Goal: Answer question/provide support: Share knowledge or assist other users

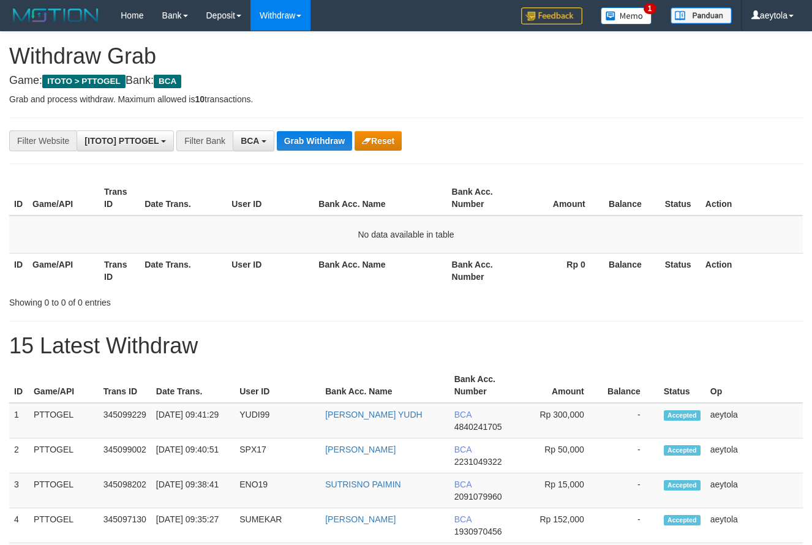
scroll to position [23, 0]
click at [318, 150] on button "Grab Withdraw" at bounding box center [314, 141] width 75 height 20
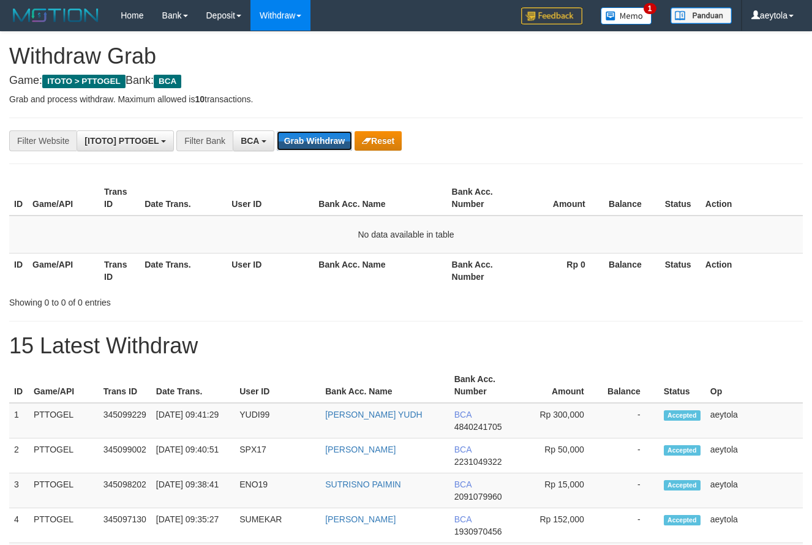
click at [318, 150] on button "Grab Withdraw" at bounding box center [314, 141] width 75 height 20
click at [315, 146] on button "Grab Withdraw" at bounding box center [314, 141] width 75 height 20
click at [315, 140] on button "Grab Withdraw" at bounding box center [314, 141] width 75 height 20
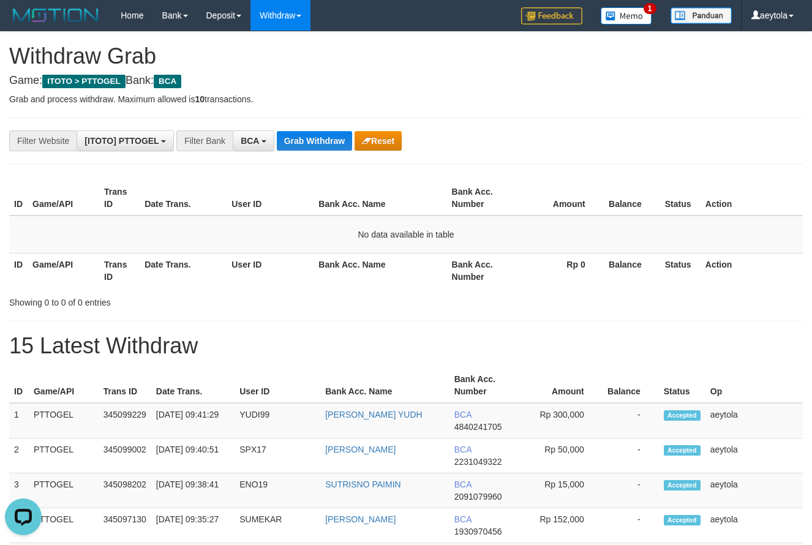
click at [633, 150] on div "**********" at bounding box center [338, 140] width 677 height 21
click at [328, 141] on button "Grab Withdraw" at bounding box center [314, 141] width 75 height 20
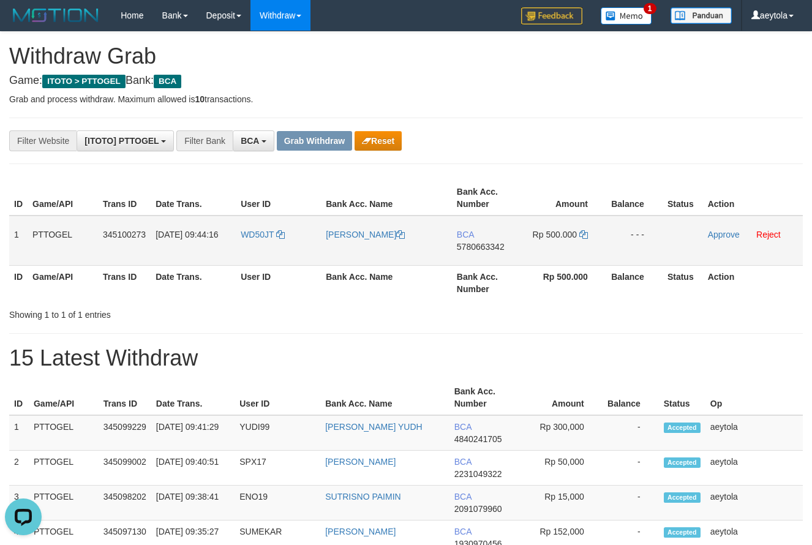
drag, startPoint x: 252, startPoint y: 244, endPoint x: 582, endPoint y: 243, distance: 330.0
click at [582, 243] on tr "1 PTTOGEL 345100273 [DATE] 09:44:16 WD50JT [PERSON_NAME] SUDRAJAT BCA 578066334…" at bounding box center [405, 241] width 793 height 50
click at [484, 260] on td "BCA 5780663342" at bounding box center [487, 241] width 70 height 50
copy span "5780663342"
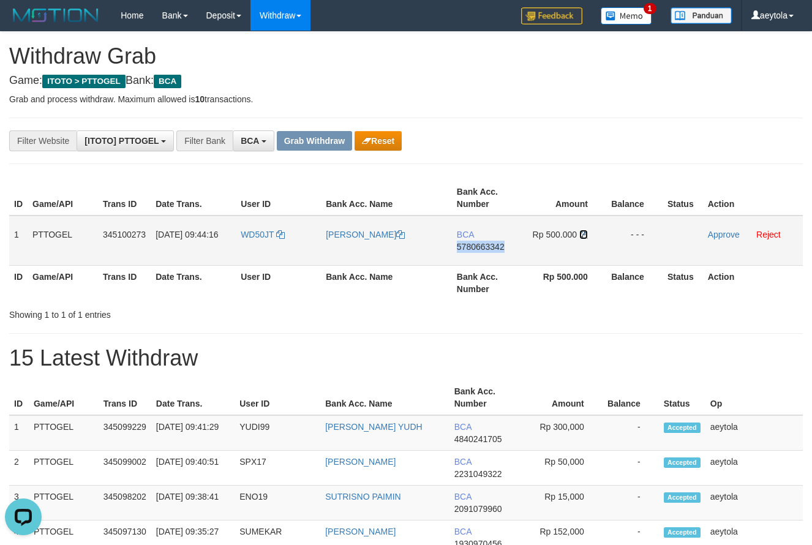
click at [585, 232] on icon at bounding box center [583, 234] width 9 height 9
copy span "5780663342"
click at [585, 232] on icon at bounding box center [583, 234] width 9 height 9
click at [714, 230] on link "Approve" at bounding box center [724, 235] width 32 height 10
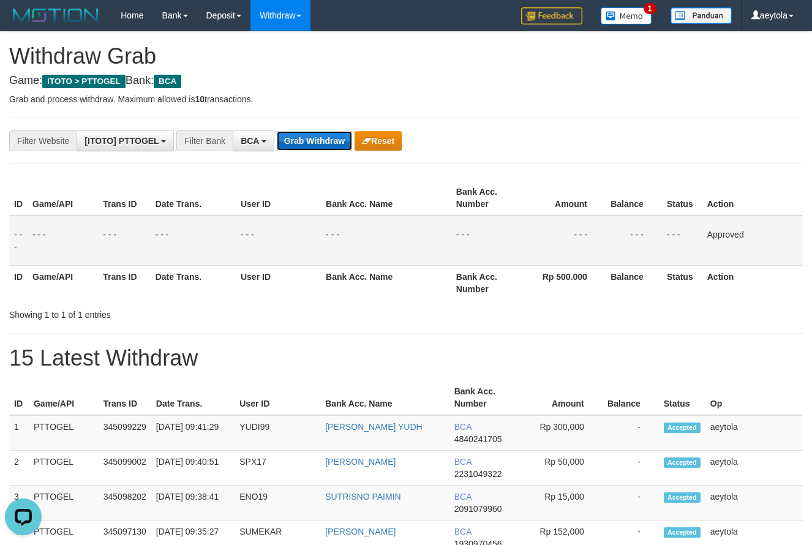
click at [318, 135] on button "Grab Withdraw" at bounding box center [314, 141] width 75 height 20
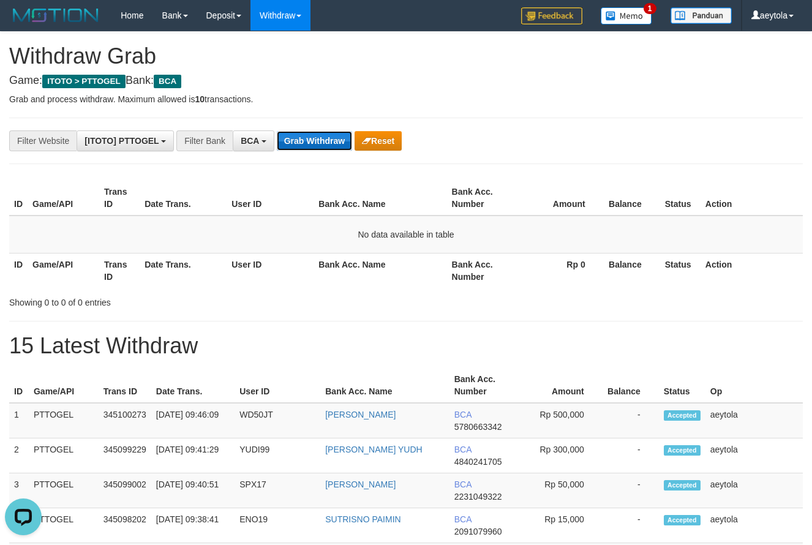
click at [328, 140] on button "Grab Withdraw" at bounding box center [314, 141] width 75 height 20
click at [323, 135] on button "Grab Withdraw" at bounding box center [314, 141] width 75 height 20
drag, startPoint x: 323, startPoint y: 135, endPoint x: 314, endPoint y: 135, distance: 8.6
click at [321, 135] on button "Grab Withdraw" at bounding box center [314, 141] width 75 height 20
drag, startPoint x: 542, startPoint y: 135, endPoint x: 361, endPoint y: 135, distance: 181.2
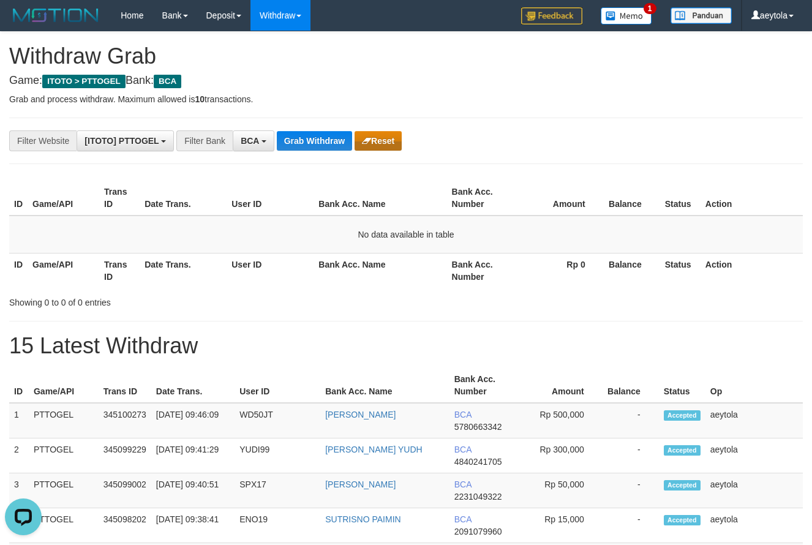
click at [521, 135] on div "**********" at bounding box center [338, 140] width 677 height 21
click at [307, 140] on button "Grab Withdraw" at bounding box center [314, 141] width 75 height 20
click at [322, 137] on button "Grab Withdraw" at bounding box center [314, 141] width 75 height 20
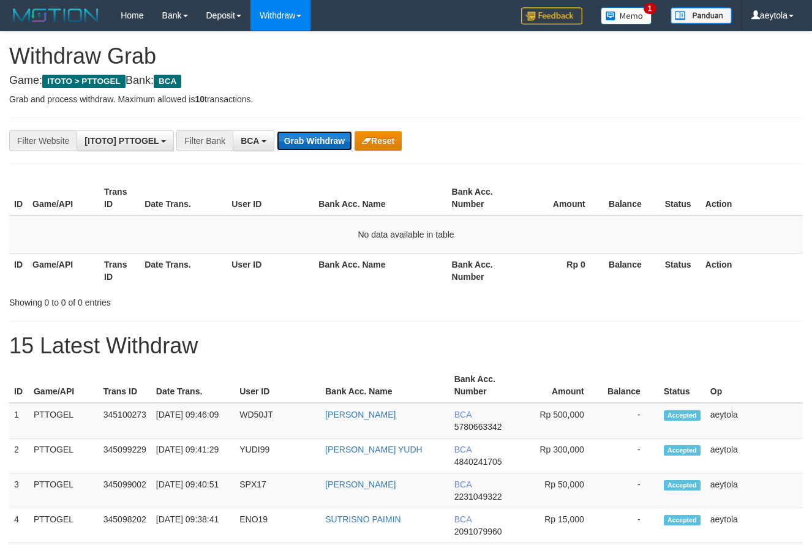
click at [322, 137] on button "Grab Withdraw" at bounding box center [314, 141] width 75 height 20
drag, startPoint x: 298, startPoint y: 172, endPoint x: -160, endPoint y: 587, distance: 617.7
click at [302, 146] on button "Grab Withdraw" at bounding box center [314, 141] width 75 height 20
drag, startPoint x: 302, startPoint y: 146, endPoint x: 336, endPoint y: 148, distance: 33.7
click at [302, 146] on button "Grab Withdraw" at bounding box center [314, 141] width 75 height 20
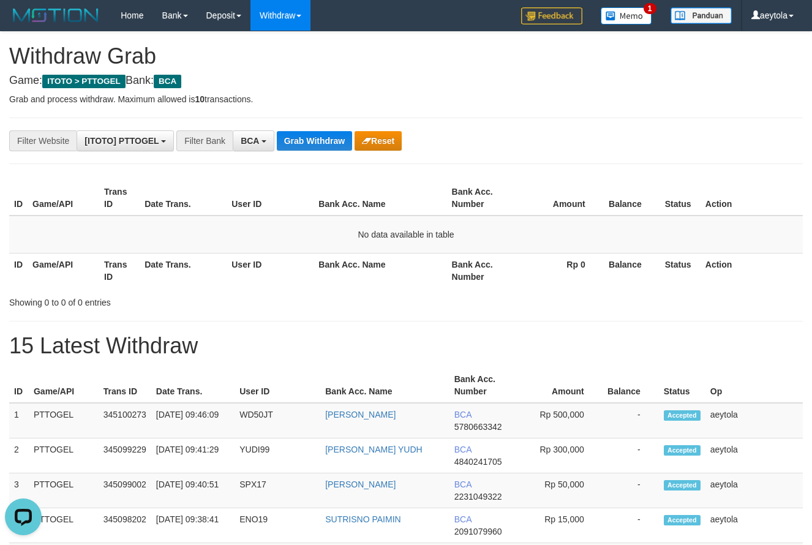
click at [634, 204] on th "Balance" at bounding box center [632, 198] width 56 height 35
click at [298, 140] on button "Grab Withdraw" at bounding box center [314, 141] width 75 height 20
click at [300, 140] on button "Grab Withdraw" at bounding box center [314, 141] width 75 height 20
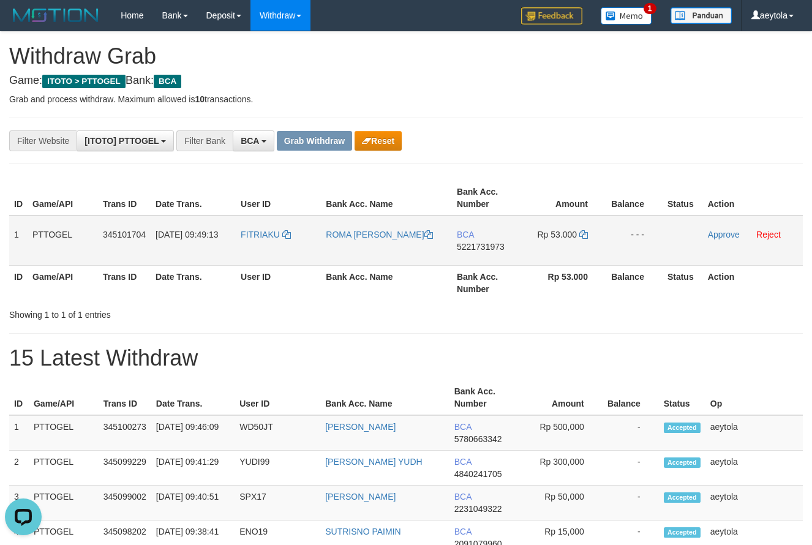
copy tr
drag, startPoint x: 257, startPoint y: 256, endPoint x: 546, endPoint y: 257, distance: 289.0
click at [546, 257] on tr "1 PTTOGEL 345101704 01/10/2025 09:49:13 FITRIAKU ROMA FITRI MARISI SITUMORANG B…" at bounding box center [405, 241] width 793 height 50
click at [518, 200] on th "Bank Acc. Number" at bounding box center [487, 198] width 70 height 35
click at [479, 255] on td "BCA 5221731973" at bounding box center [487, 241] width 70 height 50
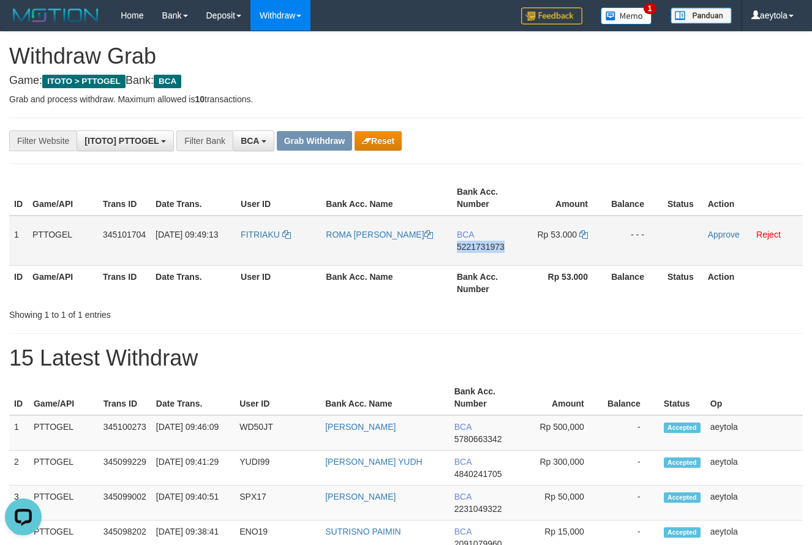
copy span "5221731973"
click at [479, 255] on td "BCA 5221731973" at bounding box center [487, 241] width 70 height 50
click at [583, 235] on icon at bounding box center [583, 234] width 9 height 9
copy span "5221731973"
click at [583, 235] on icon at bounding box center [583, 234] width 9 height 9
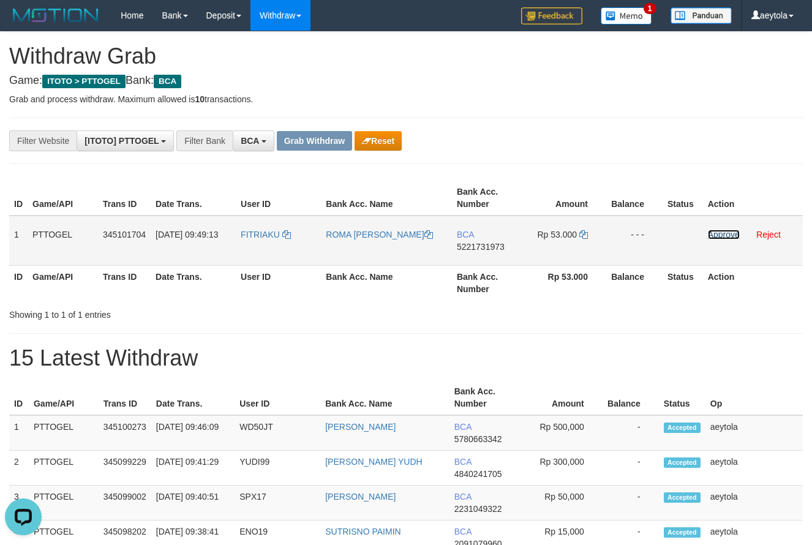
click at [732, 233] on link "Approve" at bounding box center [724, 235] width 32 height 10
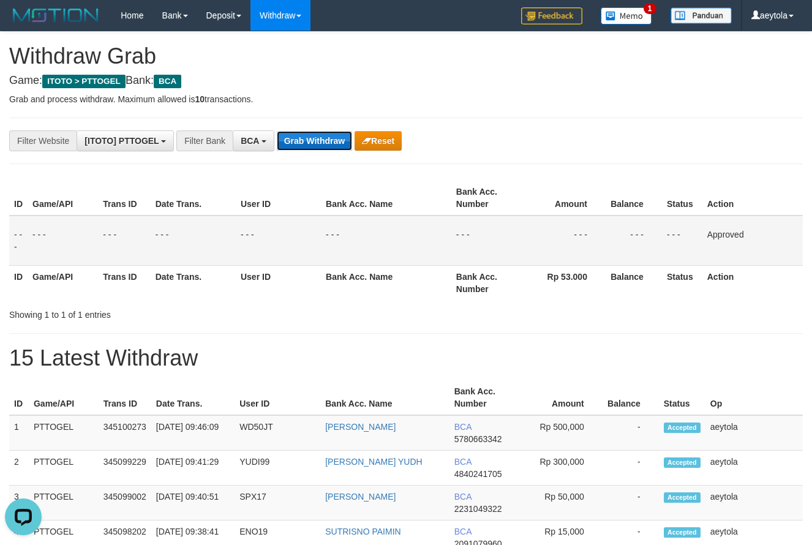
click at [339, 140] on button "Grab Withdraw" at bounding box center [314, 141] width 75 height 20
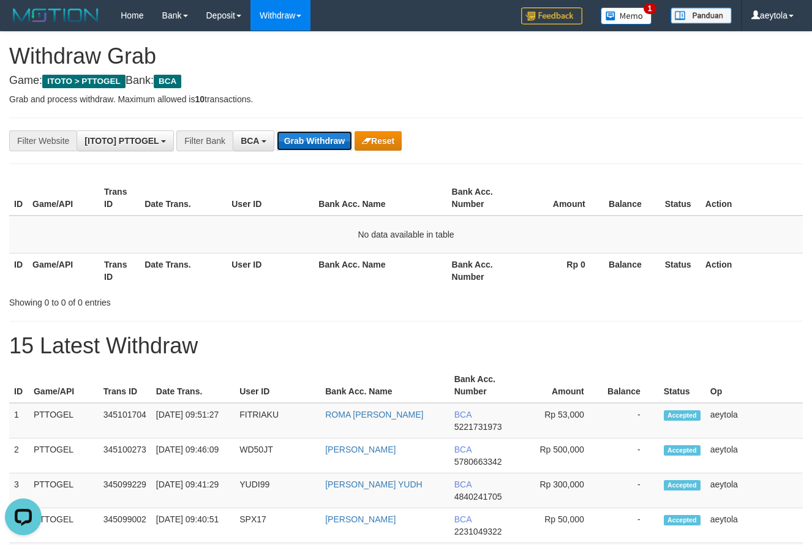
click at [312, 143] on button "Grab Withdraw" at bounding box center [314, 141] width 75 height 20
click at [314, 143] on button "Grab Withdraw" at bounding box center [314, 141] width 75 height 20
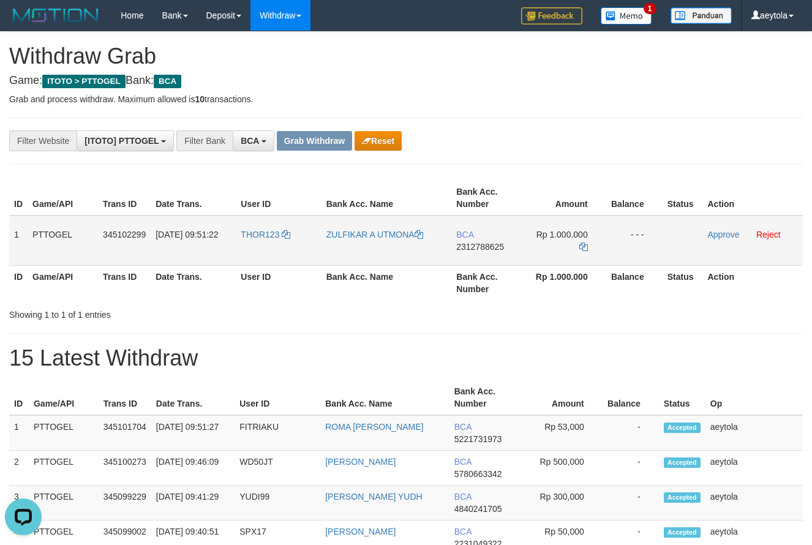
copy tr
drag, startPoint x: 259, startPoint y: 251, endPoint x: 248, endPoint y: 241, distance: 15.2
click at [566, 245] on tr "1 PTTOGEL 345102299 01/10/2025 09:51:22 THOR123 ZULFIKAR A UTMONA BCA 231278862…" at bounding box center [405, 241] width 793 height 50
copy tr
click at [247, 242] on td "THOR123" at bounding box center [278, 241] width 85 height 50
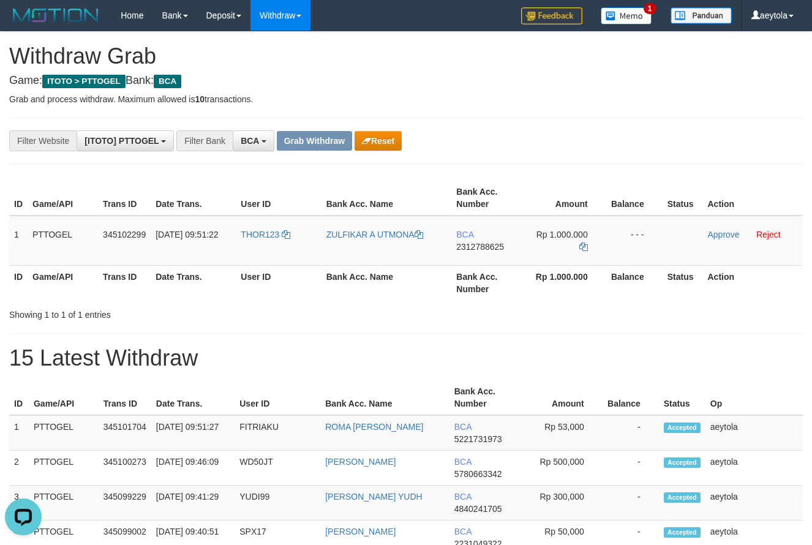
click at [632, 349] on h1 "15 Latest Withdraw" at bounding box center [405, 358] width 793 height 24
click at [583, 389] on th "Amount" at bounding box center [560, 397] width 83 height 35
click at [476, 260] on td "BCA 2312788625" at bounding box center [486, 241] width 70 height 50
copy span "2312788625"
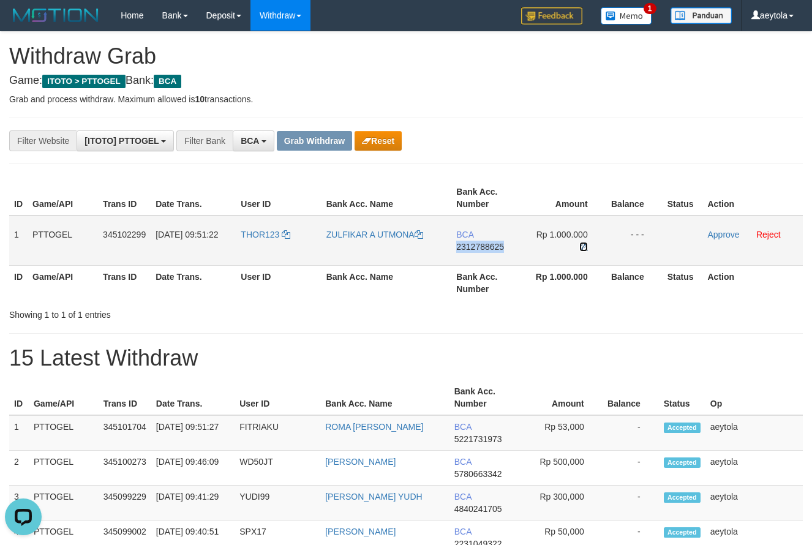
click at [583, 247] on icon at bounding box center [583, 246] width 9 height 9
copy span "2312788625"
drag, startPoint x: 583, startPoint y: 247, endPoint x: 443, endPoint y: 247, distance: 140.8
click at [577, 247] on td "Rp 1.000.000" at bounding box center [564, 241] width 84 height 50
click at [722, 236] on link "Approve" at bounding box center [723, 235] width 32 height 10
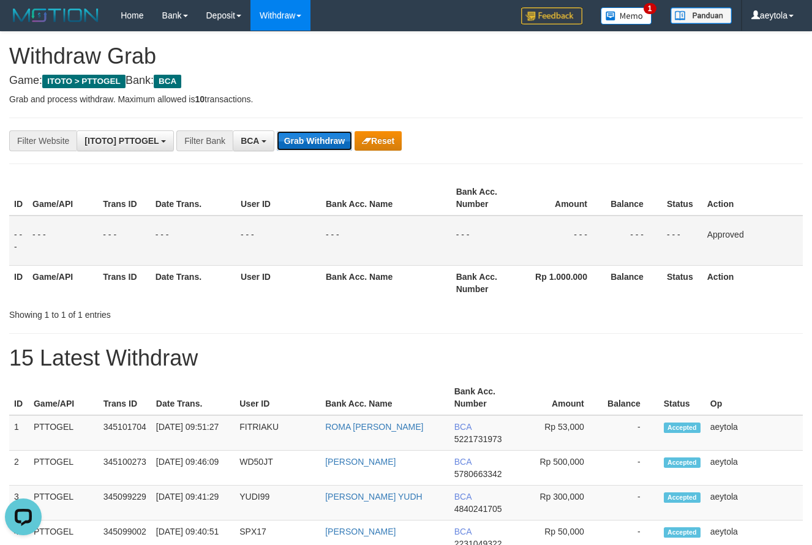
click at [313, 143] on button "Grab Withdraw" at bounding box center [314, 141] width 75 height 20
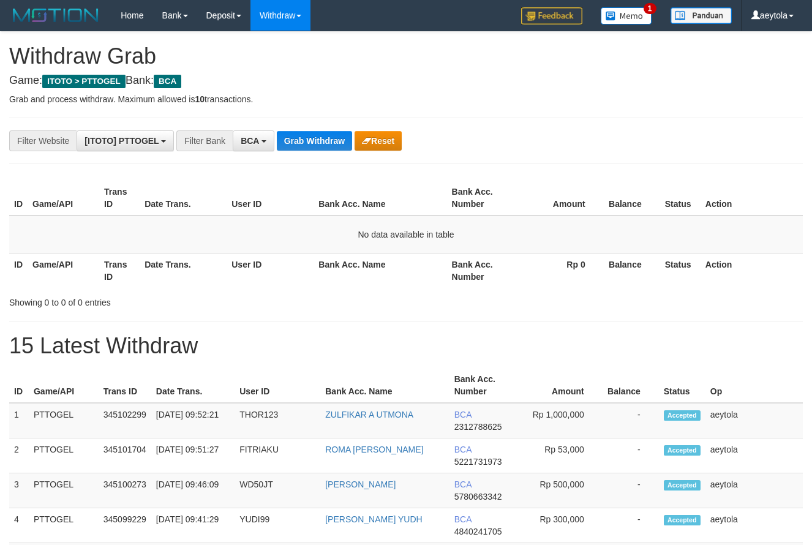
scroll to position [23, 0]
click at [320, 143] on button "Grab Withdraw" at bounding box center [314, 141] width 75 height 20
click at [326, 144] on button "Grab Withdraw" at bounding box center [314, 141] width 75 height 20
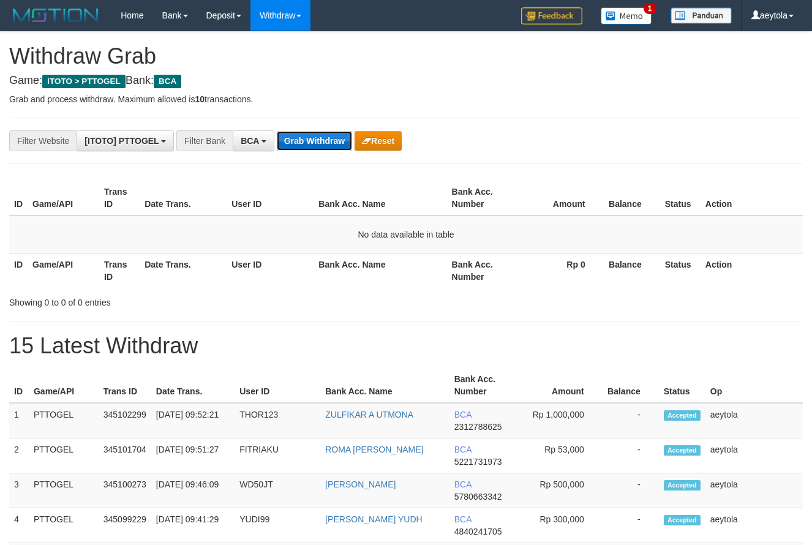
click at [326, 144] on button "Grab Withdraw" at bounding box center [314, 141] width 75 height 20
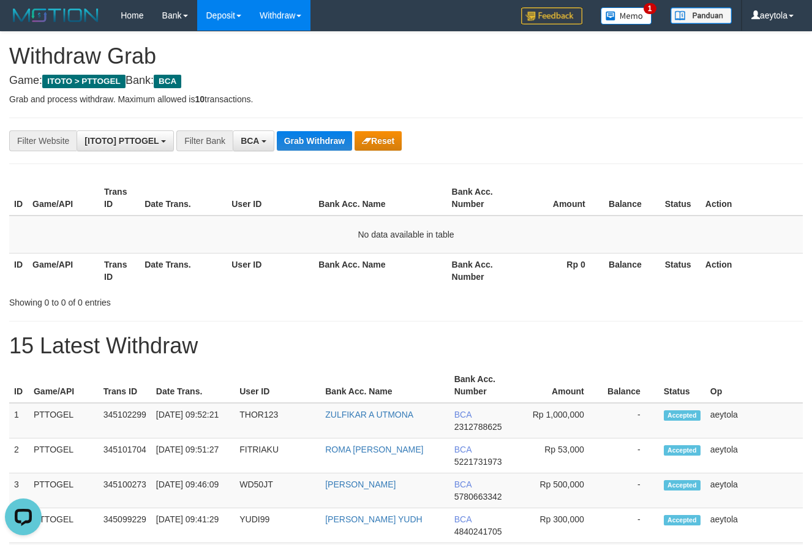
drag, startPoint x: 566, startPoint y: 179, endPoint x: 244, endPoint y: 7, distance: 365.7
click at [585, 144] on div "**********" at bounding box center [338, 140] width 677 height 21
click at [299, 138] on button "Grab Withdraw" at bounding box center [314, 141] width 75 height 20
click at [299, 139] on button "Grab Withdraw" at bounding box center [314, 141] width 75 height 20
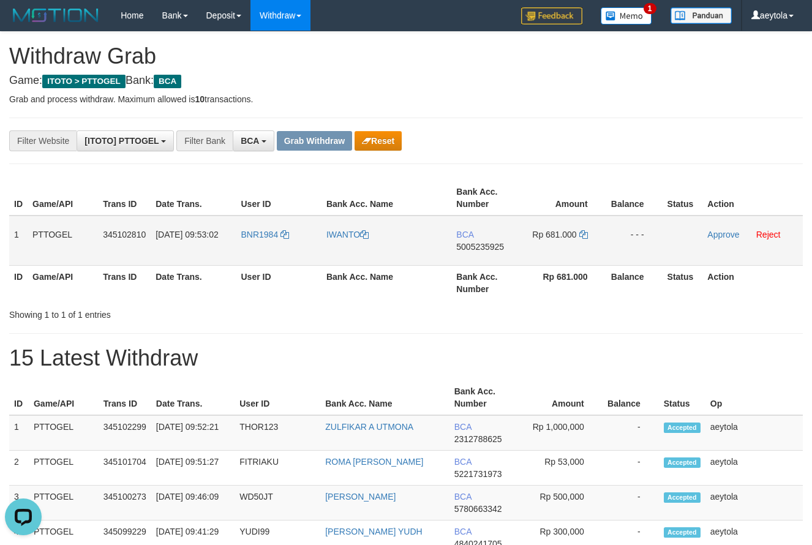
drag, startPoint x: 271, startPoint y: 245, endPoint x: 551, endPoint y: 253, distance: 280.5
click at [551, 253] on tr "1 PTTOGEL 345102810 [DATE] 09:53:02 BNR1984 IWANTO BCA 5005235925 Rp 681.000 - …" at bounding box center [405, 241] width 793 height 50
drag, startPoint x: 686, startPoint y: 149, endPoint x: 595, endPoint y: 203, distance: 105.9
click at [482, 253] on td "BCA 5005235925" at bounding box center [486, 241] width 70 height 50
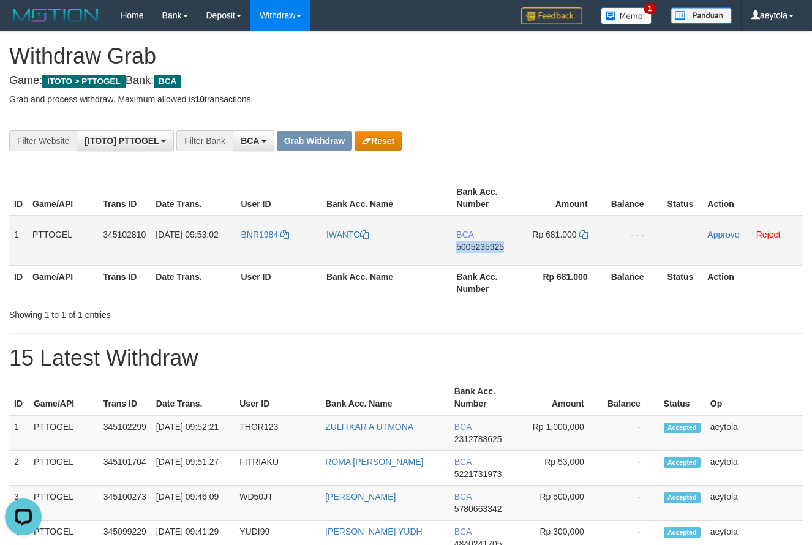
copy span "5005235925"
click at [482, 253] on td "BCA 5005235925" at bounding box center [486, 241] width 70 height 50
click at [585, 235] on icon at bounding box center [583, 234] width 9 height 9
copy span "5005235925"
click at [585, 235] on icon at bounding box center [583, 234] width 9 height 9
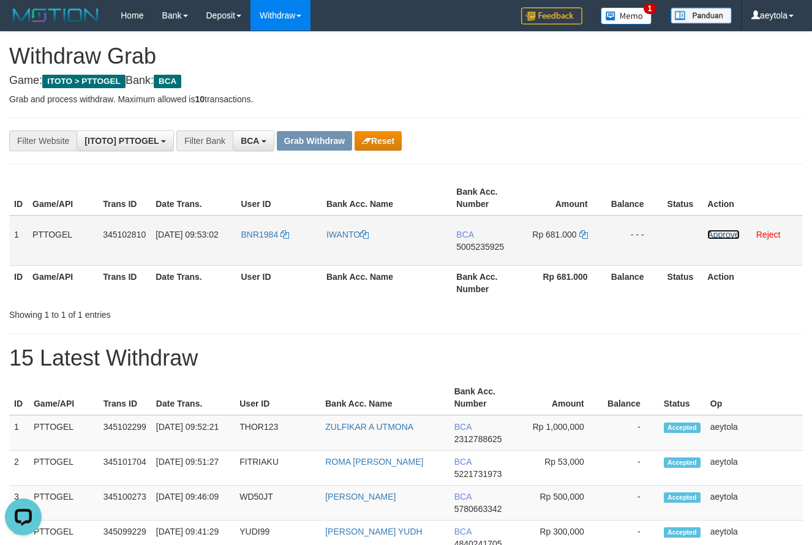
click at [721, 237] on link "Approve" at bounding box center [723, 235] width 32 height 10
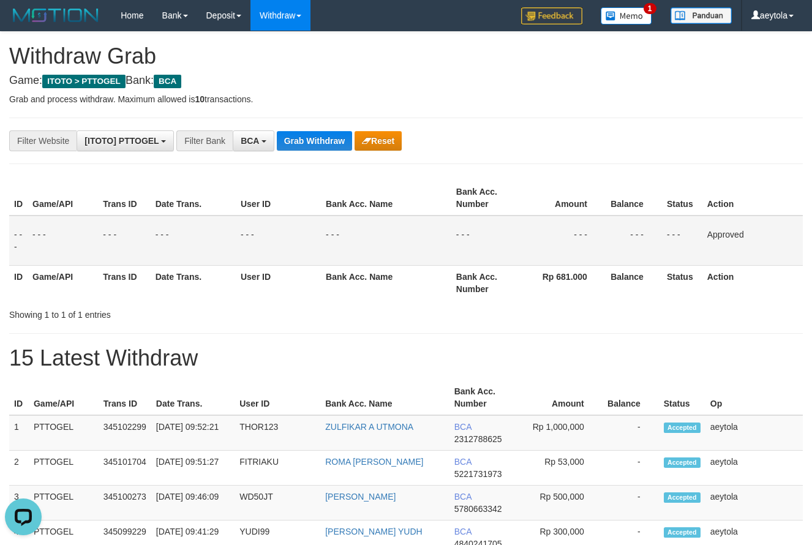
click at [530, 101] on p "Grab and process withdraw. Maximum allowed is 10 transactions." at bounding box center [405, 99] width 793 height 12
click at [298, 135] on button "Grab Withdraw" at bounding box center [314, 141] width 75 height 20
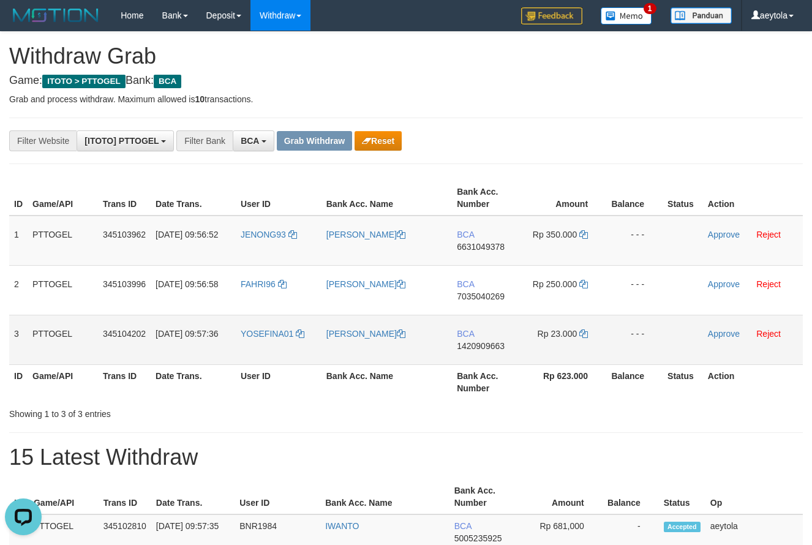
drag, startPoint x: 274, startPoint y: 261, endPoint x: 582, endPoint y: 341, distance: 317.6
click at [582, 341] on tbody "1 PTTOGEL 345103962 01/10/2025 09:56:52 JENONG93 ADE SAPUTRA BCA 6631049378 Rp …" at bounding box center [405, 290] width 793 height 149
click at [564, 177] on div "ID Game/API Trans ID Date Trans. User ID Bank Acc. Name Bank Acc. Number Amount…" at bounding box center [406, 290] width 812 height 226
click at [483, 260] on td "BCA 6631049378" at bounding box center [487, 241] width 70 height 50
copy span "6631049378"
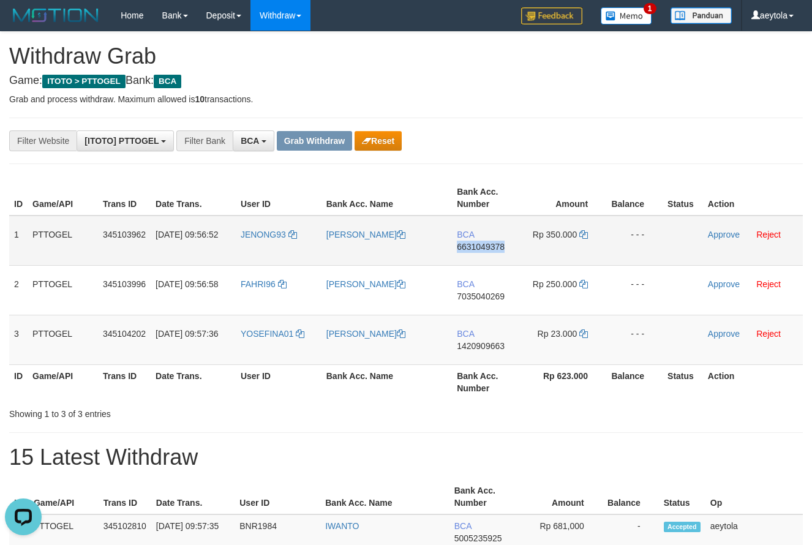
click at [482, 260] on td "BCA 6631049378" at bounding box center [487, 241] width 70 height 50
click at [584, 235] on icon at bounding box center [583, 234] width 9 height 9
copy span "6631049378"
click at [584, 235] on icon at bounding box center [583, 234] width 9 height 9
click at [722, 236] on link "Approve" at bounding box center [724, 235] width 32 height 10
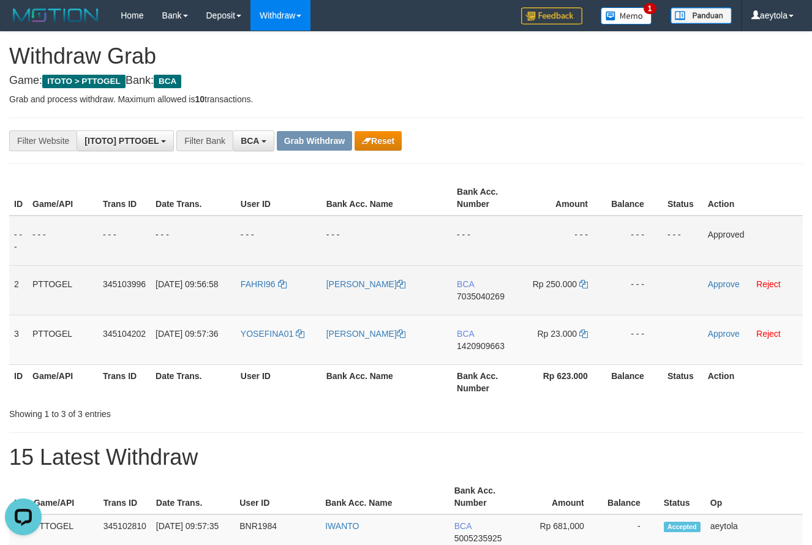
click at [475, 309] on td "BCA 7035040269" at bounding box center [487, 290] width 70 height 50
copy span "7035040269"
click at [584, 285] on icon at bounding box center [583, 284] width 9 height 9
copy span "7035040269"
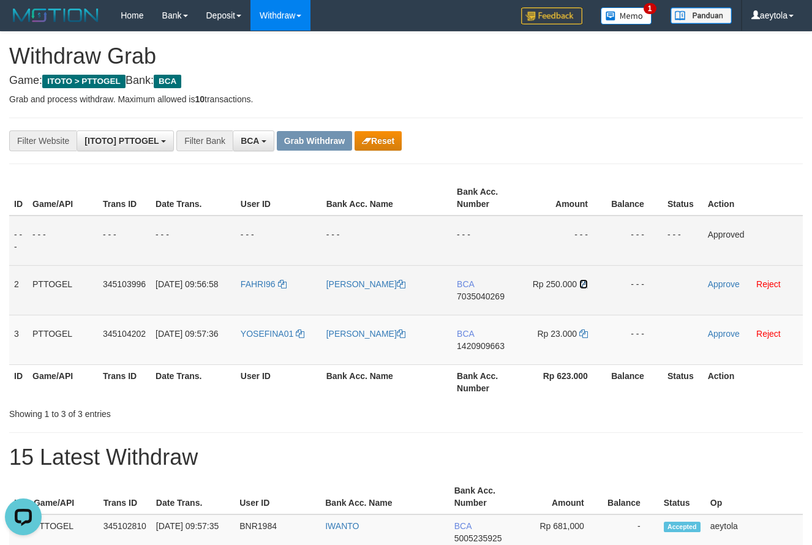
click at [584, 285] on icon at bounding box center [583, 284] width 9 height 9
click at [719, 285] on link "Approve" at bounding box center [724, 284] width 32 height 10
click at [477, 352] on td "BCA 1420909663" at bounding box center [487, 340] width 70 height 50
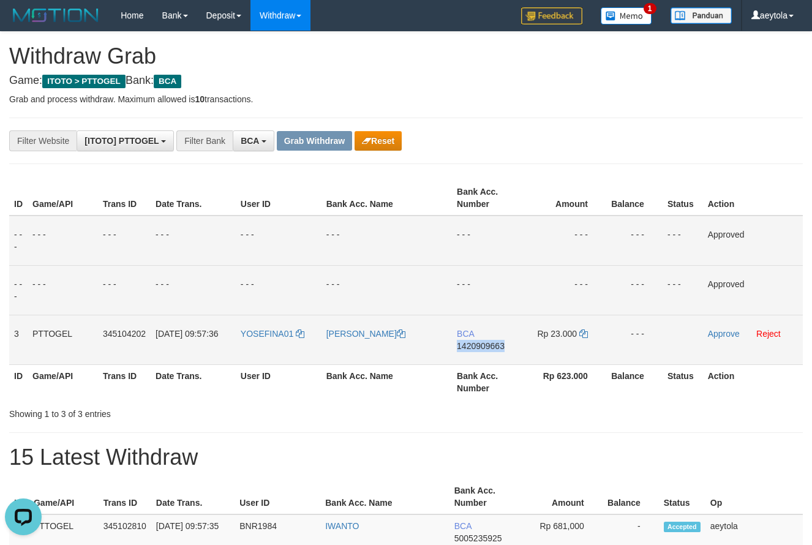
click at [477, 352] on td "BCA 1420909663" at bounding box center [487, 340] width 70 height 50
copy span "1420909663"
click at [584, 334] on icon at bounding box center [583, 333] width 9 height 9
copy span "1420909663"
drag, startPoint x: 584, startPoint y: 334, endPoint x: 82, endPoint y: 242, distance: 510.4
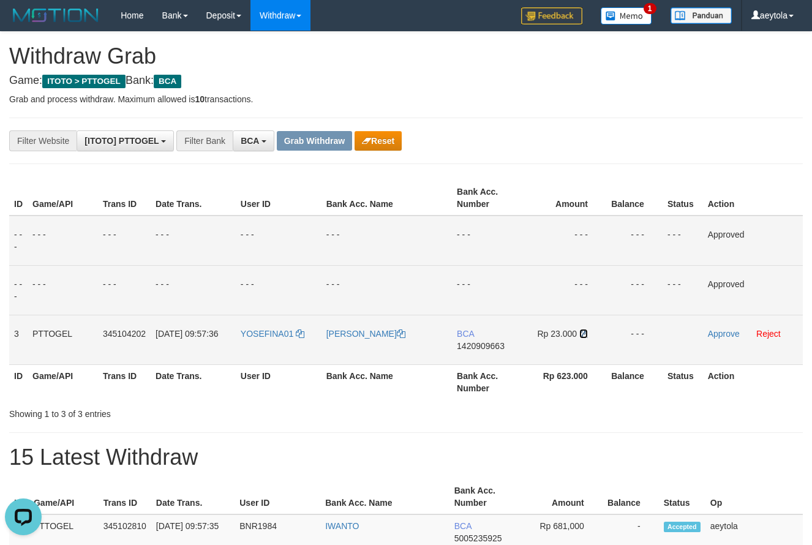
click at [583, 334] on icon at bounding box center [583, 333] width 9 height 9
click at [722, 333] on link "Approve" at bounding box center [724, 334] width 32 height 10
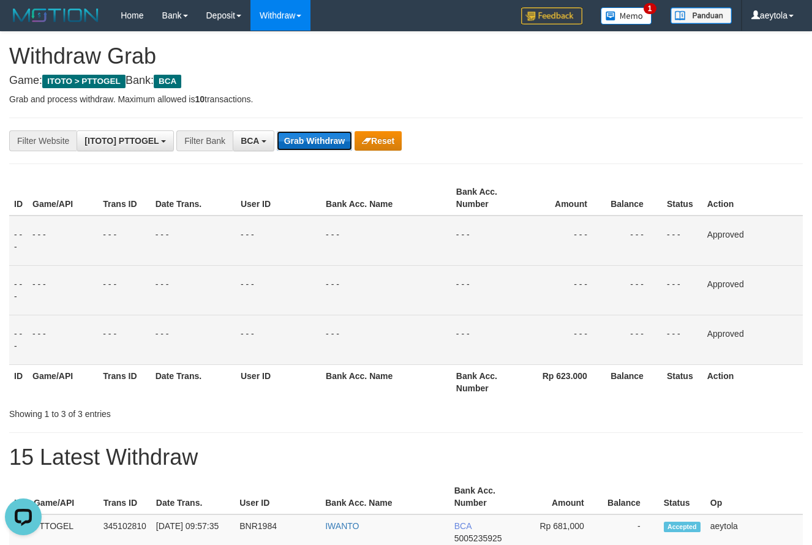
click at [294, 144] on button "Grab Withdraw" at bounding box center [314, 141] width 75 height 20
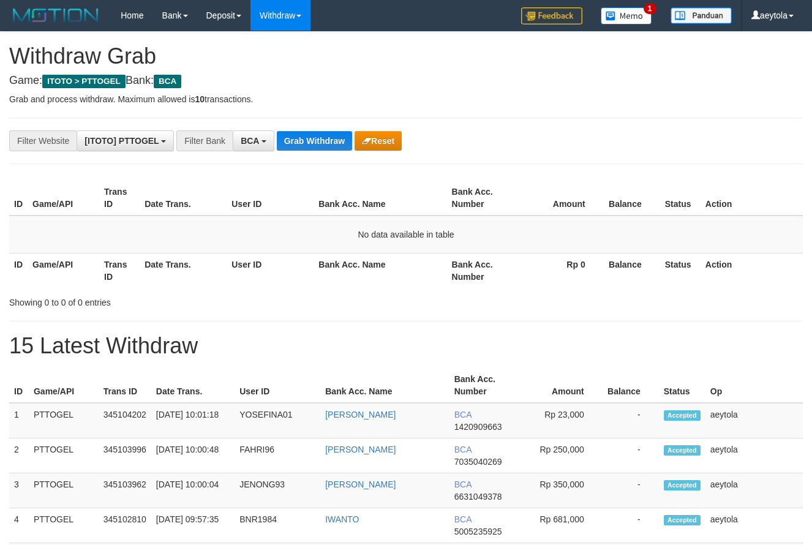
scroll to position [23, 0]
click at [317, 141] on button "Grab Withdraw" at bounding box center [314, 141] width 75 height 20
drag, startPoint x: 645, startPoint y: 136, endPoint x: 444, endPoint y: 177, distance: 205.6
click at [639, 135] on div "**********" at bounding box center [338, 140] width 677 height 21
click at [321, 143] on button "Grab Withdraw" at bounding box center [314, 141] width 75 height 20
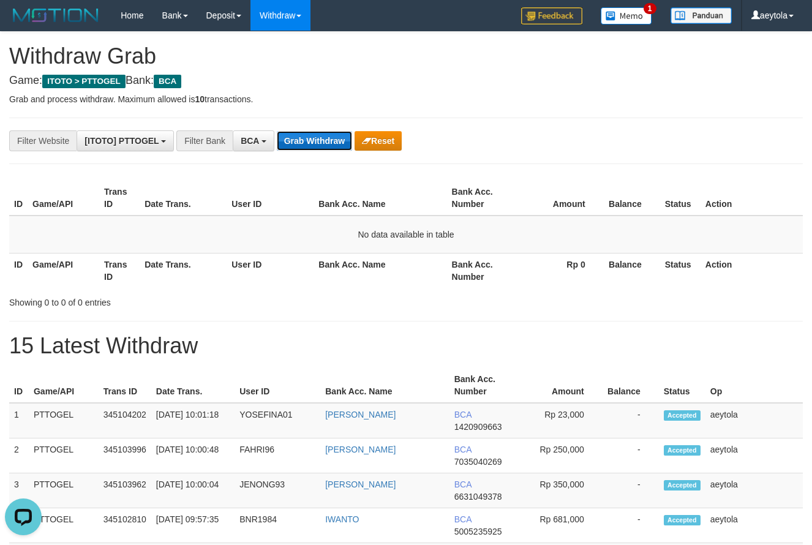
click at [321, 143] on button "Grab Withdraw" at bounding box center [314, 141] width 75 height 20
click at [324, 141] on button "Grab Withdraw" at bounding box center [314, 141] width 75 height 20
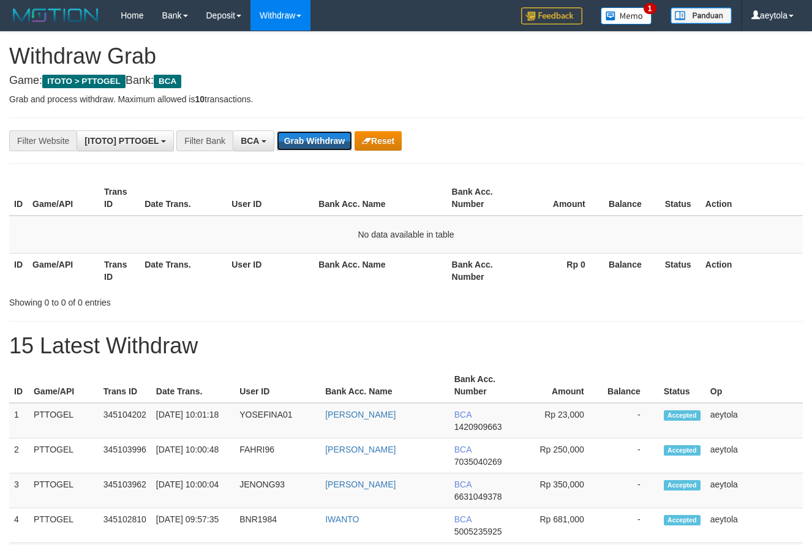
click at [334, 133] on button "Grab Withdraw" at bounding box center [314, 141] width 75 height 20
click at [298, 146] on button "Grab Withdraw" at bounding box center [314, 141] width 75 height 20
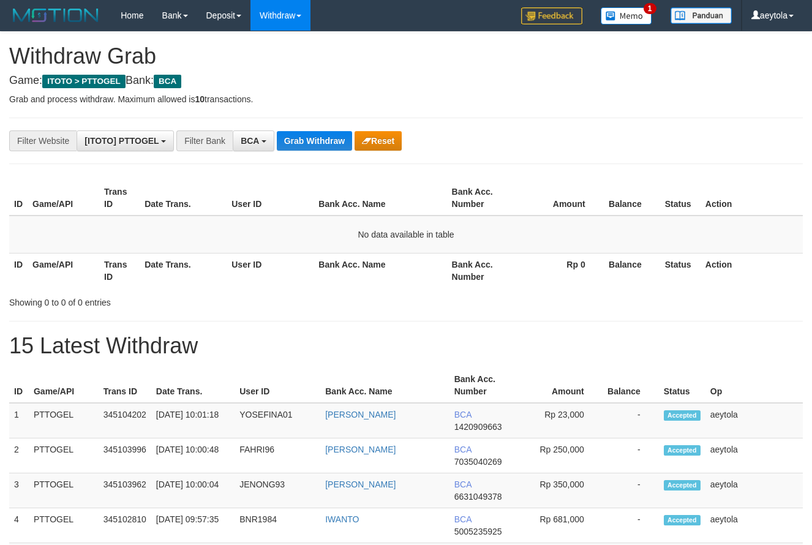
scroll to position [23, 0]
click at [298, 146] on button "Grab Withdraw" at bounding box center [314, 141] width 75 height 20
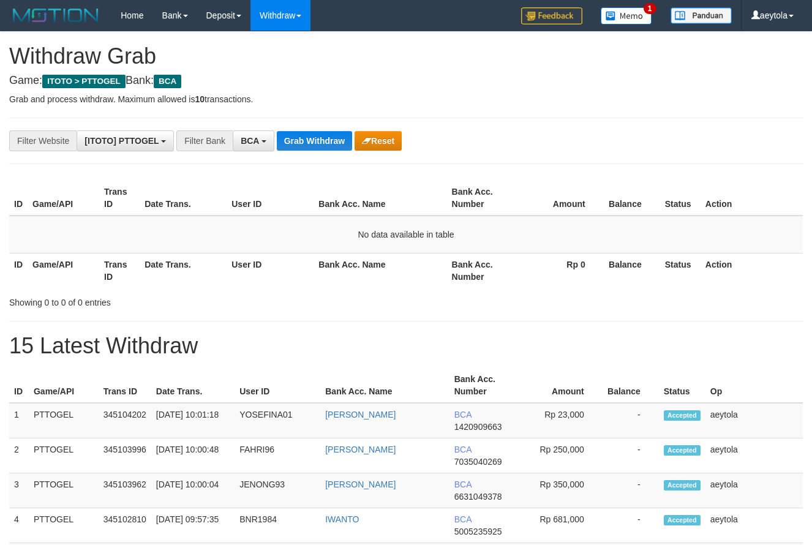
scroll to position [23, 0]
click at [298, 146] on button "Grab Withdraw" at bounding box center [314, 141] width 75 height 20
click at [318, 144] on button "Grab Withdraw" at bounding box center [314, 141] width 75 height 20
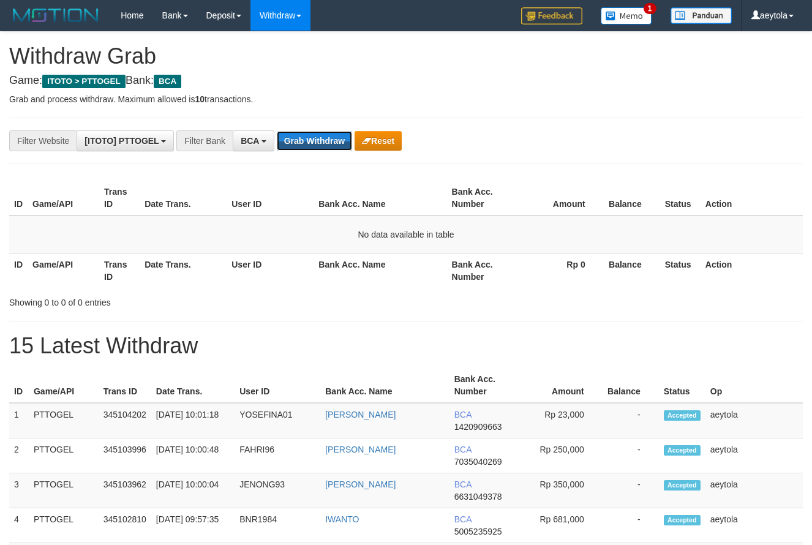
scroll to position [23, 0]
click at [318, 144] on button "Grab Withdraw" at bounding box center [314, 141] width 75 height 20
click at [318, 143] on button "Grab Withdraw" at bounding box center [314, 141] width 75 height 20
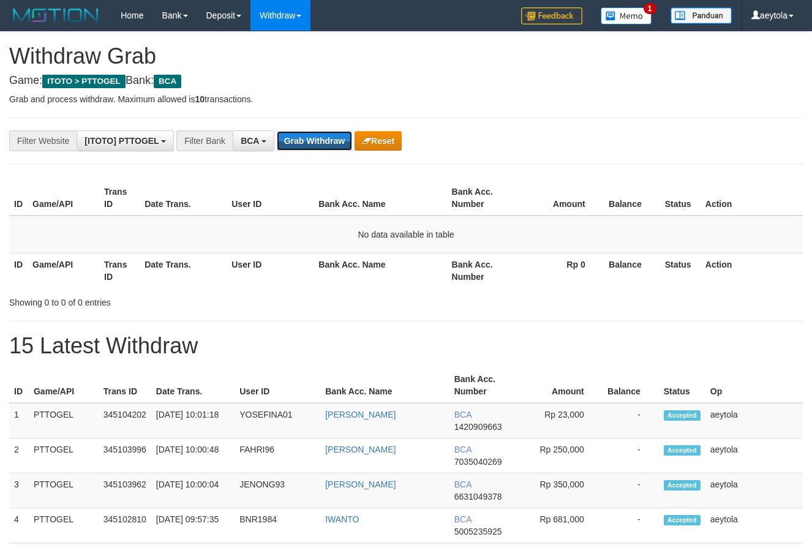
scroll to position [23, 0]
click at [319, 141] on button "Grab Withdraw" at bounding box center [314, 141] width 75 height 20
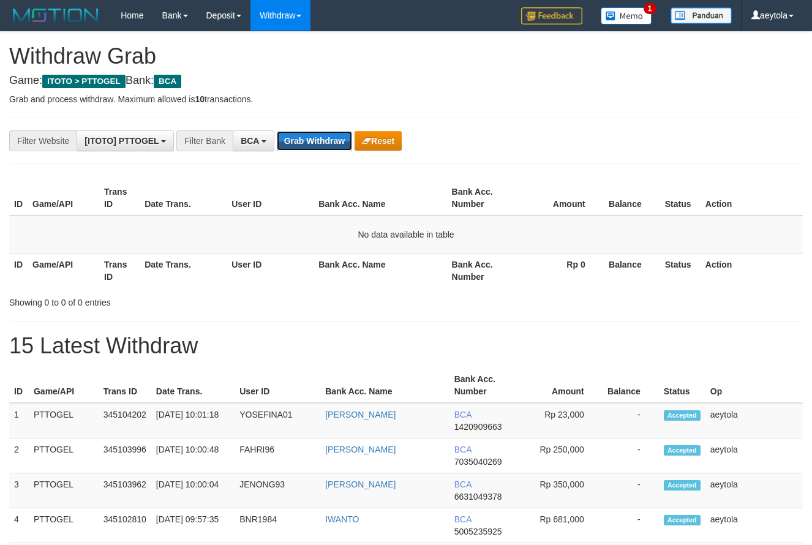
click at [320, 141] on button "Grab Withdraw" at bounding box center [314, 141] width 75 height 20
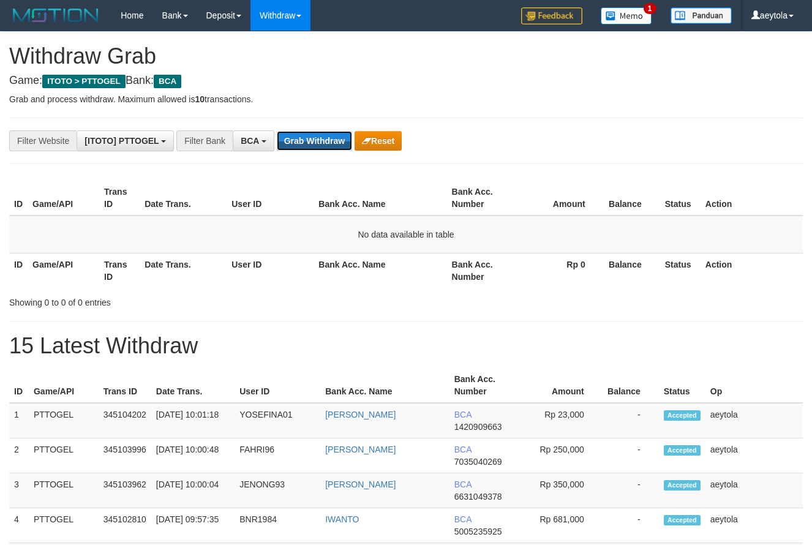
click at [320, 141] on button "Grab Withdraw" at bounding box center [314, 141] width 75 height 20
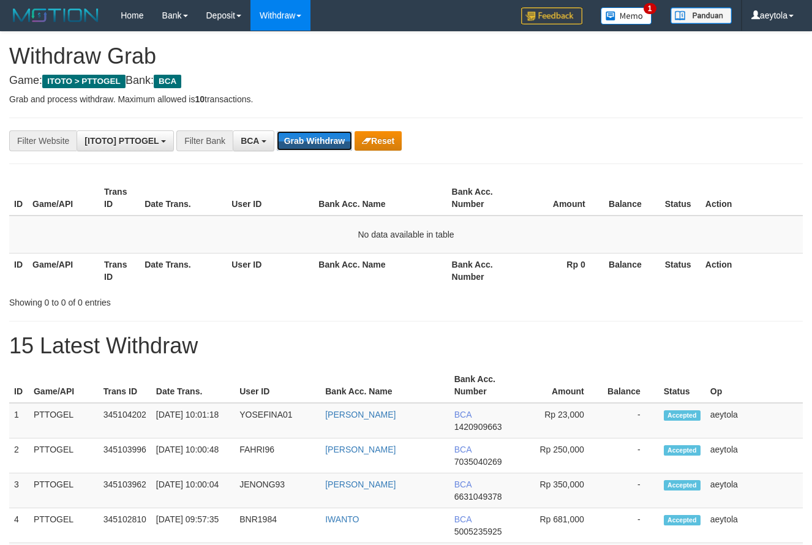
scroll to position [23, 0]
click at [320, 141] on button "Grab Withdraw" at bounding box center [314, 141] width 75 height 20
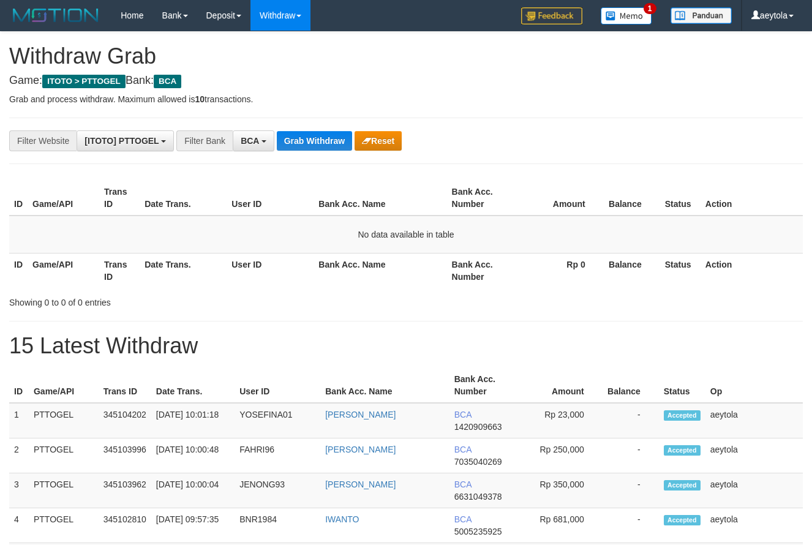
scroll to position [23, 0]
click at [320, 141] on button "Grab Withdraw" at bounding box center [314, 141] width 75 height 20
click at [309, 141] on button "Grab Withdraw" at bounding box center [314, 141] width 75 height 20
click at [328, 139] on button "Grab Withdraw" at bounding box center [314, 141] width 75 height 20
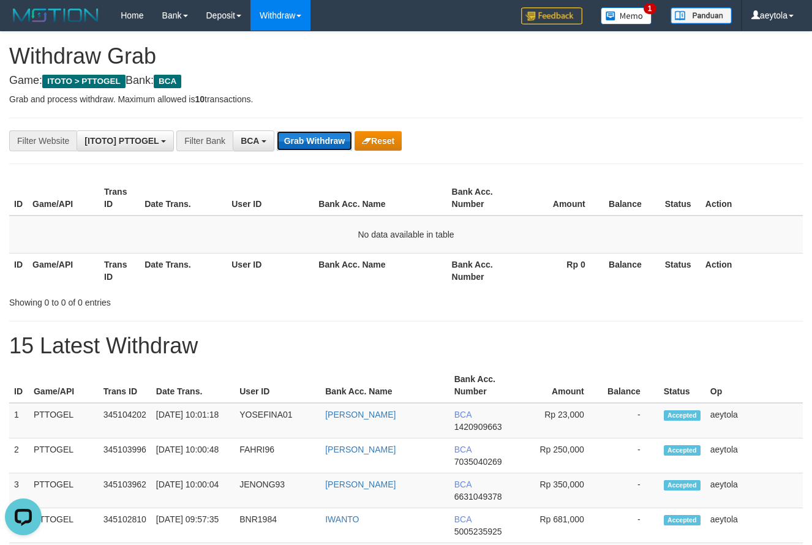
click at [328, 139] on button "Grab Withdraw" at bounding box center [314, 141] width 75 height 20
click at [332, 140] on button "Grab Withdraw" at bounding box center [314, 141] width 75 height 20
click at [331, 140] on button "Grab Withdraw" at bounding box center [314, 141] width 75 height 20
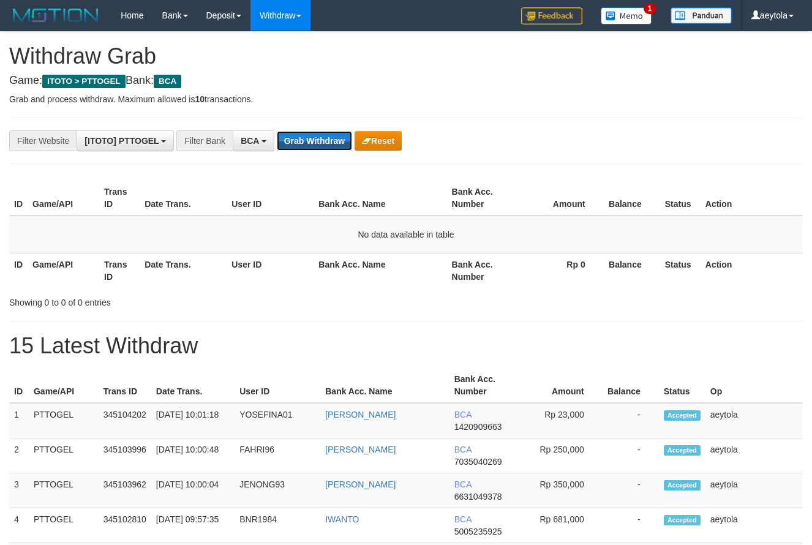
click at [331, 140] on button "Grab Withdraw" at bounding box center [314, 141] width 75 height 20
click at [324, 140] on button "Grab Withdraw" at bounding box center [314, 141] width 75 height 20
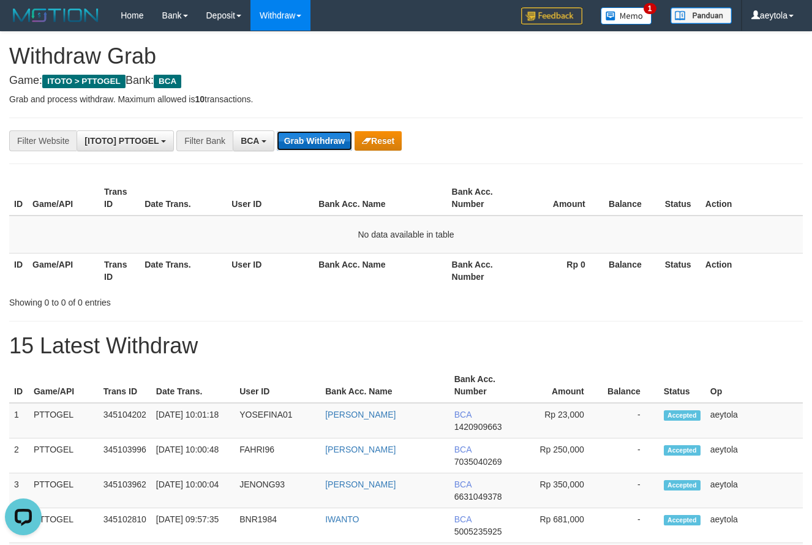
click at [324, 138] on button "Grab Withdraw" at bounding box center [314, 141] width 75 height 20
click at [321, 138] on button "Grab Withdraw" at bounding box center [314, 141] width 75 height 20
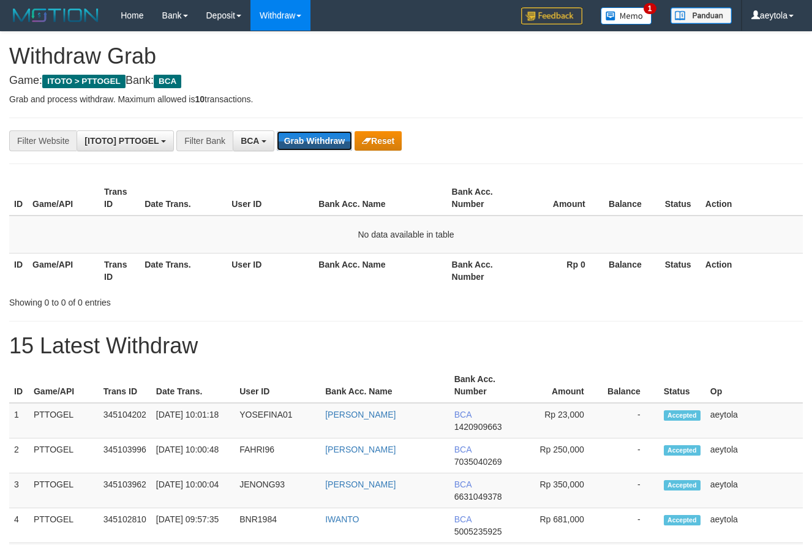
click at [321, 138] on button "Grab Withdraw" at bounding box center [314, 141] width 75 height 20
click at [318, 136] on button "Grab Withdraw" at bounding box center [314, 141] width 75 height 20
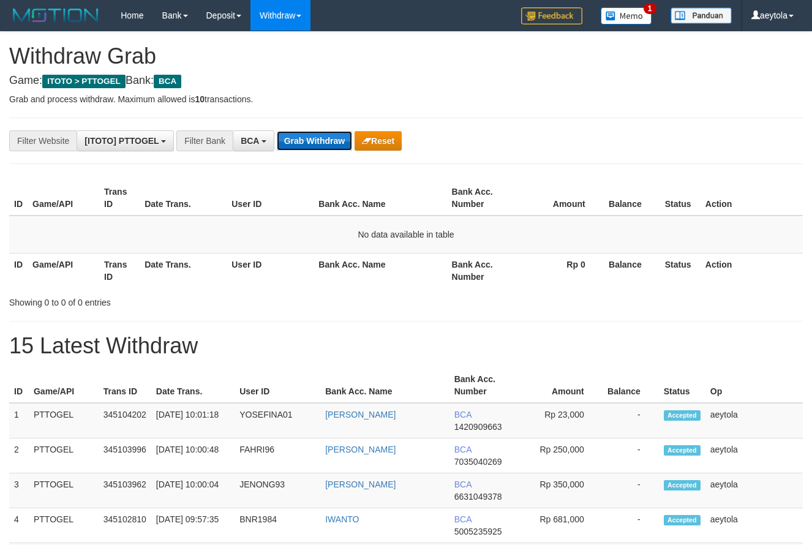
click at [302, 148] on button "Grab Withdraw" at bounding box center [314, 141] width 75 height 20
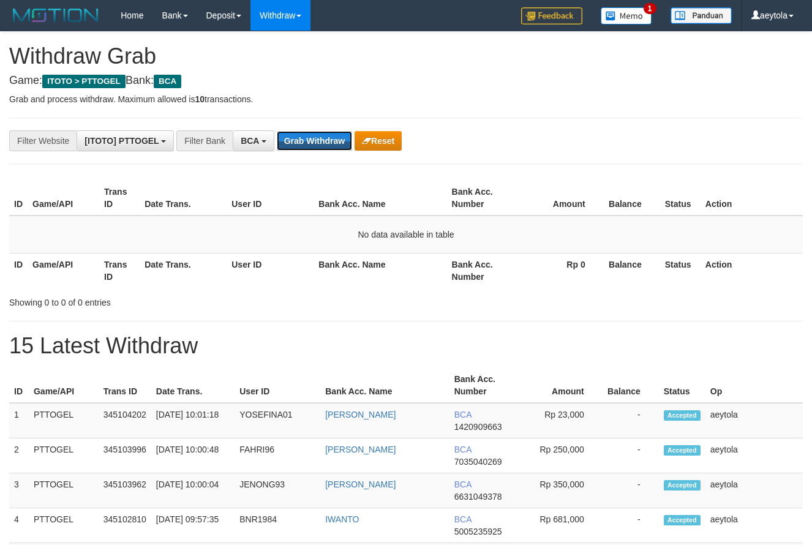
click at [302, 148] on button "Grab Withdraw" at bounding box center [314, 141] width 75 height 20
click at [313, 143] on button "Grab Withdraw" at bounding box center [314, 141] width 75 height 20
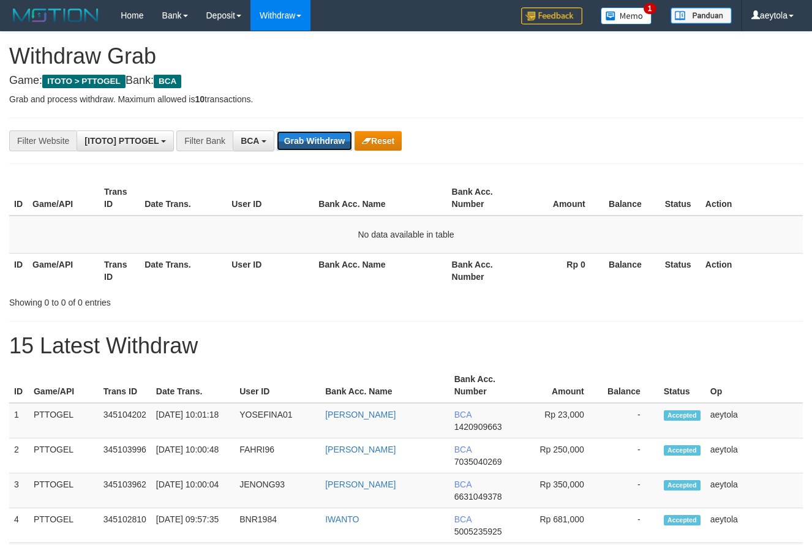
click at [313, 143] on button "Grab Withdraw" at bounding box center [314, 141] width 75 height 20
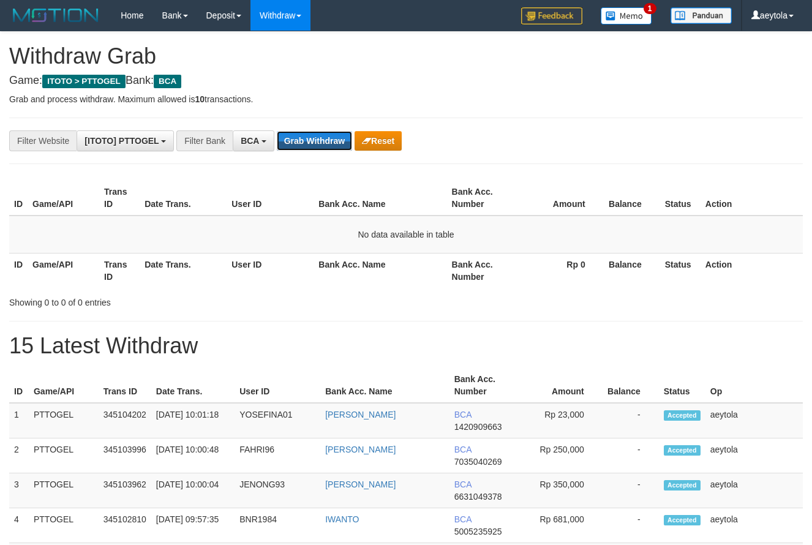
click at [313, 143] on button "Grab Withdraw" at bounding box center [314, 141] width 75 height 20
click at [323, 138] on button "Grab Withdraw" at bounding box center [314, 141] width 75 height 20
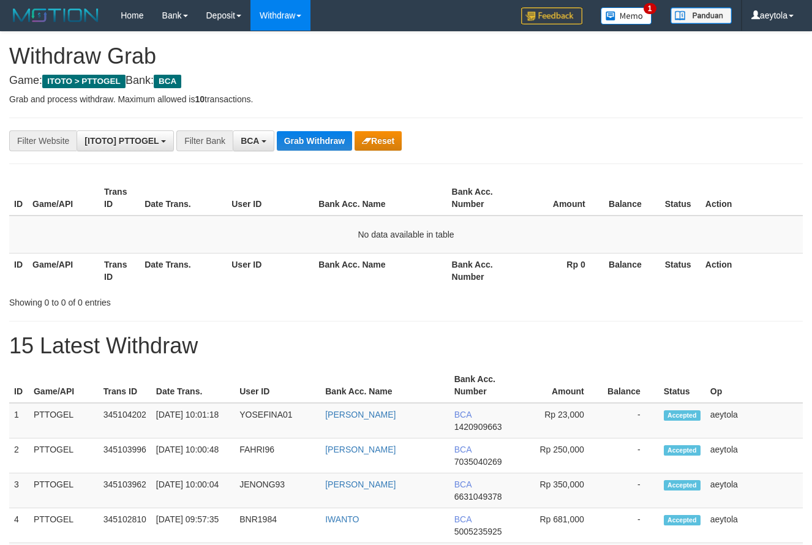
scroll to position [23, 0]
click at [323, 138] on button "Grab Withdraw" at bounding box center [314, 141] width 75 height 20
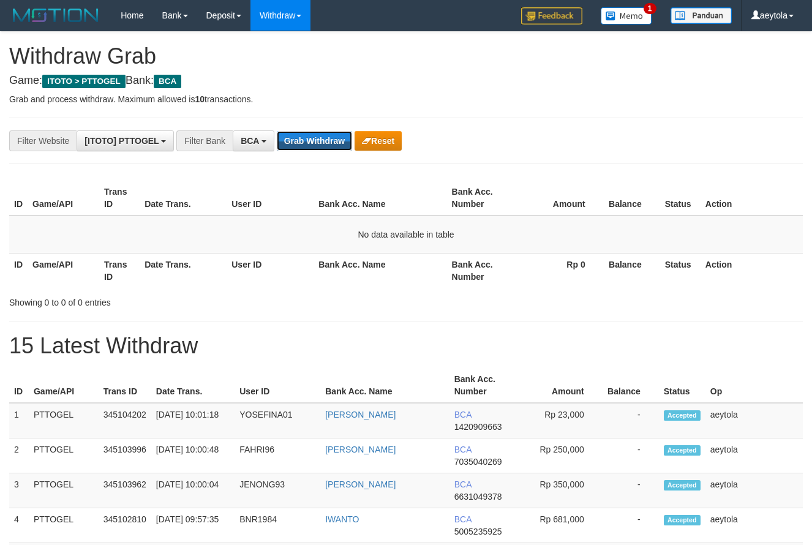
click at [323, 138] on button "Grab Withdraw" at bounding box center [314, 141] width 75 height 20
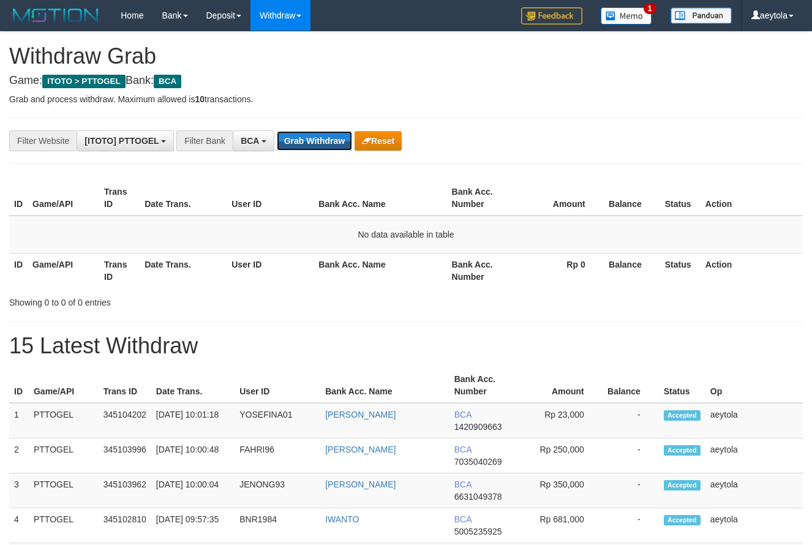
click at [323, 138] on button "Grab Withdraw" at bounding box center [314, 141] width 75 height 20
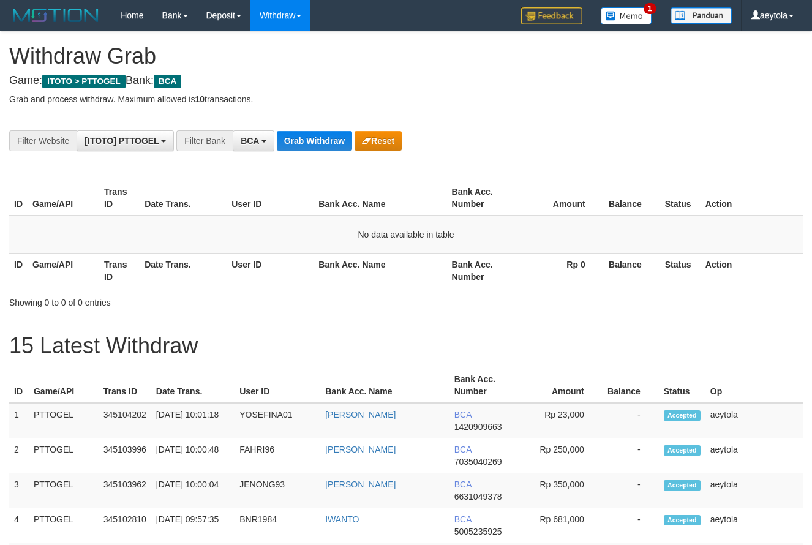
scroll to position [23, 0]
click at [323, 138] on button "Grab Withdraw" at bounding box center [314, 141] width 75 height 20
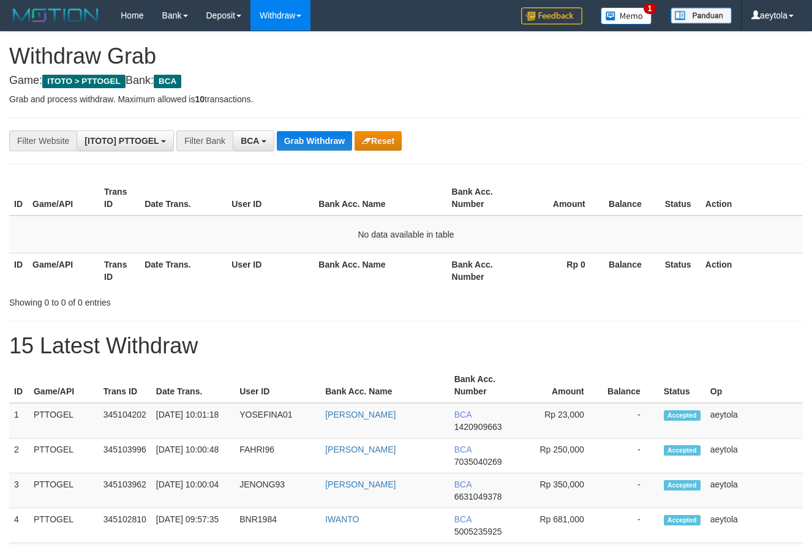
click at [323, 138] on button "Grab Withdraw" at bounding box center [314, 141] width 75 height 20
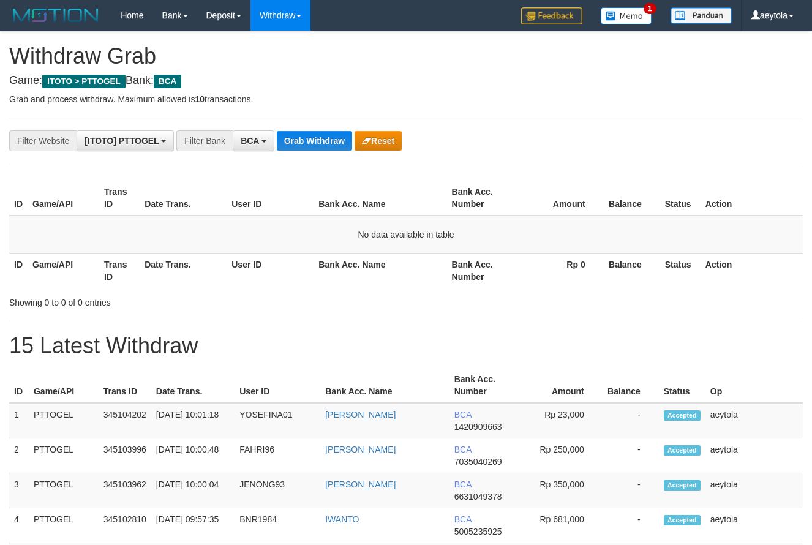
scroll to position [23, 0]
click at [323, 138] on button "Grab Withdraw" at bounding box center [314, 141] width 75 height 20
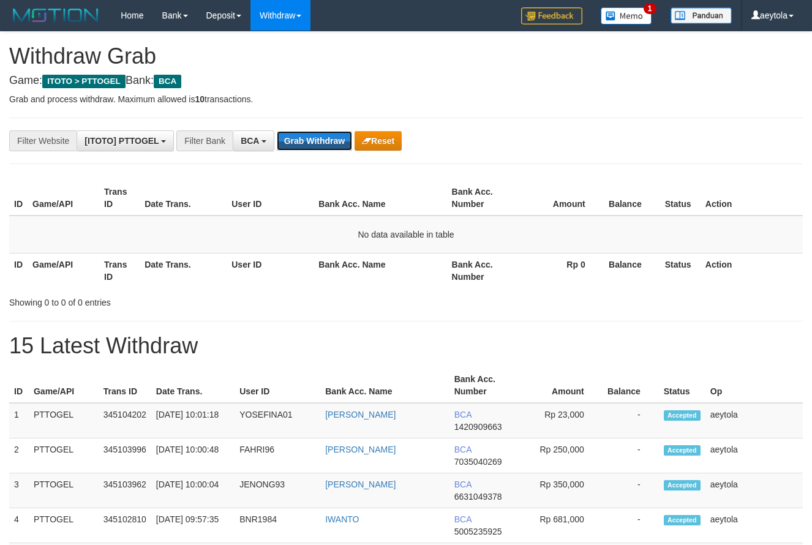
click at [323, 138] on button "Grab Withdraw" at bounding box center [314, 141] width 75 height 20
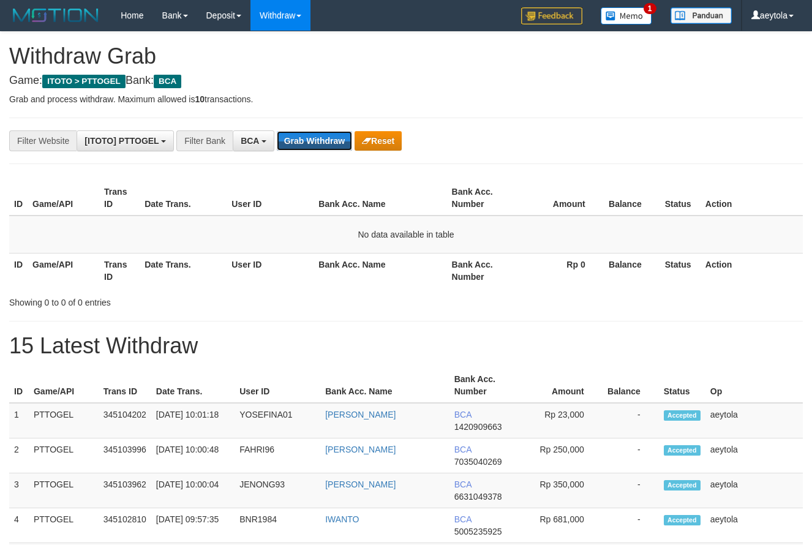
click at [323, 138] on button "Grab Withdraw" at bounding box center [314, 141] width 75 height 20
click at [308, 118] on hr at bounding box center [405, 118] width 793 height 1
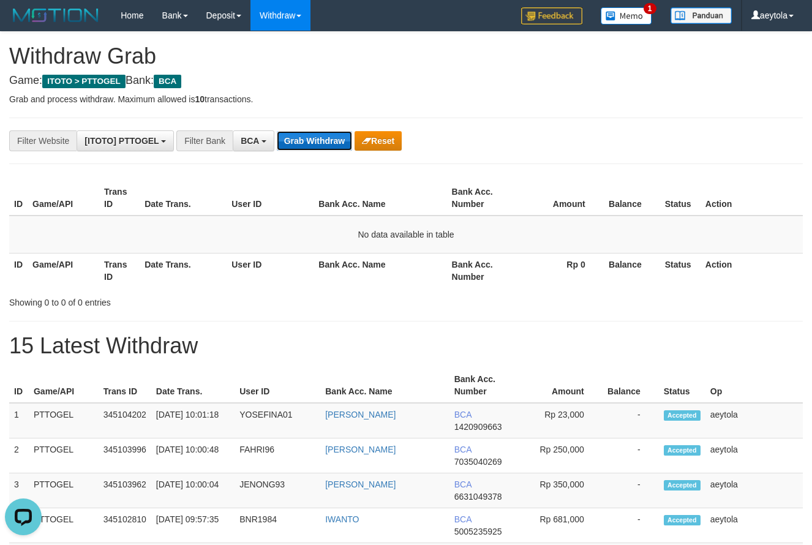
click at [311, 143] on button "Grab Withdraw" at bounding box center [314, 141] width 75 height 20
click at [311, 144] on button "Grab Withdraw" at bounding box center [314, 141] width 75 height 20
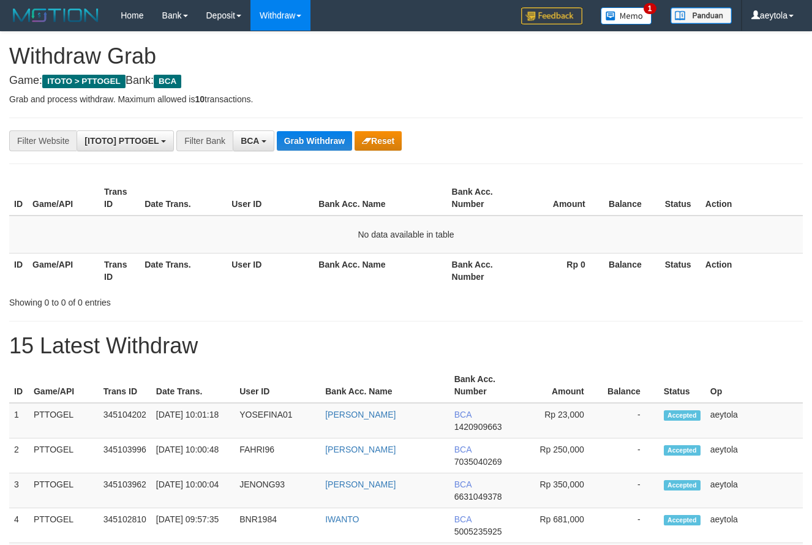
click at [311, 144] on button "Grab Withdraw" at bounding box center [314, 141] width 75 height 20
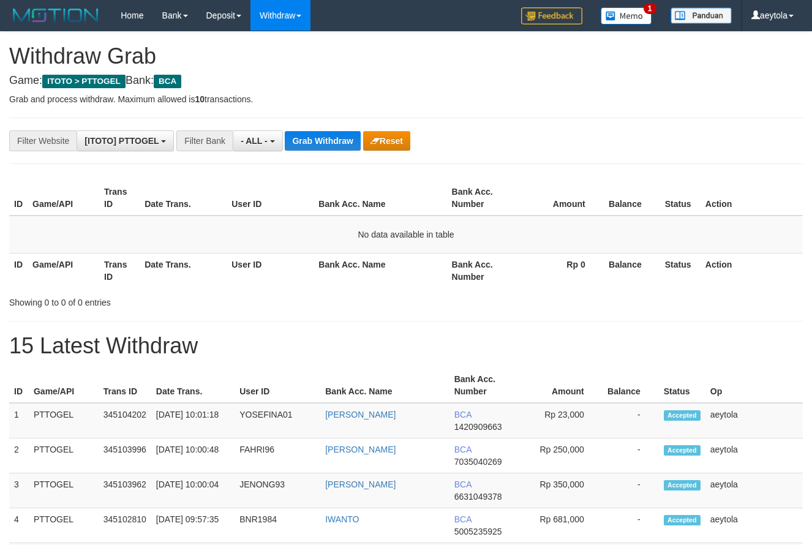
click at [255, 146] on button "- ALL -" at bounding box center [258, 140] width 50 height 21
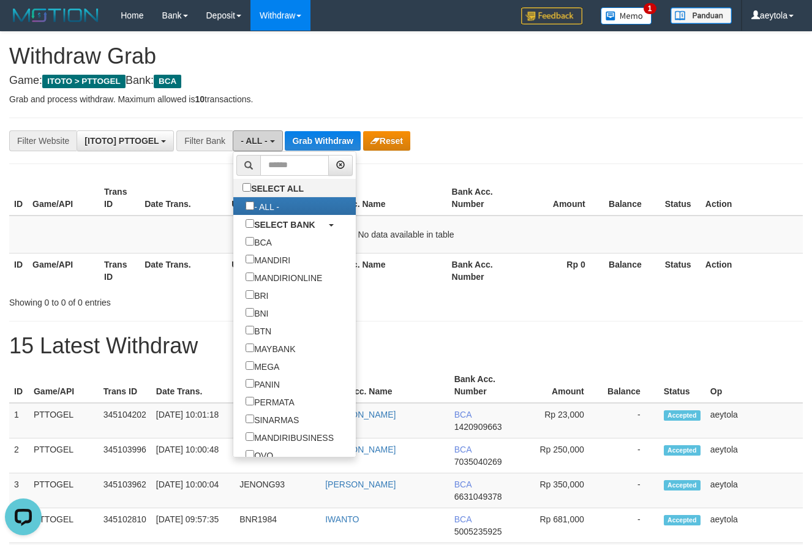
scroll to position [0, 0]
click at [233, 236] on label "BCA" at bounding box center [258, 242] width 51 height 18
select select "***"
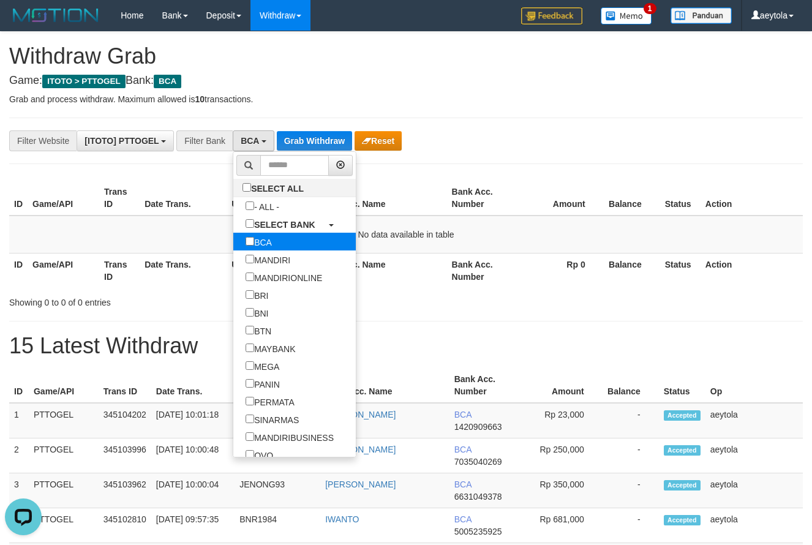
scroll to position [23, 0]
click at [469, 146] on div "**********" at bounding box center [338, 140] width 677 height 21
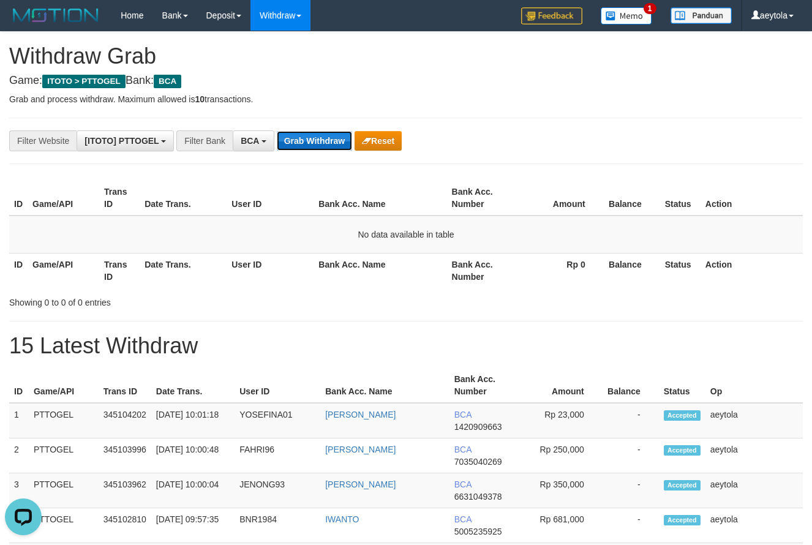
click at [331, 138] on button "Grab Withdraw" at bounding box center [314, 141] width 75 height 20
click at [326, 137] on button "Grab Withdraw" at bounding box center [314, 141] width 75 height 20
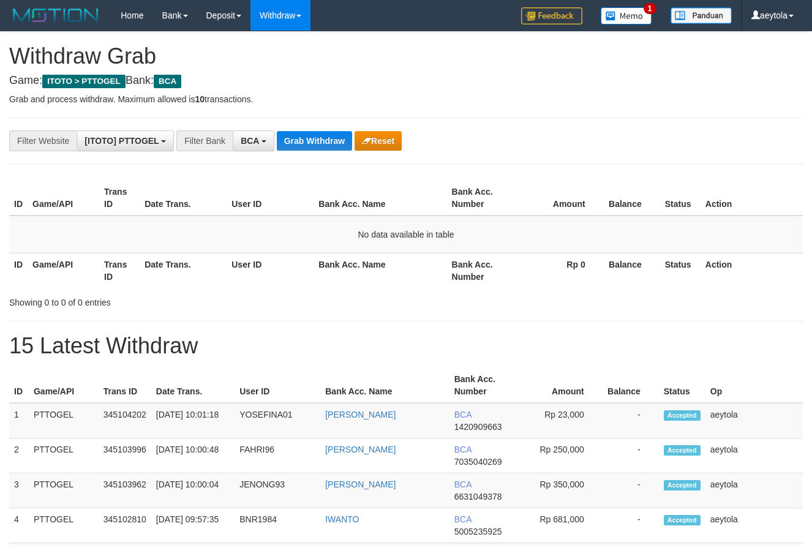
scroll to position [23, 0]
click at [326, 137] on button "Grab Withdraw" at bounding box center [314, 141] width 75 height 20
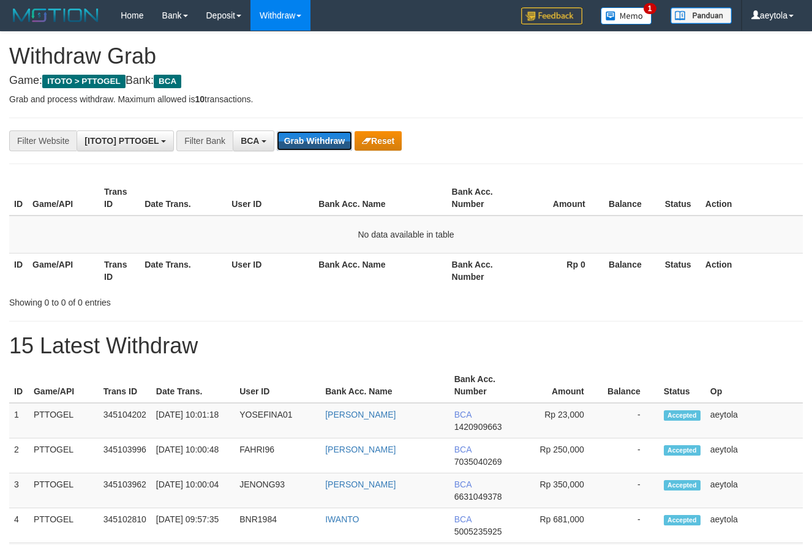
click at [326, 137] on button "Grab Withdraw" at bounding box center [314, 141] width 75 height 20
click at [319, 136] on button "Grab Withdraw" at bounding box center [314, 141] width 75 height 20
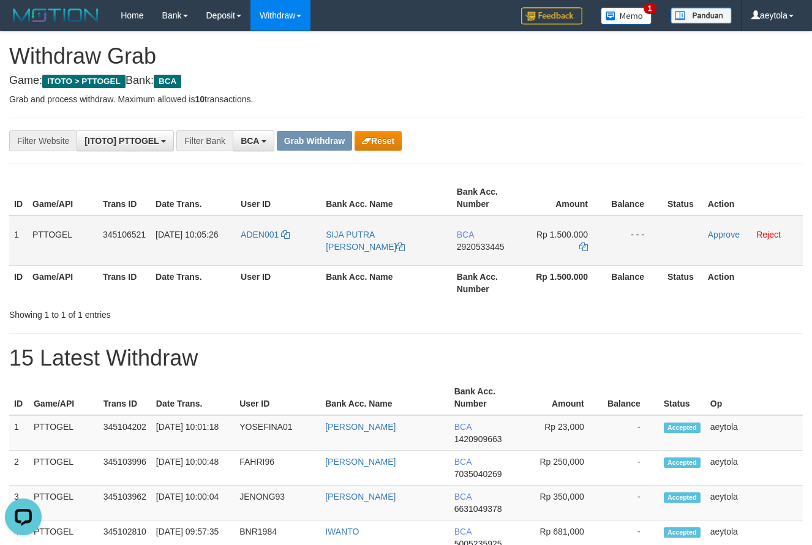
drag, startPoint x: 266, startPoint y: 256, endPoint x: 527, endPoint y: 252, distance: 260.9
click at [527, 252] on tr "1 PTTOGEL 345106521 01/10/2025 10:05:26 ADEN001 SIJA PUTRA RULANDA BCA 29205334…" at bounding box center [405, 241] width 793 height 50
drag, startPoint x: 555, startPoint y: 167, endPoint x: 538, endPoint y: 184, distance: 23.8
click at [471, 258] on td "BCA 2920533445" at bounding box center [487, 241] width 70 height 50
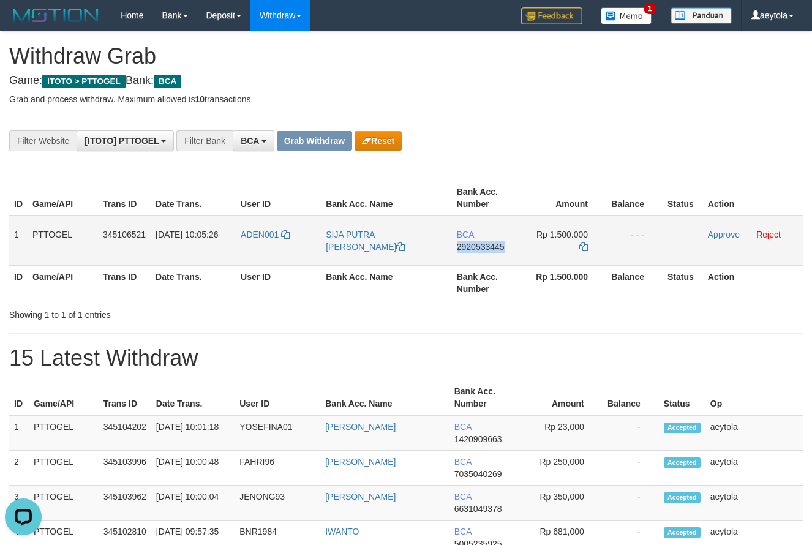
click at [471, 258] on td "BCA 2920533445" at bounding box center [487, 241] width 70 height 50
copy span "2920533445"
click at [578, 247] on td "Rp 1.500.000" at bounding box center [564, 241] width 84 height 50
click at [588, 247] on td "Rp 1.500.000" at bounding box center [564, 241] width 84 height 50
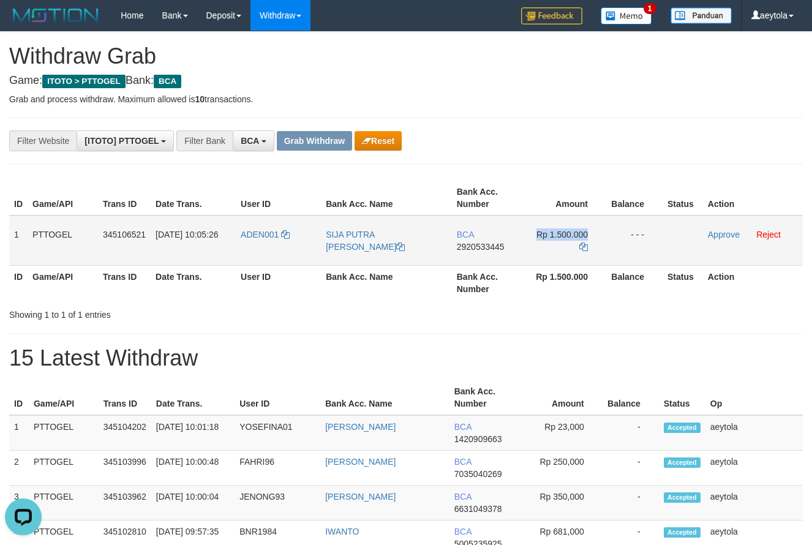
click at [588, 247] on td "Rp 1.500.000" at bounding box center [564, 241] width 84 height 50
click at [587, 246] on icon at bounding box center [583, 246] width 9 height 9
copy td "Rp 1.500.000"
click at [527, 149] on div "**********" at bounding box center [338, 140] width 677 height 21
click at [722, 234] on link "Approve" at bounding box center [724, 235] width 32 height 10
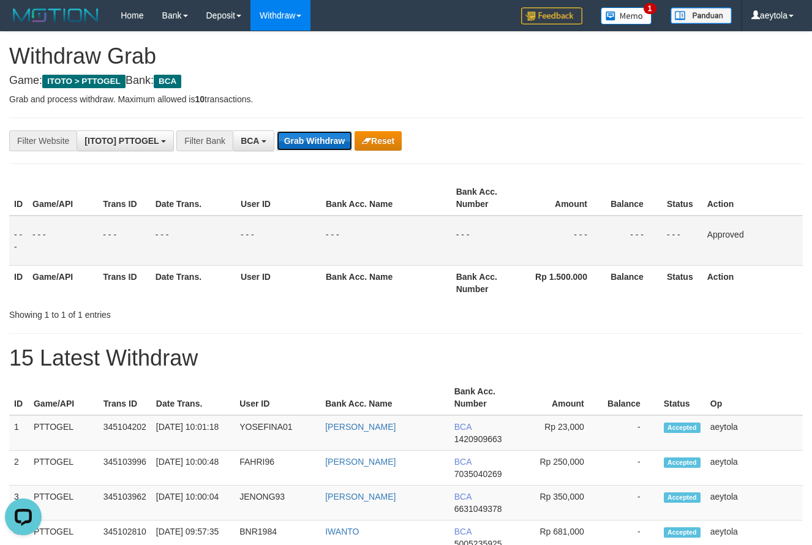
click at [304, 133] on button "Grab Withdraw" at bounding box center [314, 141] width 75 height 20
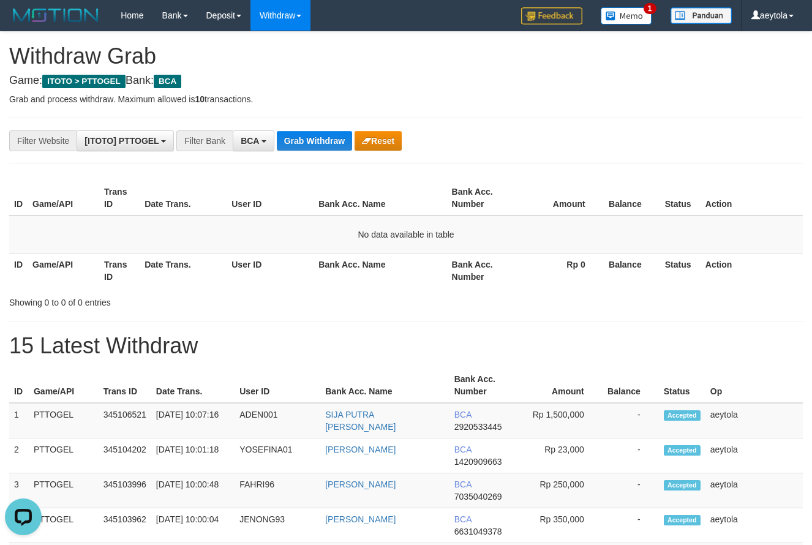
click at [324, 139] on button "Grab Withdraw" at bounding box center [314, 141] width 75 height 20
click at [324, 138] on button "Grab Withdraw" at bounding box center [314, 141] width 75 height 20
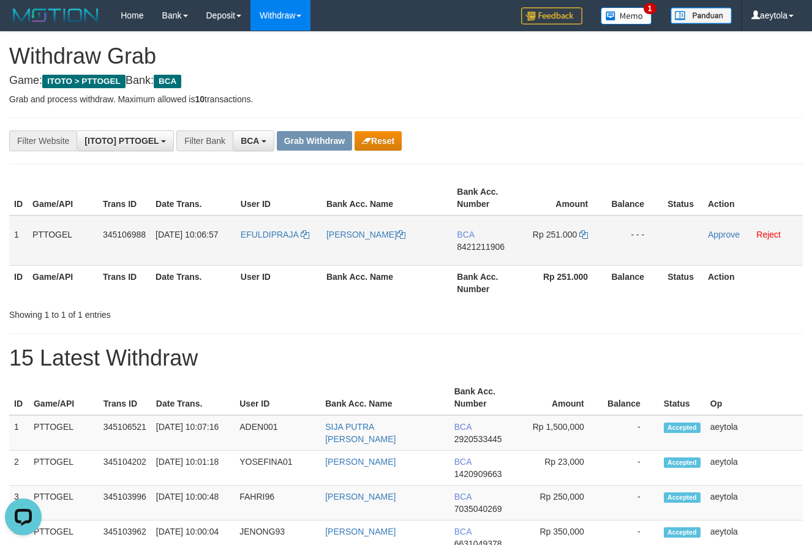
drag, startPoint x: 290, startPoint y: 249, endPoint x: 536, endPoint y: 257, distance: 245.6
click at [536, 257] on tr "1 PTTOGEL 345106988 [DATE] 10:06:57 EFULDIPRAJA [PERSON_NAME] BCA 8421211906 Rp…" at bounding box center [405, 241] width 793 height 50
drag, startPoint x: 639, startPoint y: 154, endPoint x: 618, endPoint y: 173, distance: 28.6
click at [480, 255] on td "BCA 8421211906" at bounding box center [487, 241] width 70 height 50
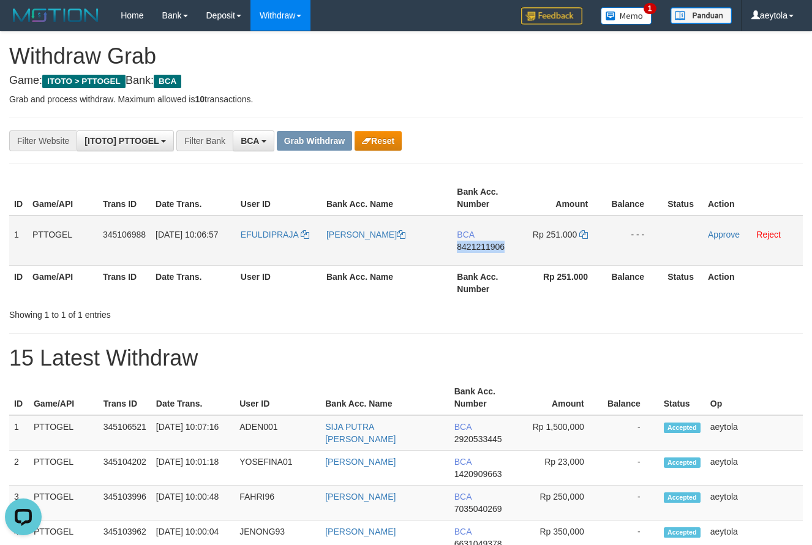
click at [480, 255] on td "BCA 8421211906" at bounding box center [487, 241] width 70 height 50
copy span "8421211906"
click at [471, 257] on td "BCA 8421211906" at bounding box center [487, 241] width 70 height 50
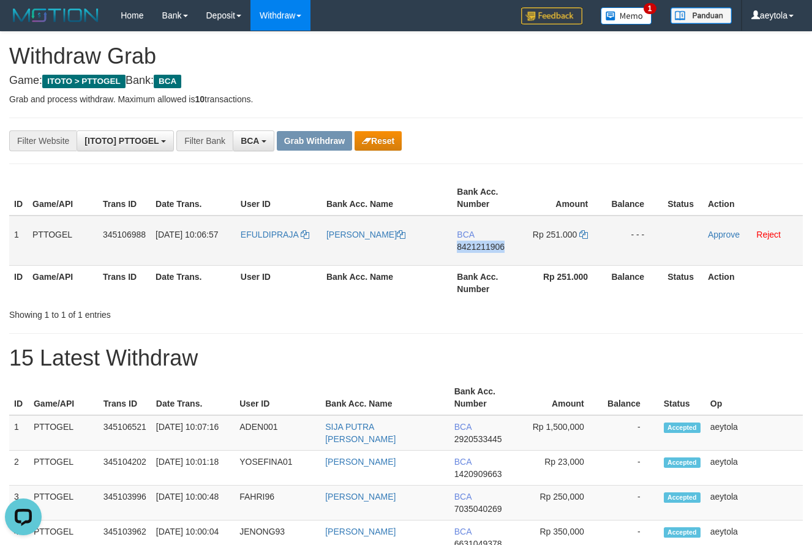
copy span "8421211906"
drag, startPoint x: 590, startPoint y: 133, endPoint x: 541, endPoint y: 190, distance: 74.7
click at [591, 148] on div "**********" at bounding box center [338, 140] width 677 height 21
click at [584, 235] on icon at bounding box center [583, 234] width 9 height 9
drag, startPoint x: 584, startPoint y: 235, endPoint x: 293, endPoint y: 271, distance: 293.0
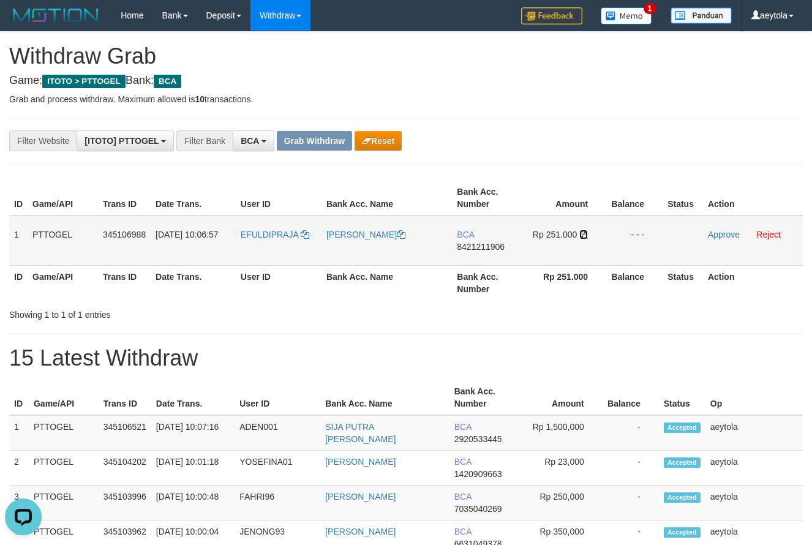
click at [581, 235] on icon at bounding box center [583, 234] width 9 height 9
click at [724, 234] on link "Approve" at bounding box center [724, 235] width 32 height 10
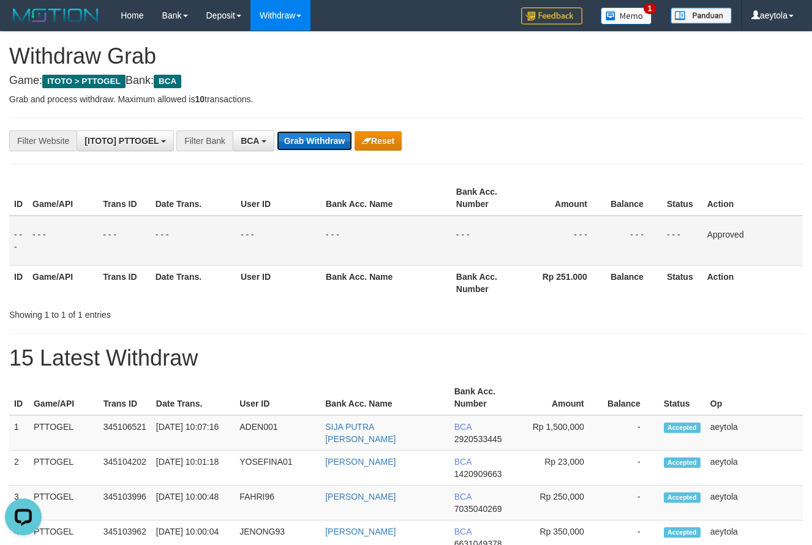
click at [321, 137] on button "Grab Withdraw" at bounding box center [314, 141] width 75 height 20
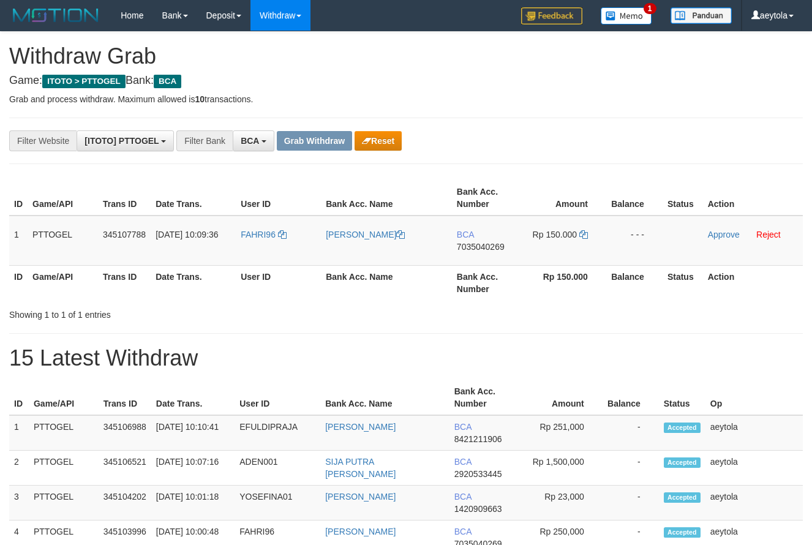
scroll to position [23, 0]
drag, startPoint x: 269, startPoint y: 245, endPoint x: 546, endPoint y: 241, distance: 276.2
click at [546, 241] on tr "1 PTTOGEL 345107788 [DATE] 10:09:36 FAHRI96 FAHRI HUSAENI BCA 7035040269 Rp 150…" at bounding box center [405, 241] width 793 height 50
drag, startPoint x: 654, startPoint y: 172, endPoint x: 506, endPoint y: 259, distance: 171.3
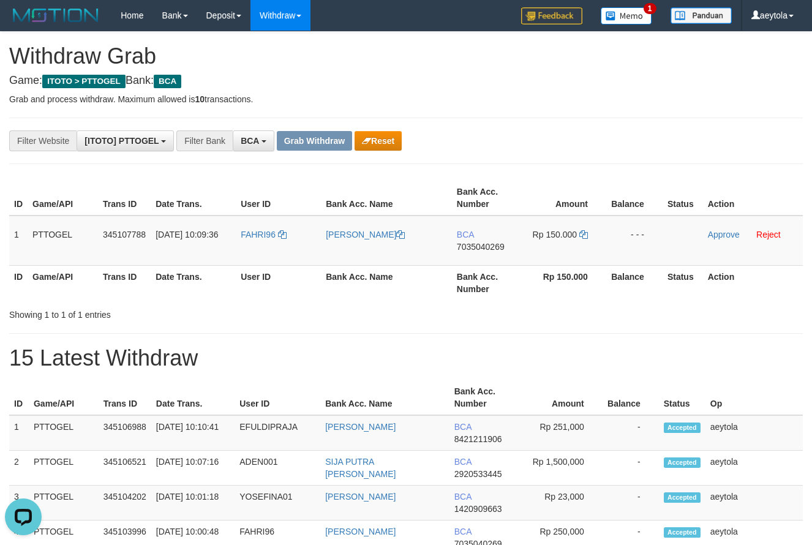
click at [474, 258] on td "BCA 7035040269" at bounding box center [487, 241] width 70 height 50
click at [484, 261] on td "BCA 7035040269" at bounding box center [487, 241] width 70 height 50
copy span "7035040269"
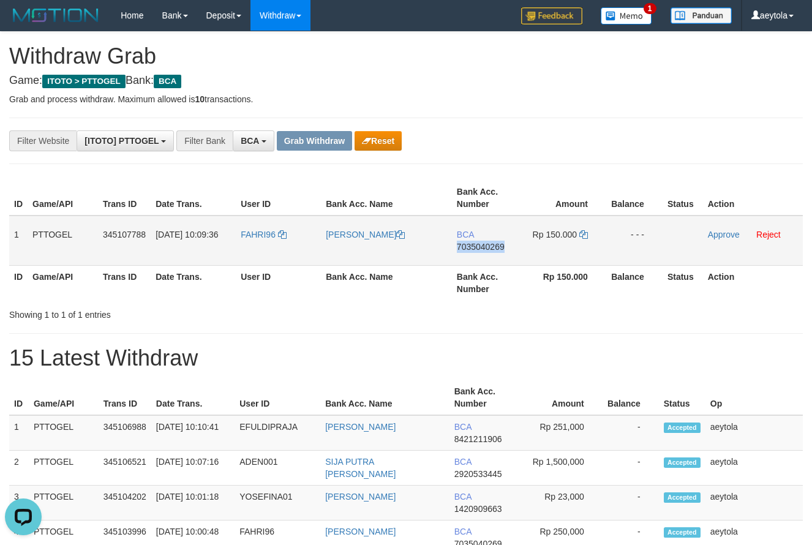
click at [484, 261] on td "BCA 7035040269" at bounding box center [487, 241] width 70 height 50
click at [586, 233] on icon at bounding box center [583, 234] width 9 height 9
copy span "7035040269"
click at [585, 234] on icon at bounding box center [583, 234] width 9 height 9
click at [722, 233] on link "Approve" at bounding box center [724, 235] width 32 height 10
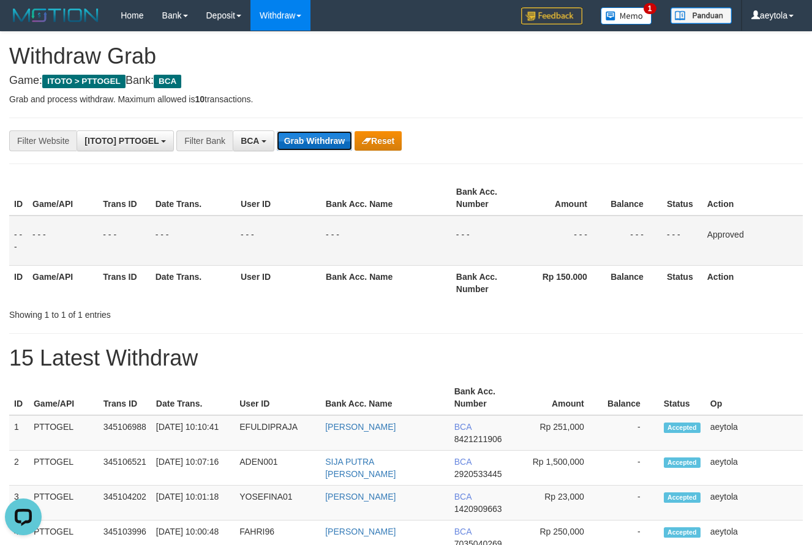
click at [321, 143] on button "Grab Withdraw" at bounding box center [314, 141] width 75 height 20
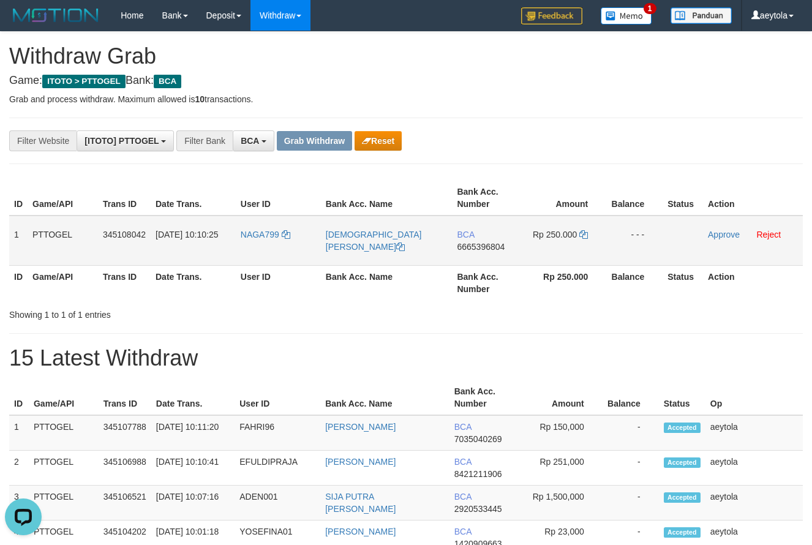
drag, startPoint x: 263, startPoint y: 247, endPoint x: 573, endPoint y: 250, distance: 309.8
click at [573, 250] on tr "1 PTTOGEL 345108042 [DATE] 10:10:25 NAGA799 [PERSON_NAME] BCA 6665396804 Rp 250…" at bounding box center [405, 241] width 793 height 50
click at [482, 258] on td "BCA 6665396804" at bounding box center [487, 241] width 70 height 50
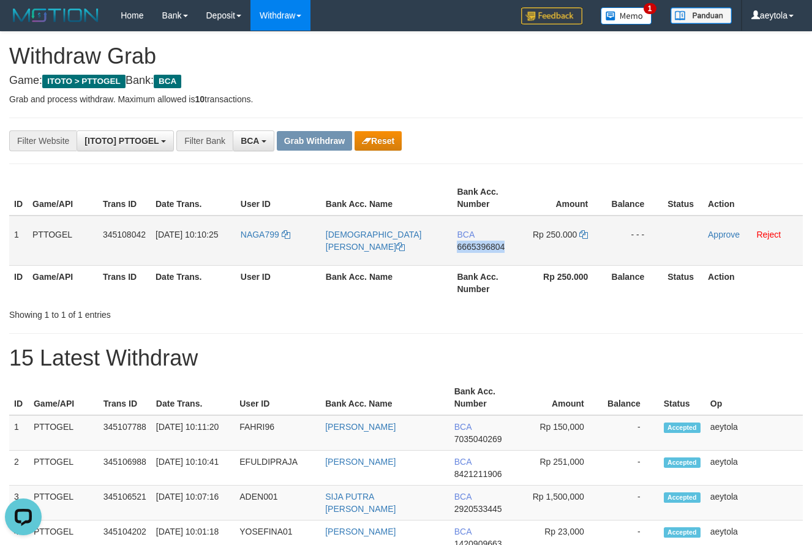
copy span "6665396804"
click at [590, 239] on td "Rp 250.000" at bounding box center [565, 241] width 84 height 50
click at [582, 236] on icon at bounding box center [583, 234] width 9 height 9
click at [585, 235] on icon at bounding box center [583, 234] width 9 height 9
click at [586, 234] on icon at bounding box center [583, 234] width 9 height 9
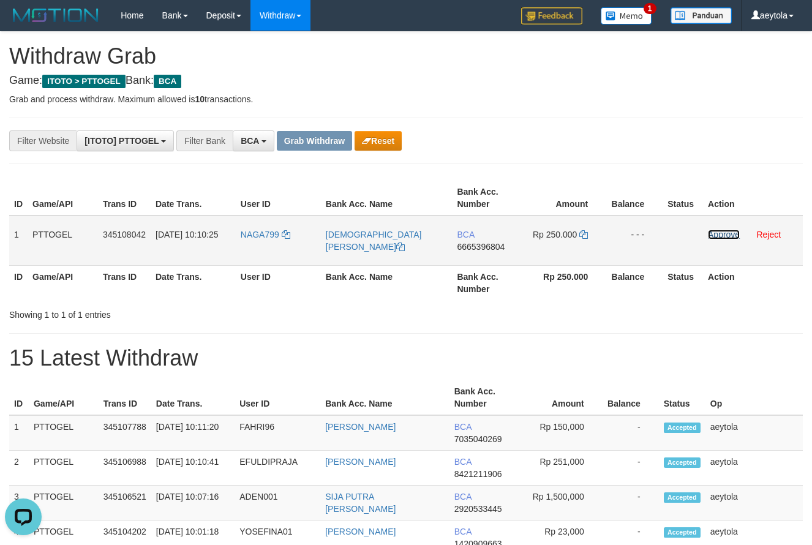
click at [717, 234] on link "Approve" at bounding box center [724, 235] width 32 height 10
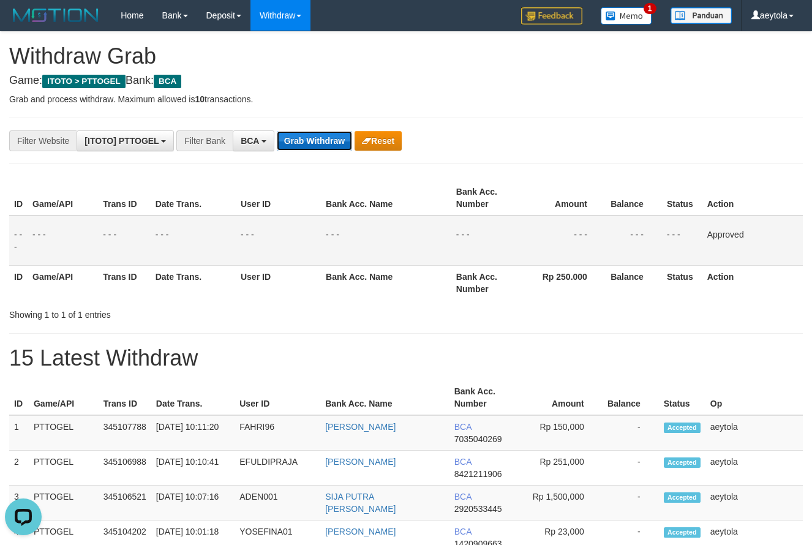
click at [306, 138] on button "Grab Withdraw" at bounding box center [314, 141] width 75 height 20
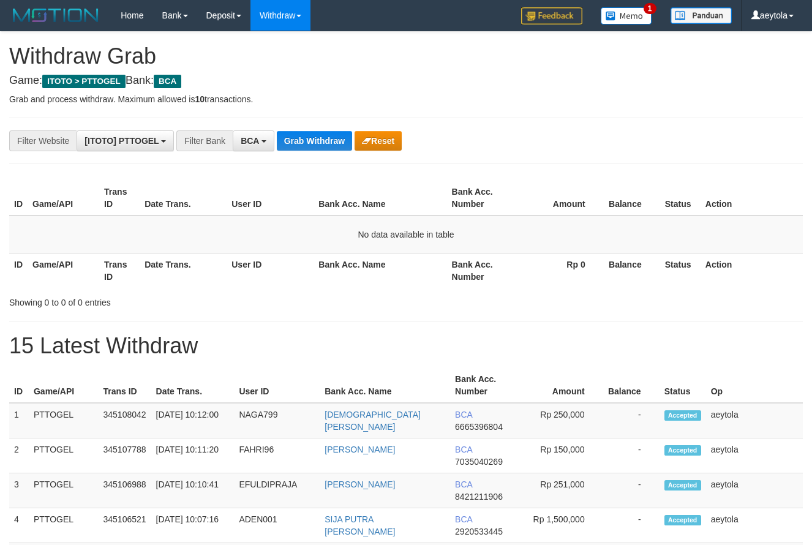
scroll to position [23, 0]
click at [319, 141] on button "Grab Withdraw" at bounding box center [314, 141] width 75 height 20
click at [488, 144] on div "**********" at bounding box center [338, 140] width 677 height 21
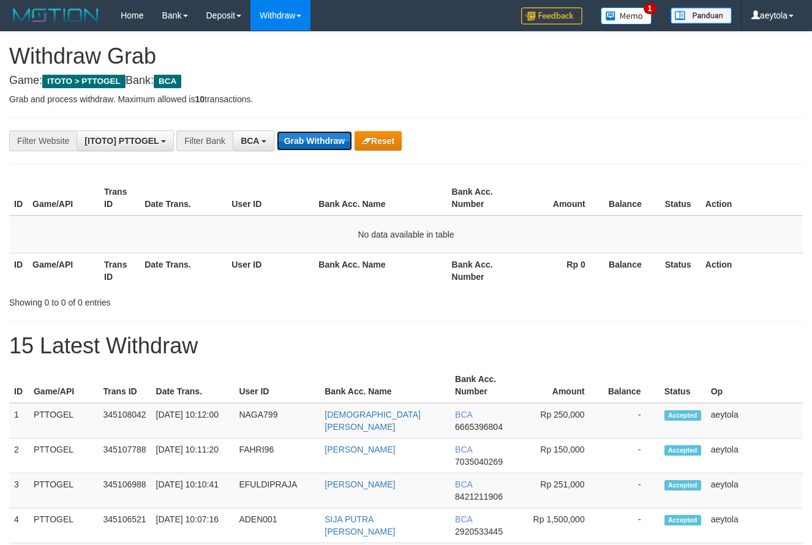
click at [318, 136] on button "Grab Withdraw" at bounding box center [314, 141] width 75 height 20
click at [309, 141] on button "Grab Withdraw" at bounding box center [314, 141] width 75 height 20
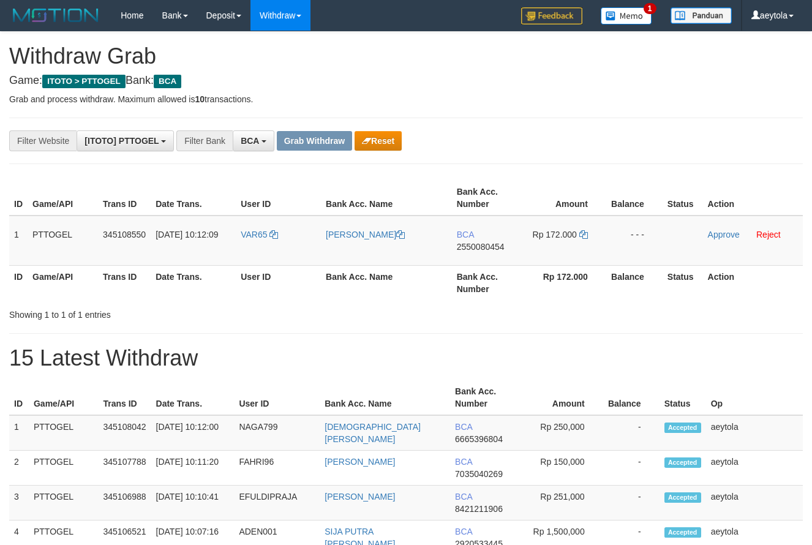
scroll to position [23, 0]
drag, startPoint x: 246, startPoint y: 244, endPoint x: 539, endPoint y: 242, distance: 293.3
click at [539, 242] on tr "1 PTTOGEL 345108550 01/10/2025 10:12:09 VAR65 ANANTA WAROZAQ BCA 2550080454 Rp …" at bounding box center [405, 241] width 793 height 50
drag, startPoint x: 579, startPoint y: 149, endPoint x: 570, endPoint y: 156, distance: 10.5
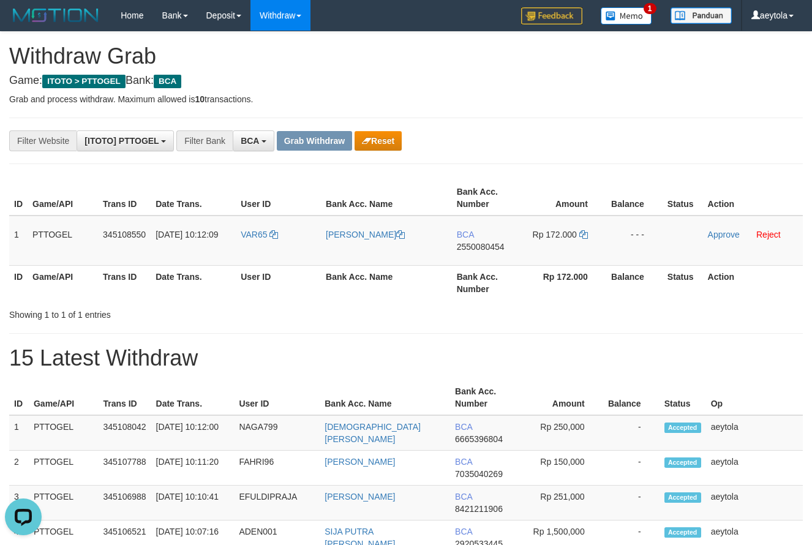
click at [475, 262] on td "BCA 2550080454" at bounding box center [487, 241] width 70 height 50
click at [473, 256] on td "BCA 2550080454" at bounding box center [487, 241] width 70 height 50
copy span "2550080454"
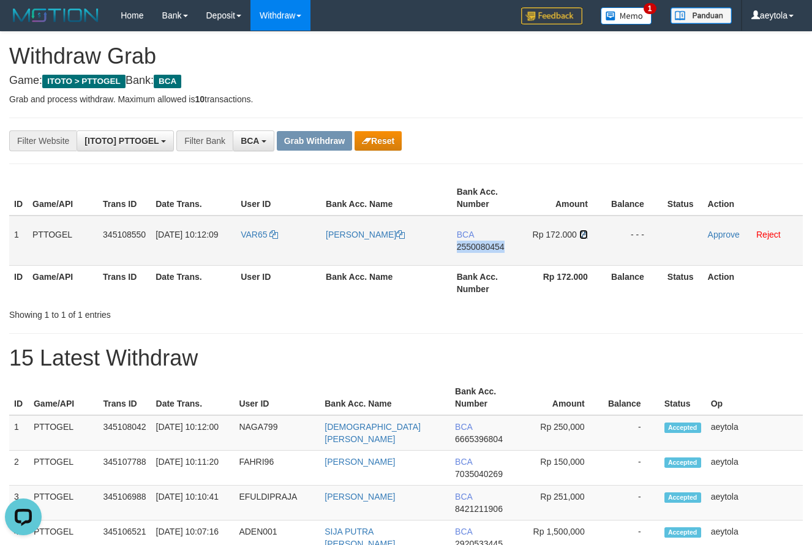
click at [587, 233] on icon at bounding box center [583, 234] width 9 height 9
copy span "2550080454"
click at [587, 233] on icon at bounding box center [583, 234] width 9 height 9
click at [731, 233] on link "Approve" at bounding box center [724, 235] width 32 height 10
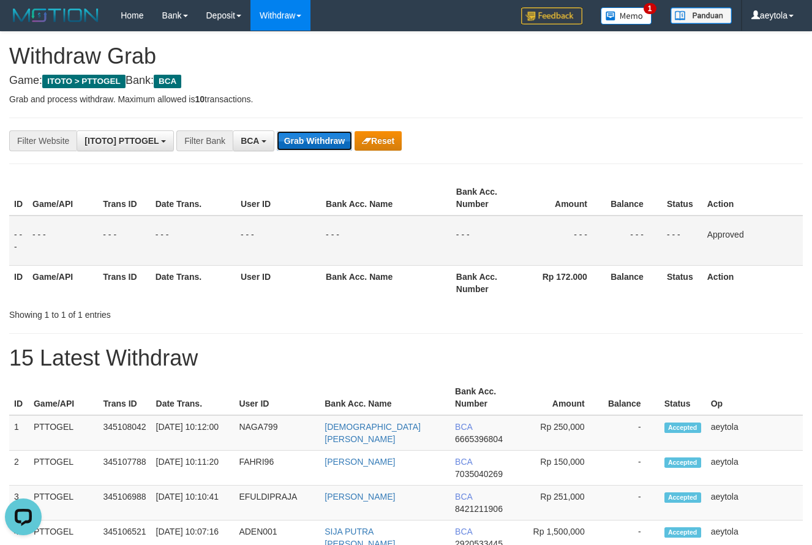
click at [312, 142] on button "Grab Withdraw" at bounding box center [314, 141] width 75 height 20
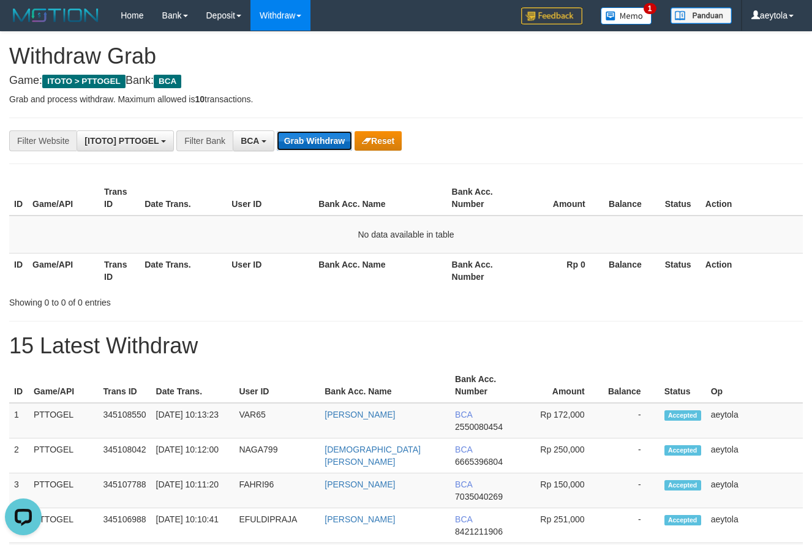
click at [328, 142] on button "Grab Withdraw" at bounding box center [314, 141] width 75 height 20
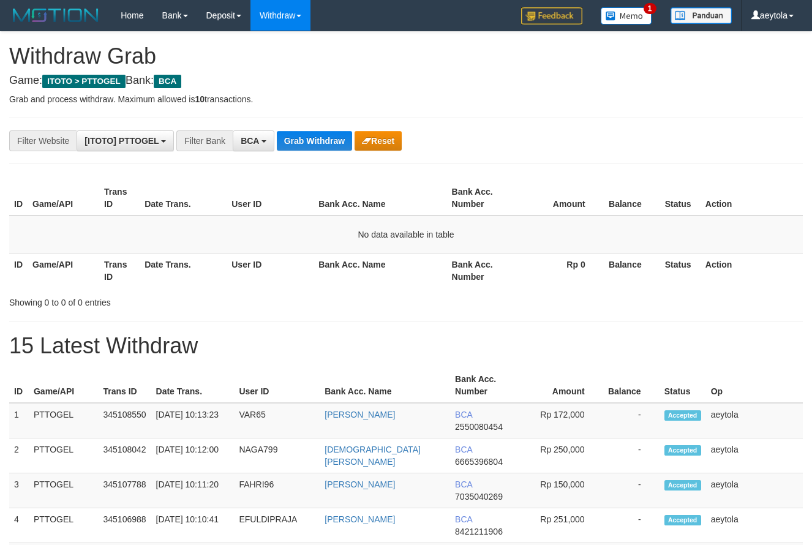
click at [332, 137] on button "Grab Withdraw" at bounding box center [314, 141] width 75 height 20
click at [337, 137] on button "Grab Withdraw" at bounding box center [314, 141] width 75 height 20
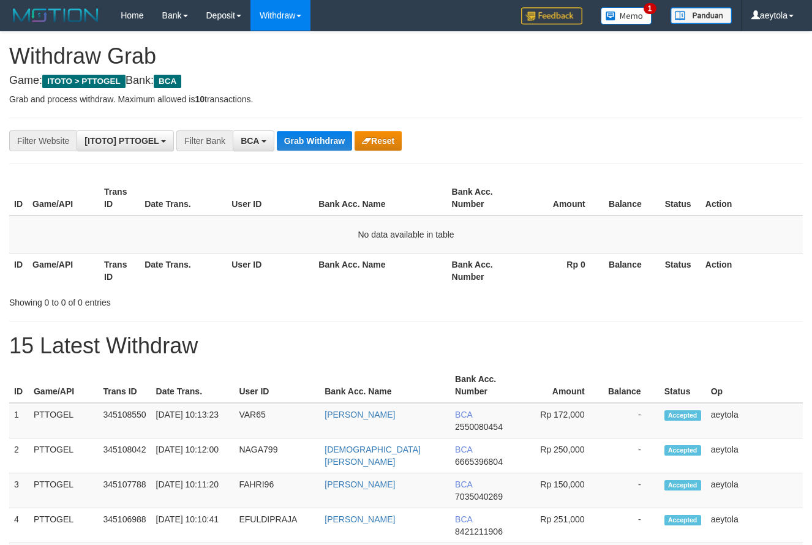
click at [337, 137] on button "Grab Withdraw" at bounding box center [314, 141] width 75 height 20
click at [339, 137] on button "Grab Withdraw" at bounding box center [314, 141] width 75 height 20
drag, startPoint x: 625, startPoint y: 127, endPoint x: 435, endPoint y: 126, distance: 189.8
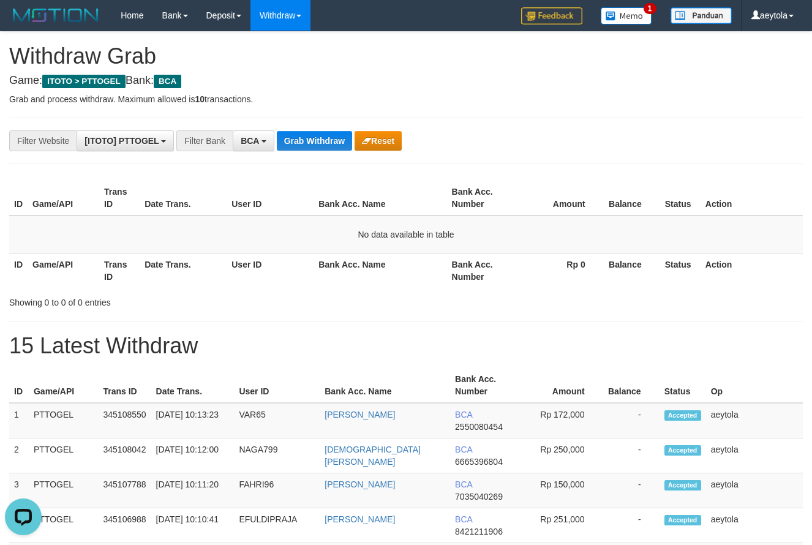
click at [317, 140] on button "Grab Withdraw" at bounding box center [314, 141] width 75 height 20
click at [308, 143] on button "Grab Withdraw" at bounding box center [314, 141] width 75 height 20
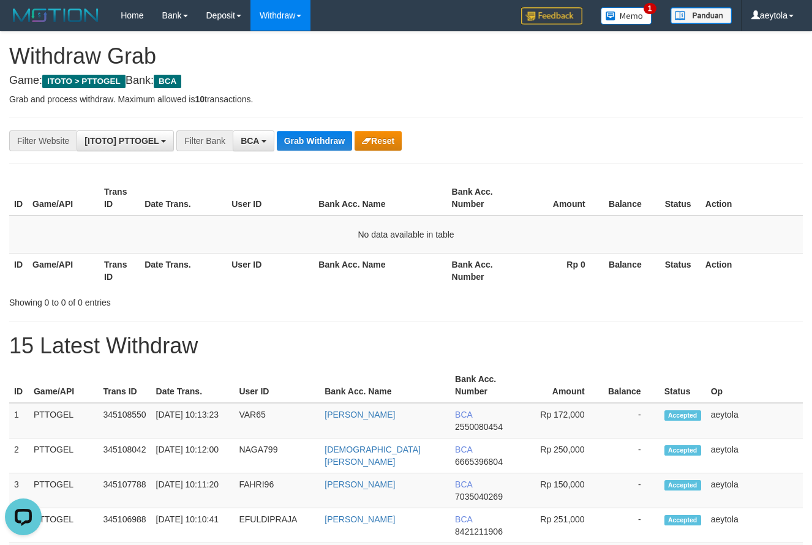
drag, startPoint x: 657, startPoint y: 141, endPoint x: 350, endPoint y: 192, distance: 311.5
click at [634, 147] on div "**********" at bounding box center [338, 140] width 677 height 21
click at [313, 151] on div "**********" at bounding box center [338, 140] width 677 height 21
drag, startPoint x: 312, startPoint y: 151, endPoint x: 311, endPoint y: 160, distance: 9.2
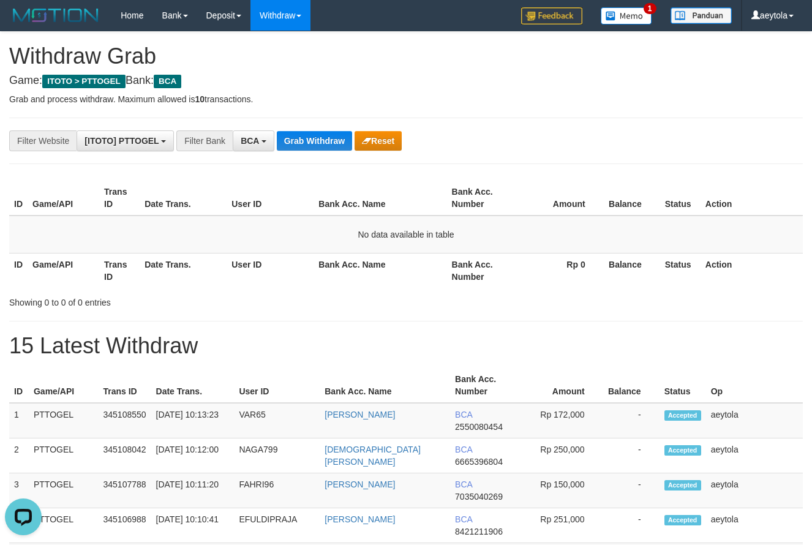
drag, startPoint x: 477, startPoint y: 144, endPoint x: 460, endPoint y: 140, distance: 17.5
click at [478, 143] on div "**********" at bounding box center [338, 140] width 677 height 21
click at [295, 149] on button "Grab Withdraw" at bounding box center [314, 141] width 75 height 20
click at [296, 149] on button "Grab Withdraw" at bounding box center [314, 141] width 75 height 20
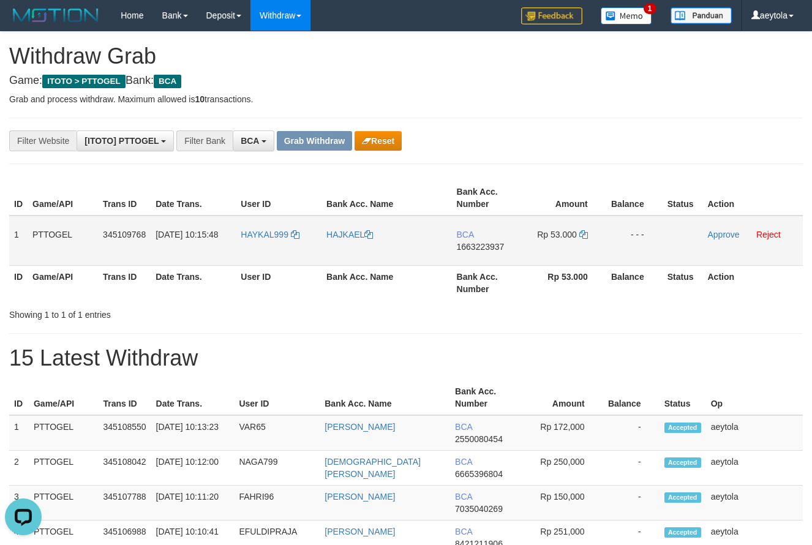
drag, startPoint x: 270, startPoint y: 252, endPoint x: 568, endPoint y: 248, distance: 297.6
click at [568, 248] on tr "1 PTTOGEL 345109768 01/10/2025 10:15:48 HAYKAL999 HAJKAEL BCA 1663223937 Rp 53.…" at bounding box center [405, 241] width 793 height 50
click at [470, 256] on td "BCA 1663223937" at bounding box center [487, 241] width 70 height 50
copy span "1663223937"
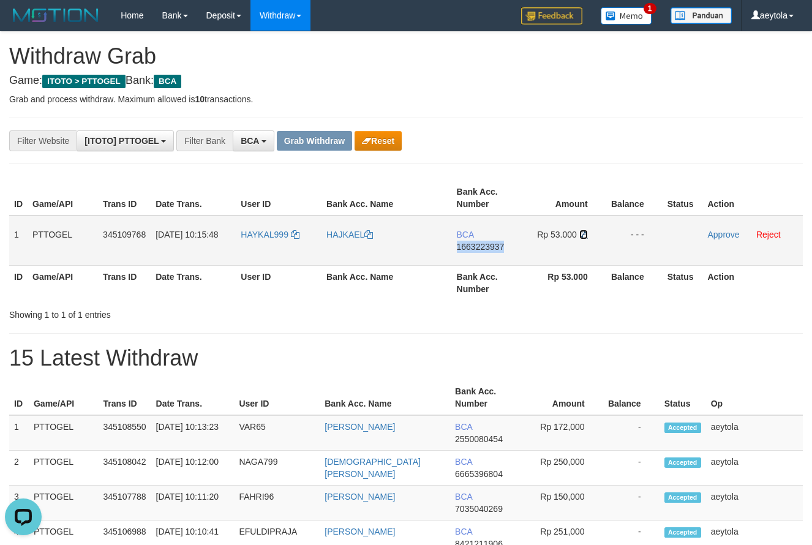
click at [585, 234] on icon at bounding box center [583, 234] width 9 height 9
copy span "1663223937"
drag, startPoint x: 585, startPoint y: 234, endPoint x: 561, endPoint y: 241, distance: 25.6
click at [583, 236] on icon at bounding box center [583, 234] width 9 height 9
click at [721, 236] on link "Approve" at bounding box center [724, 235] width 32 height 10
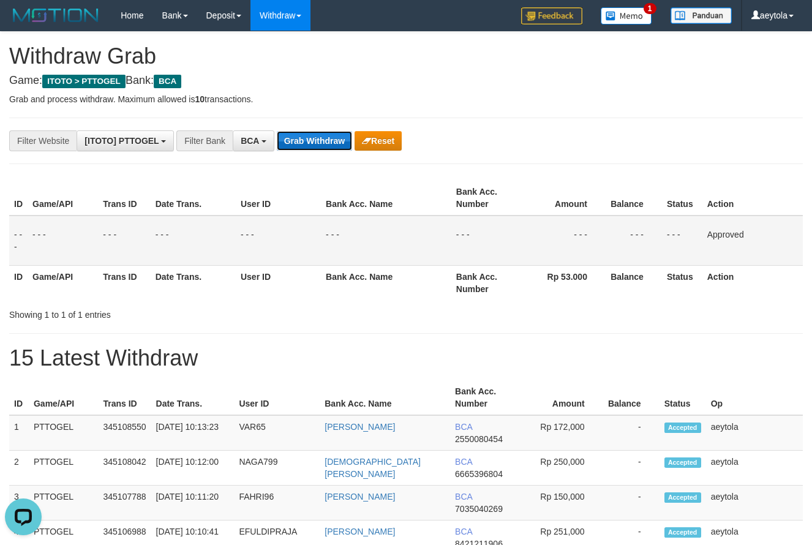
click at [308, 140] on button "Grab Withdraw" at bounding box center [314, 141] width 75 height 20
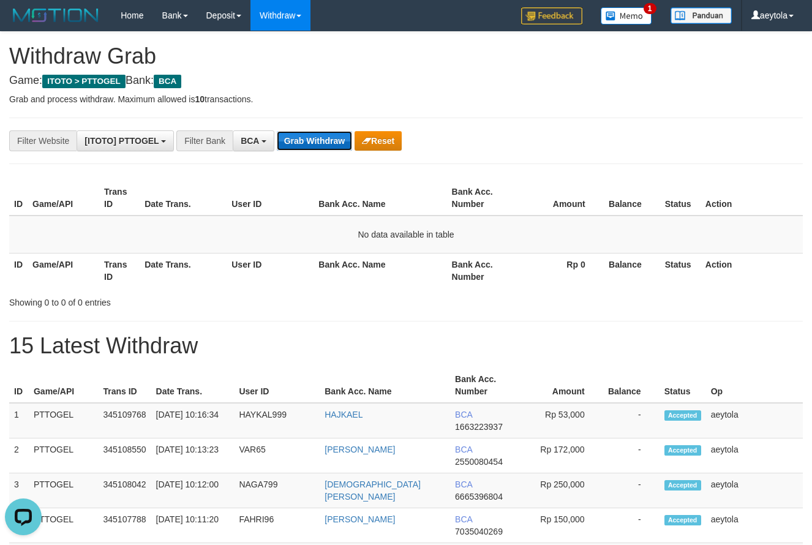
click at [310, 133] on button "Grab Withdraw" at bounding box center [314, 141] width 75 height 20
click at [580, 275] on th "Rp 0" at bounding box center [561, 270] width 85 height 35
click at [313, 140] on button "Grab Withdraw" at bounding box center [314, 141] width 75 height 20
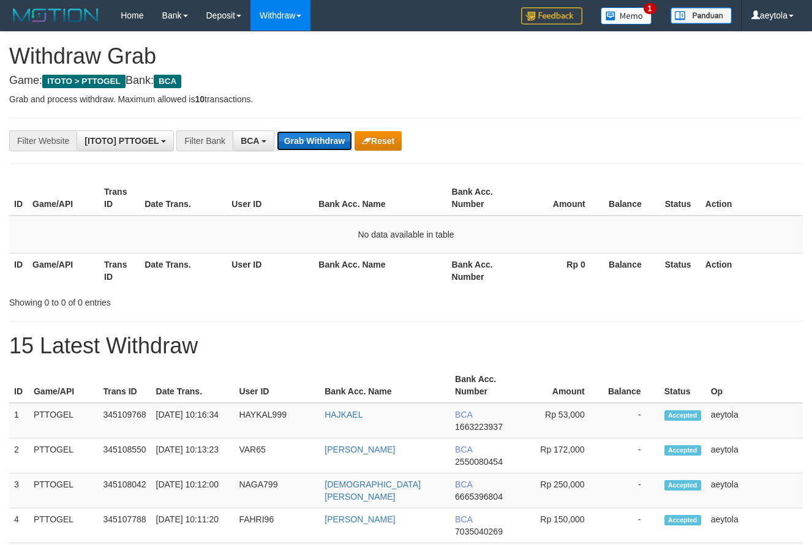
click at [321, 140] on button "Grab Withdraw" at bounding box center [314, 141] width 75 height 20
click at [322, 140] on button "Grab Withdraw" at bounding box center [314, 141] width 75 height 20
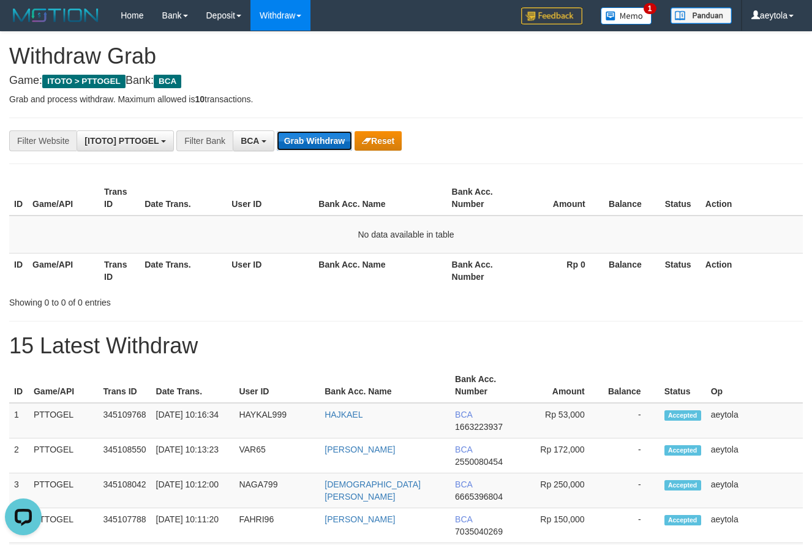
click at [322, 140] on button "Grab Withdraw" at bounding box center [314, 141] width 75 height 20
click at [493, 146] on div "**********" at bounding box center [338, 140] width 677 height 21
click at [331, 131] on button "Grab Withdraw" at bounding box center [314, 141] width 75 height 20
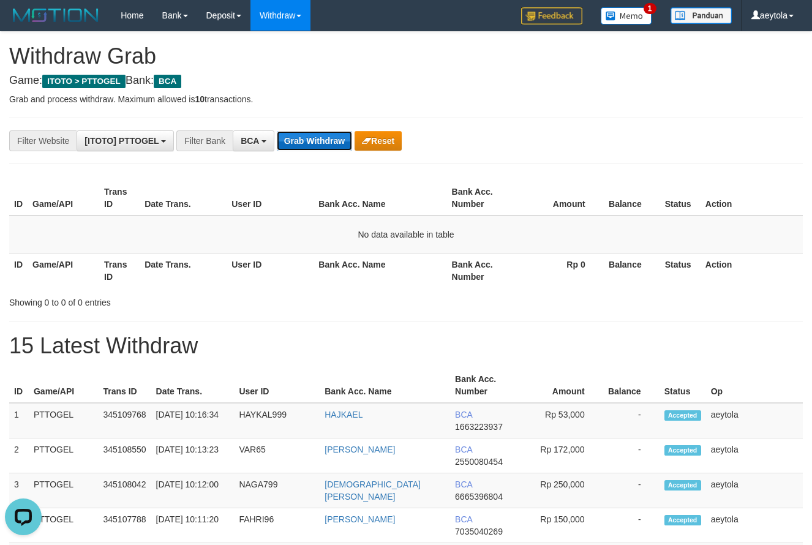
click at [331, 131] on button "Grab Withdraw" at bounding box center [314, 141] width 75 height 20
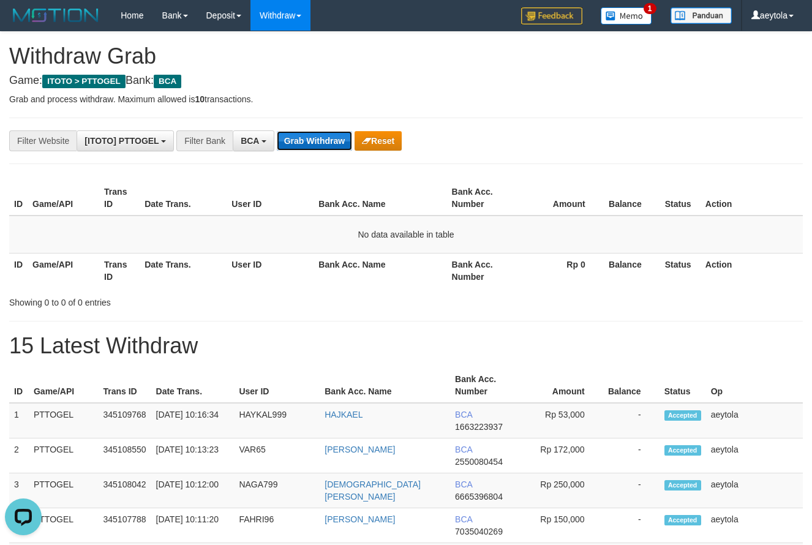
click at [337, 143] on button "Grab Withdraw" at bounding box center [314, 141] width 75 height 20
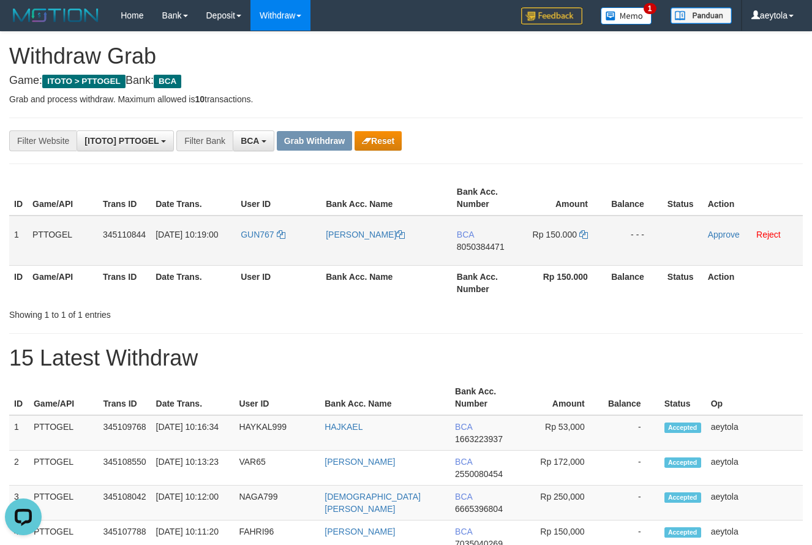
drag, startPoint x: 262, startPoint y: 252, endPoint x: 552, endPoint y: 257, distance: 289.6
click at [552, 257] on tr "1 PTTOGEL 345110844 [DATE] 10:19:00 GUN767 [PERSON_NAME] BCA 8050384471 Rp 150.…" at bounding box center [405, 241] width 793 height 50
drag, startPoint x: 601, startPoint y: 183, endPoint x: 588, endPoint y: 187, distance: 14.0
click at [601, 183] on th "Amount" at bounding box center [564, 198] width 84 height 35
click at [484, 254] on td "BCA 8050384471" at bounding box center [487, 241] width 70 height 50
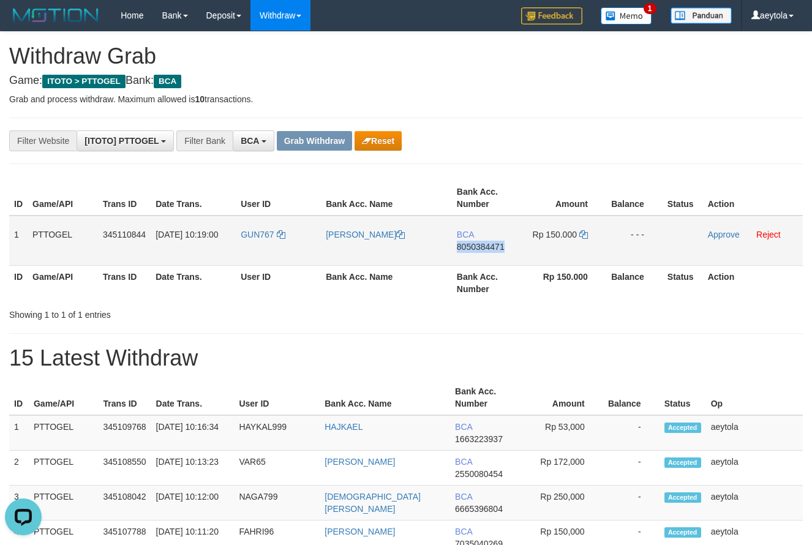
click at [484, 254] on td "BCA 8050384471" at bounding box center [487, 241] width 70 height 50
copy span "8050384471"
click at [582, 236] on icon at bounding box center [583, 234] width 9 height 9
copy span "8050384471"
click at [725, 238] on link "Approve" at bounding box center [724, 235] width 32 height 10
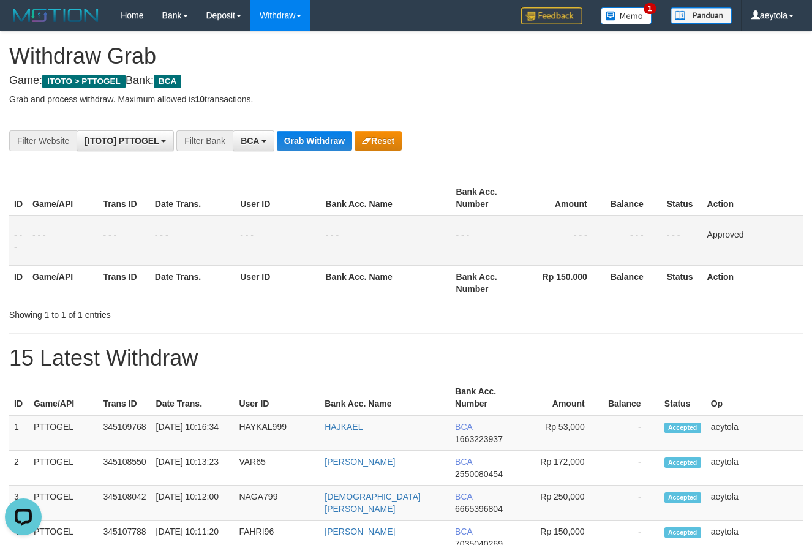
click at [313, 130] on div "**********" at bounding box center [338, 140] width 677 height 21
click at [323, 140] on button "Grab Withdraw" at bounding box center [314, 141] width 75 height 20
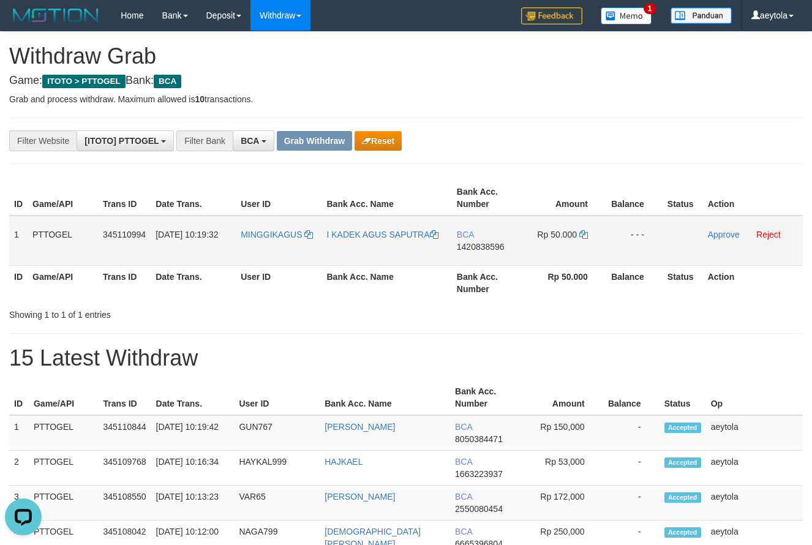
drag, startPoint x: 261, startPoint y: 253, endPoint x: 561, endPoint y: 235, distance: 300.5
click at [561, 235] on tr "1 PTTOGEL 345110994 [DATE] 10:19:32 [GEOGRAPHIC_DATA] I KADEK AGUS SAPUTRA BCA …" at bounding box center [405, 241] width 793 height 50
drag, startPoint x: 573, startPoint y: 170, endPoint x: 565, endPoint y: 178, distance: 11.7
click at [481, 259] on td "BCA 1420838596" at bounding box center [487, 241] width 70 height 50
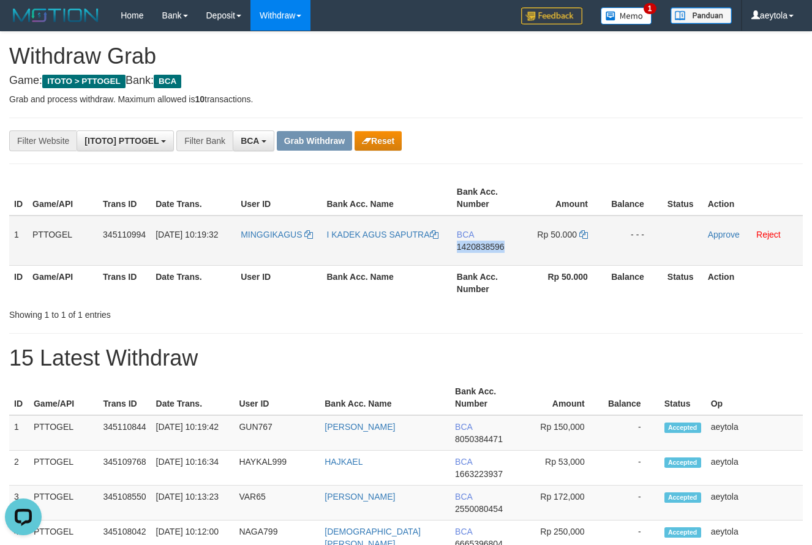
click at [481, 259] on td "BCA 1420838596" at bounding box center [487, 241] width 70 height 50
copy span "1420838596"
click at [583, 233] on icon at bounding box center [583, 234] width 9 height 9
copy span "1420838596"
click at [732, 233] on link "Approve" at bounding box center [724, 235] width 32 height 10
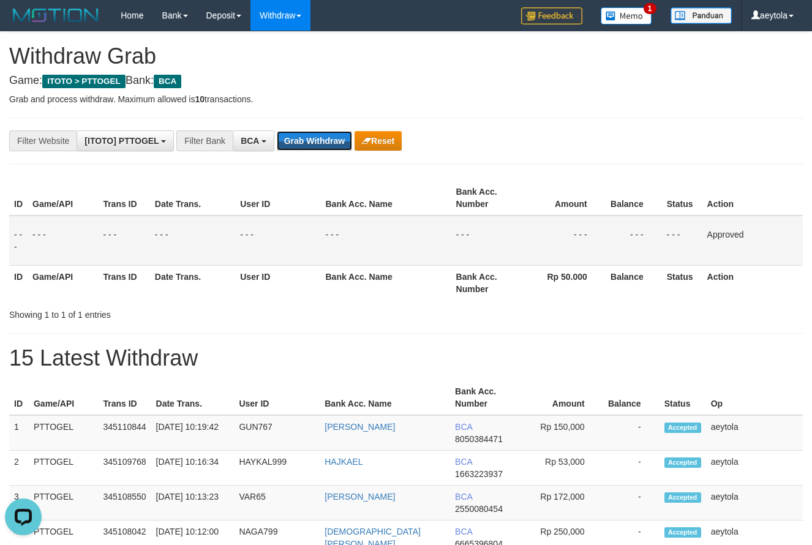
drag, startPoint x: 310, startPoint y: 142, endPoint x: 320, endPoint y: 126, distance: 18.7
click at [311, 141] on button "Grab Withdraw" at bounding box center [314, 141] width 75 height 20
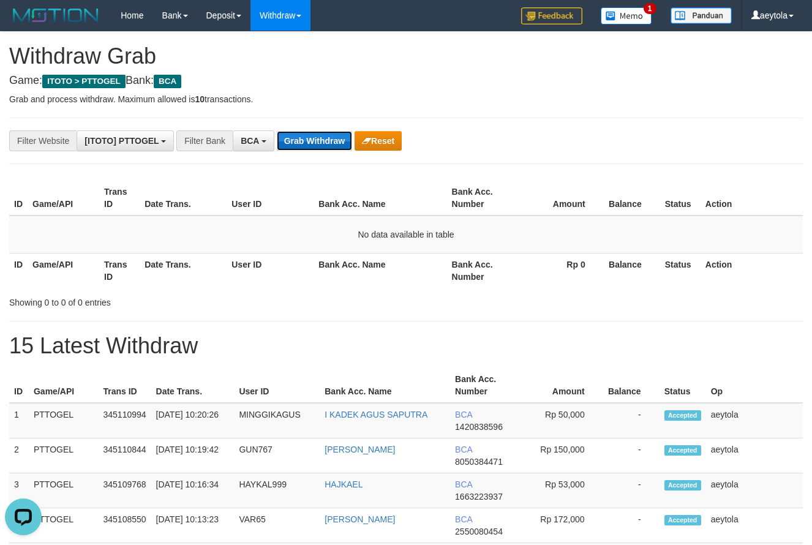
click at [334, 143] on button "Grab Withdraw" at bounding box center [314, 141] width 75 height 20
click at [315, 138] on button "Grab Withdraw" at bounding box center [314, 141] width 75 height 20
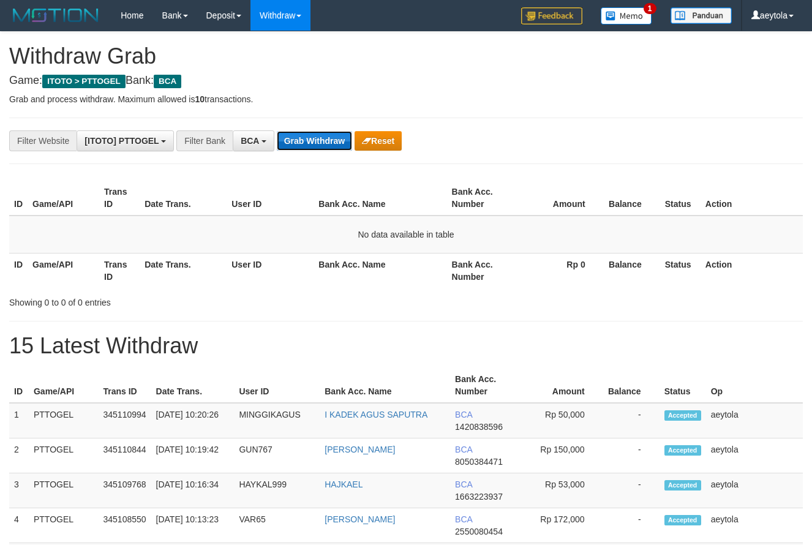
click at [315, 138] on button "Grab Withdraw" at bounding box center [314, 141] width 75 height 20
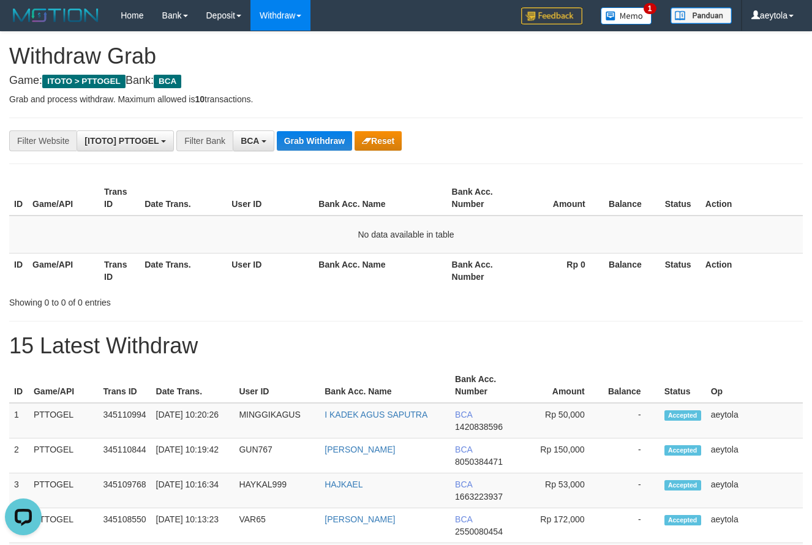
click at [326, 133] on button "Grab Withdraw" at bounding box center [314, 141] width 75 height 20
click at [326, 132] on button "Grab Withdraw" at bounding box center [314, 141] width 75 height 20
click at [604, 192] on th "Balance" at bounding box center [632, 198] width 56 height 35
click at [326, 146] on button "Grab Withdraw" at bounding box center [314, 141] width 75 height 20
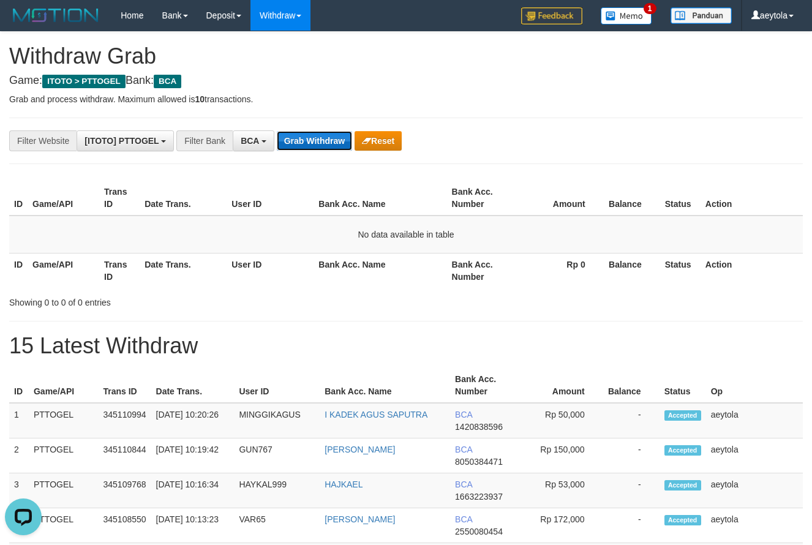
click at [326, 146] on button "Grab Withdraw" at bounding box center [314, 141] width 75 height 20
click at [329, 141] on button "Grab Withdraw" at bounding box center [314, 141] width 75 height 20
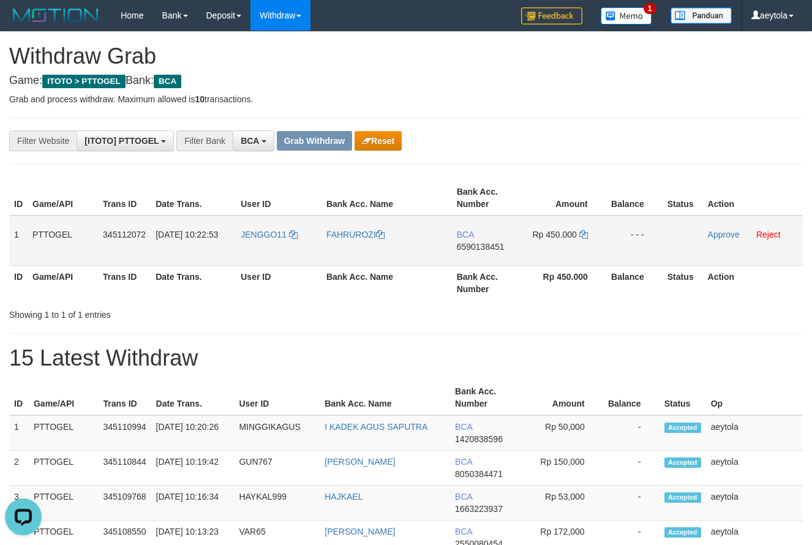
drag, startPoint x: 271, startPoint y: 246, endPoint x: 566, endPoint y: 248, distance: 295.7
click at [566, 248] on tr "1 PTTOGEL 345112072 01/10/2025 10:22:53 JENGGO11 FAHRUROZI BCA 6590138451 Rp 45…" at bounding box center [405, 241] width 793 height 50
click at [474, 255] on td "BCA 6590138451" at bounding box center [487, 241] width 70 height 50
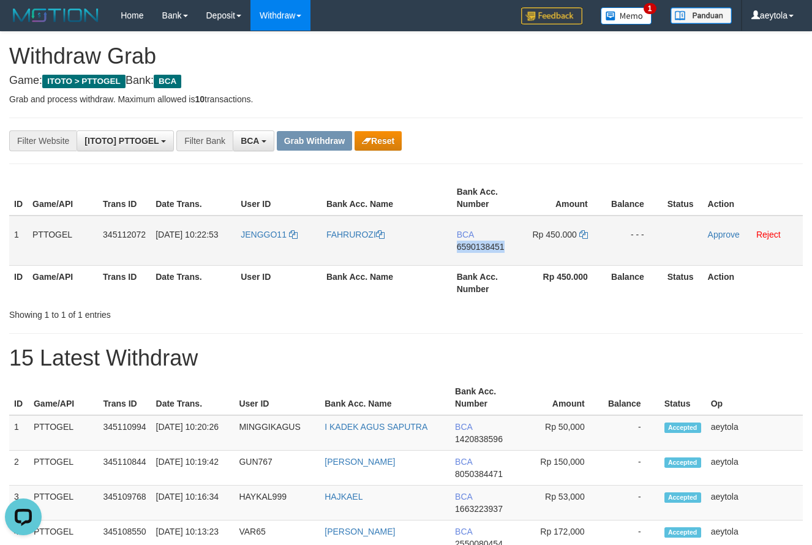
copy span "6590138451"
click at [481, 255] on td "BCA 6590138451" at bounding box center [487, 241] width 70 height 50
copy span "6590138451"
click at [584, 233] on icon at bounding box center [583, 234] width 9 height 9
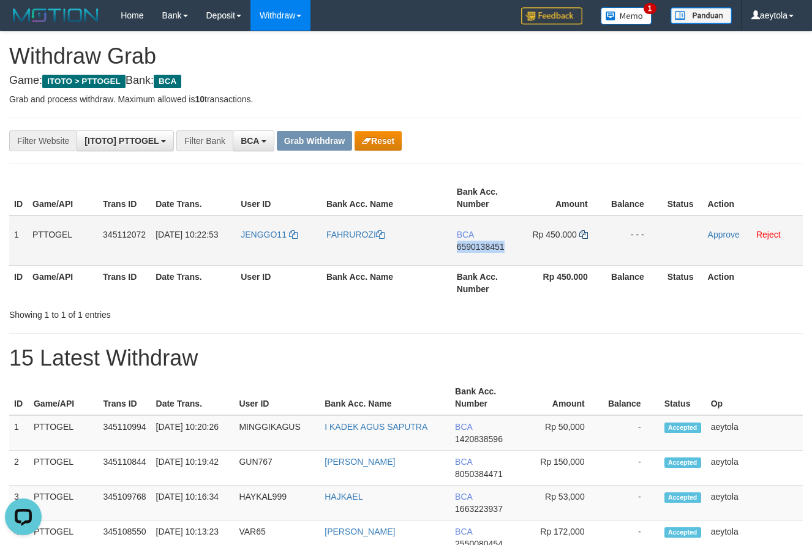
copy span "6590138451"
drag, startPoint x: 584, startPoint y: 233, endPoint x: 39, endPoint y: 248, distance: 545.7
click at [580, 234] on icon at bounding box center [583, 234] width 9 height 9
click at [716, 235] on link "Approve" at bounding box center [724, 235] width 32 height 10
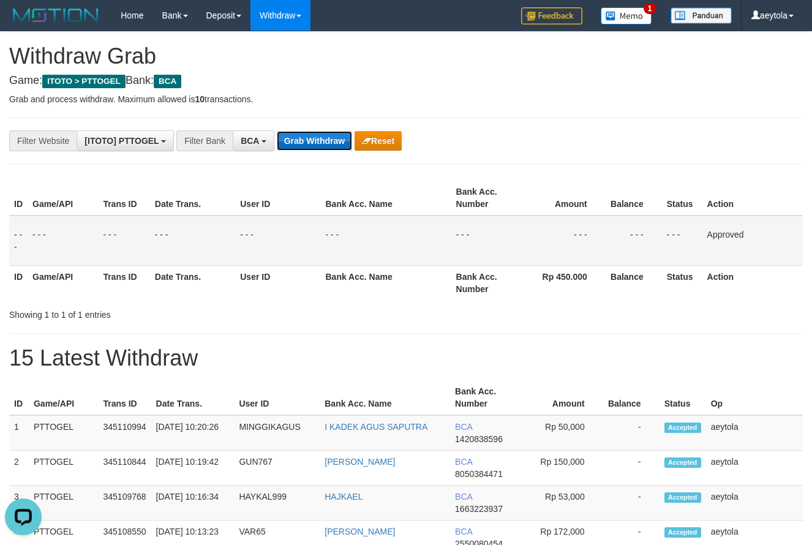
click at [316, 140] on button "Grab Withdraw" at bounding box center [314, 141] width 75 height 20
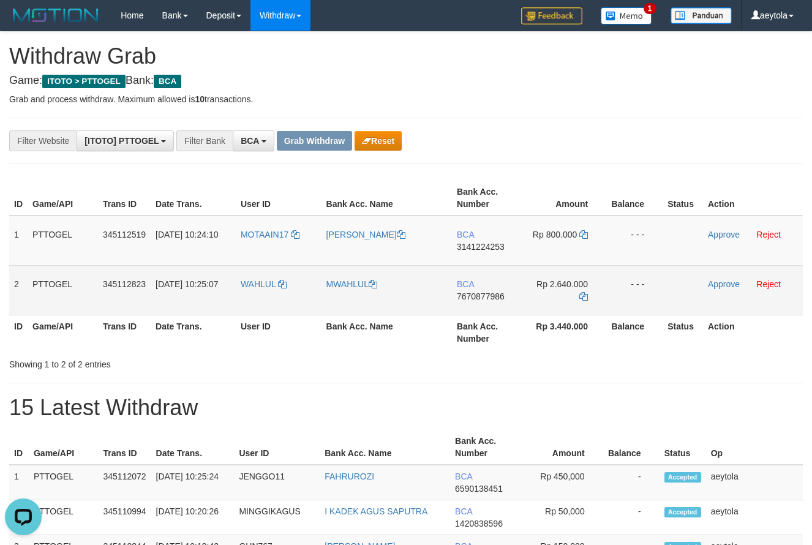
drag, startPoint x: 277, startPoint y: 253, endPoint x: 531, endPoint y: 297, distance: 258.4
click at [531, 297] on tbody "1 PTTOGEL 345112519 01/10/2025 10:24:10 MOTAAIN17 RIZALDY MEIDACSON BCA 3141224…" at bounding box center [405, 266] width 793 height 100
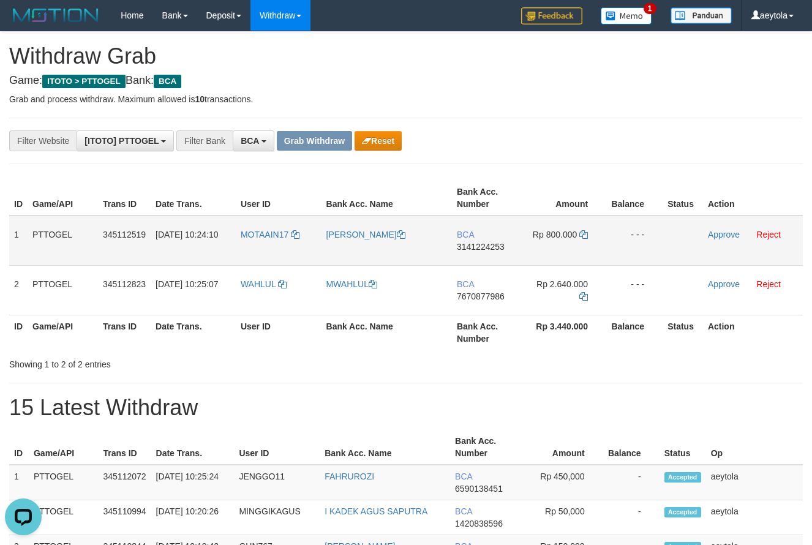
click at [486, 254] on td "BCA 3141224253" at bounding box center [487, 241] width 70 height 50
click at [487, 255] on td "BCA 3141224253" at bounding box center [487, 241] width 70 height 50
copy tr
click at [487, 255] on td "BCA 3141224253" at bounding box center [487, 241] width 70 height 50
click at [484, 261] on td "BCA 3141224253" at bounding box center [487, 241] width 70 height 50
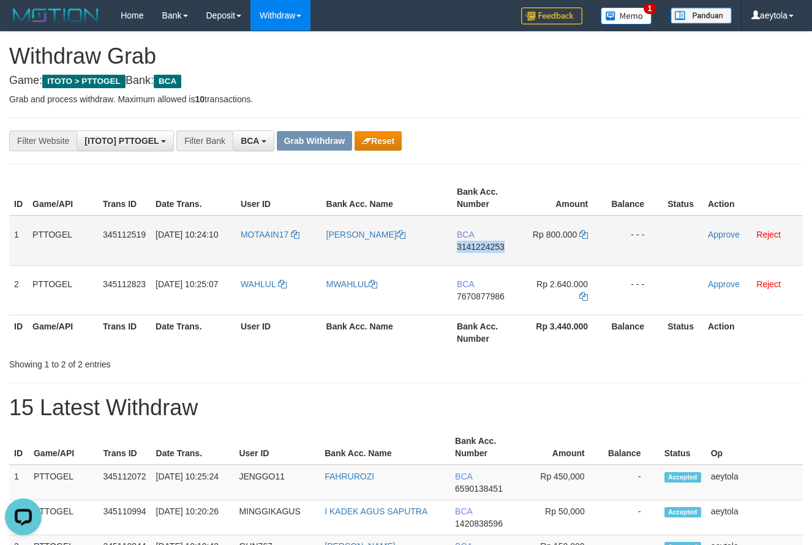
copy span "3141224253"
click at [484, 261] on td "BCA 3141224253" at bounding box center [487, 241] width 70 height 50
click at [586, 236] on icon at bounding box center [583, 234] width 9 height 9
copy span "3141224253"
drag, startPoint x: 587, startPoint y: 236, endPoint x: 580, endPoint y: 236, distance: 6.7
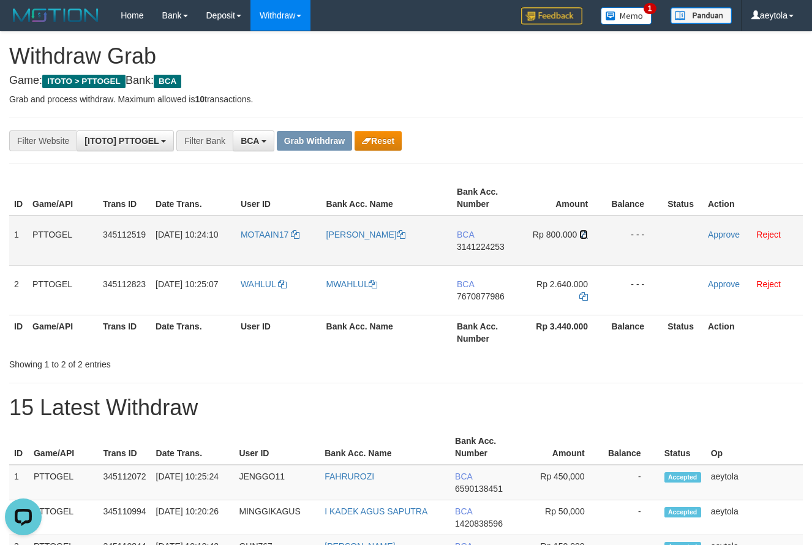
click at [585, 236] on icon at bounding box center [583, 234] width 9 height 9
click at [713, 234] on link "Approve" at bounding box center [724, 235] width 32 height 10
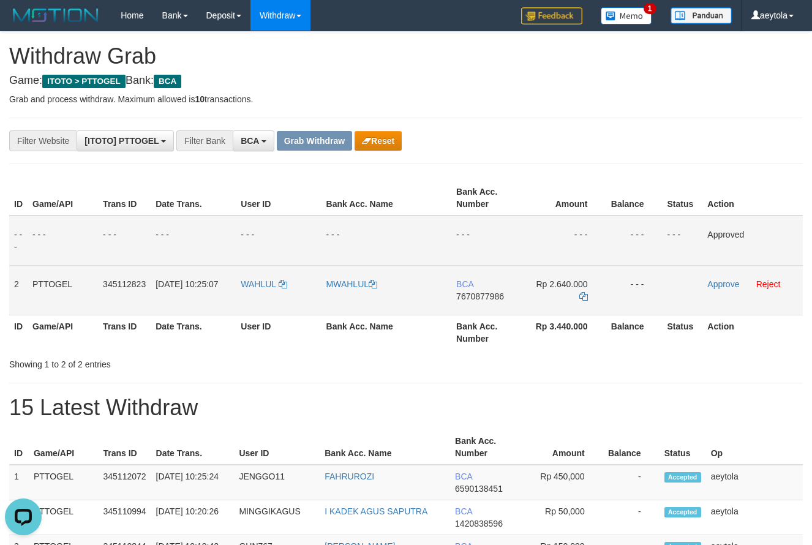
click at [477, 315] on td "BCA 7670877986" at bounding box center [486, 290] width 70 height 50
copy span "7670877986"
click at [581, 297] on icon at bounding box center [583, 296] width 9 height 9
copy span "7670877986"
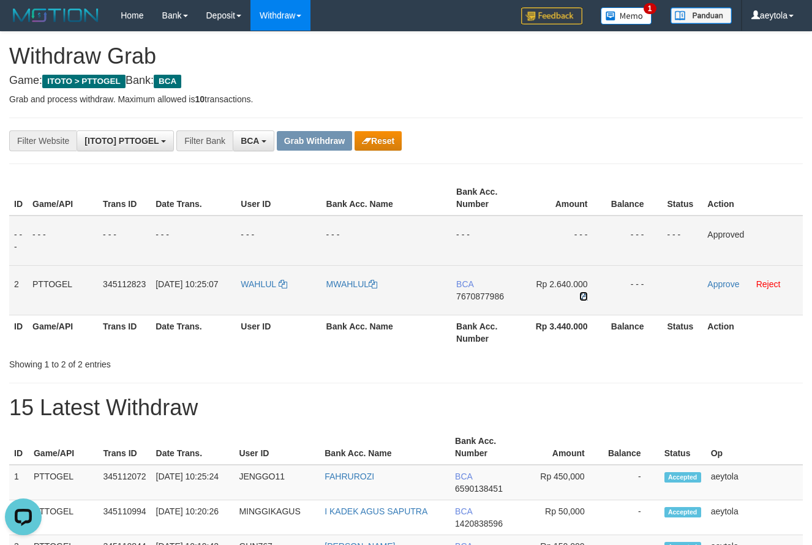
click at [581, 297] on icon at bounding box center [583, 296] width 9 height 9
click at [716, 285] on link "Approve" at bounding box center [723, 284] width 32 height 10
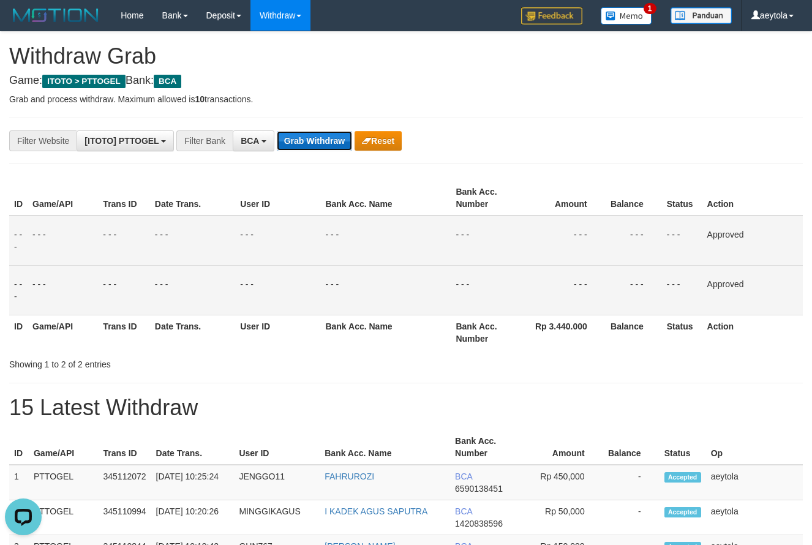
click at [314, 146] on button "Grab Withdraw" at bounding box center [314, 141] width 75 height 20
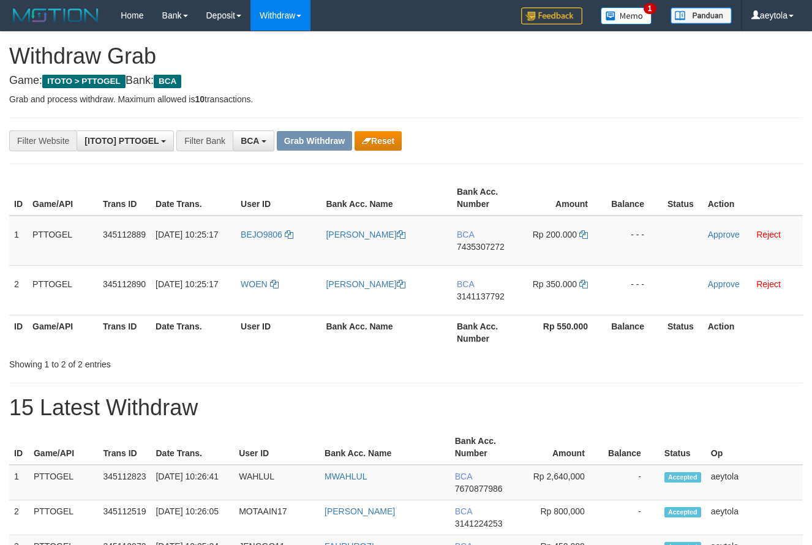
scroll to position [23, 0]
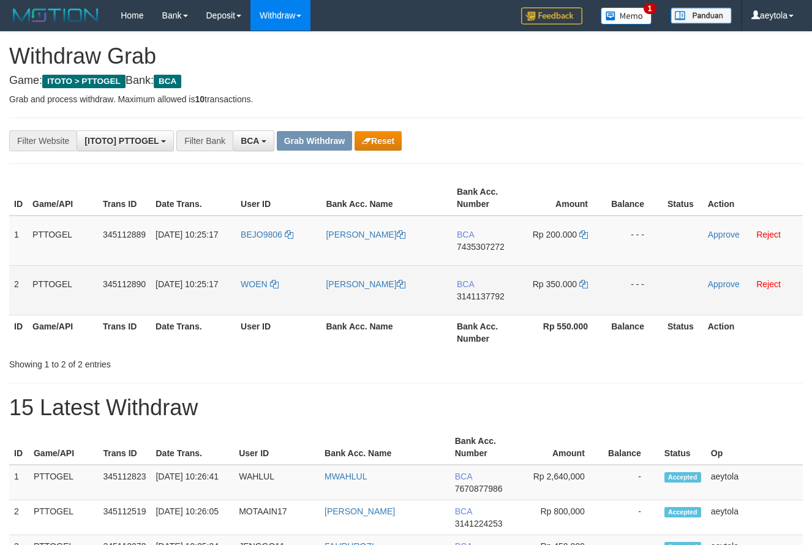
drag, startPoint x: 266, startPoint y: 249, endPoint x: 554, endPoint y: 284, distance: 289.9
click at [554, 284] on tbody "1 PTTOGEL 345112889 [DATE] 10:25:17 BEJO9806 EKO SUROYO BCA 7435307272 Rp 200.0…" at bounding box center [405, 266] width 793 height 100
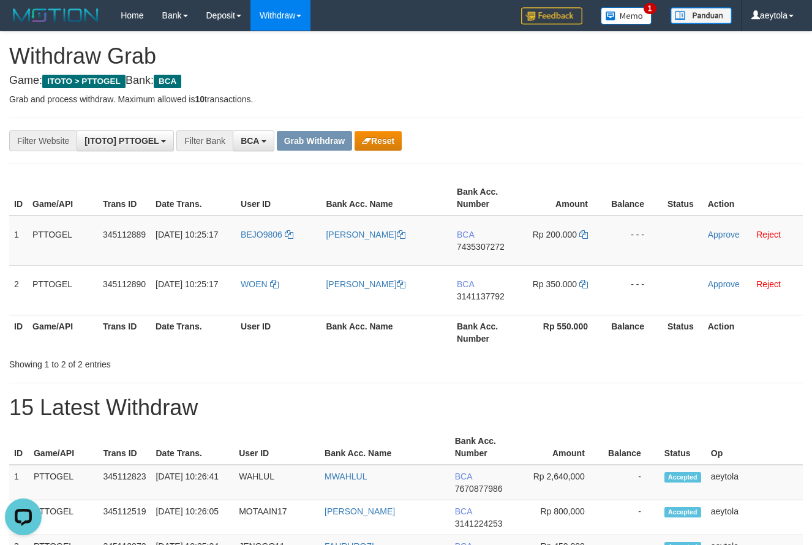
click at [555, 143] on div "**********" at bounding box center [338, 140] width 677 height 21
click at [471, 262] on td "BCA 7435307272" at bounding box center [487, 241] width 70 height 50
copy span "7435307272"
click at [585, 233] on icon at bounding box center [583, 234] width 9 height 9
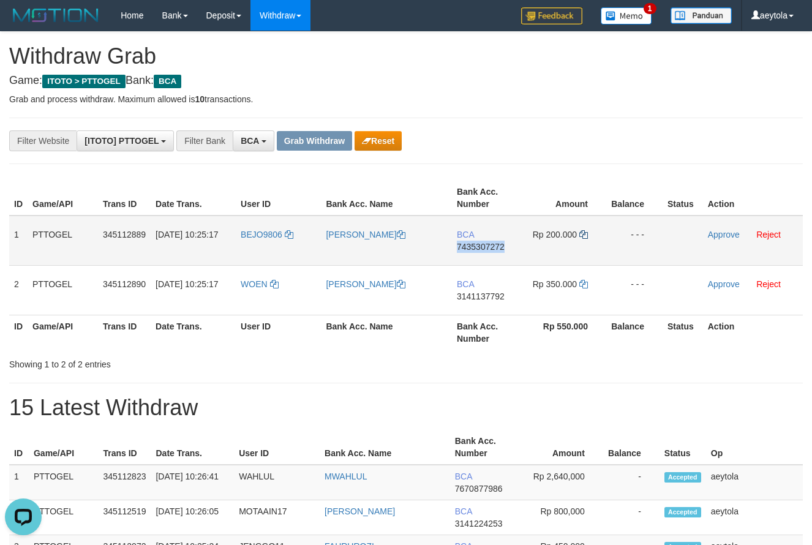
copy span "7435307272"
click at [585, 233] on icon at bounding box center [583, 234] width 9 height 9
click at [726, 236] on link "Approve" at bounding box center [724, 235] width 32 height 10
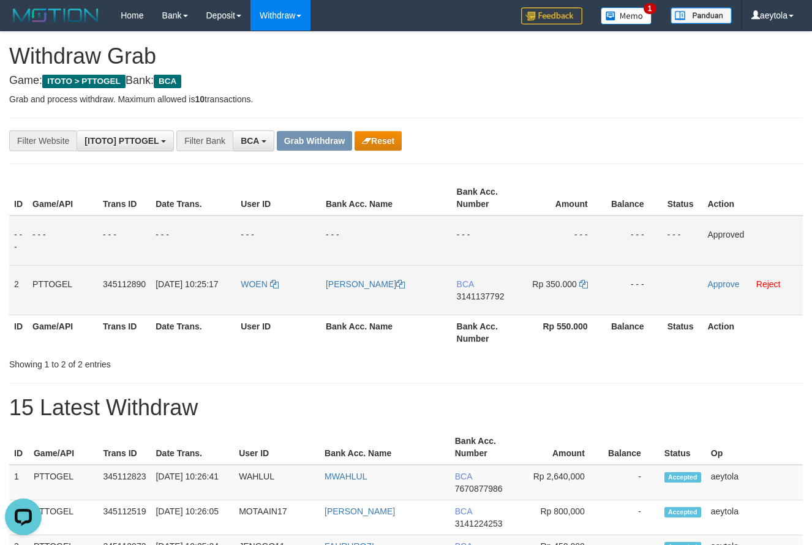
click at [465, 302] on td "BCA 3141137792" at bounding box center [487, 290] width 70 height 50
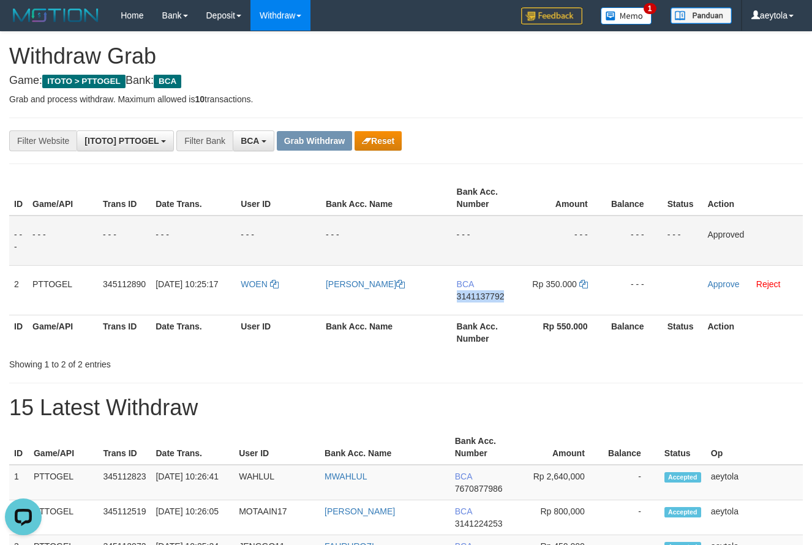
copy span "3141137792"
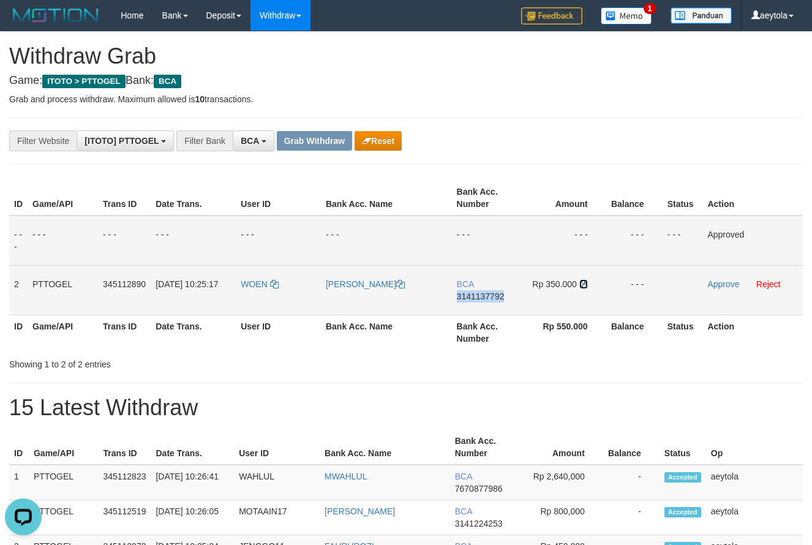
click at [585, 284] on icon at bounding box center [583, 284] width 9 height 9
copy span "3141137792"
click at [585, 284] on icon at bounding box center [583, 284] width 9 height 9
click at [720, 287] on link "Approve" at bounding box center [723, 284] width 32 height 10
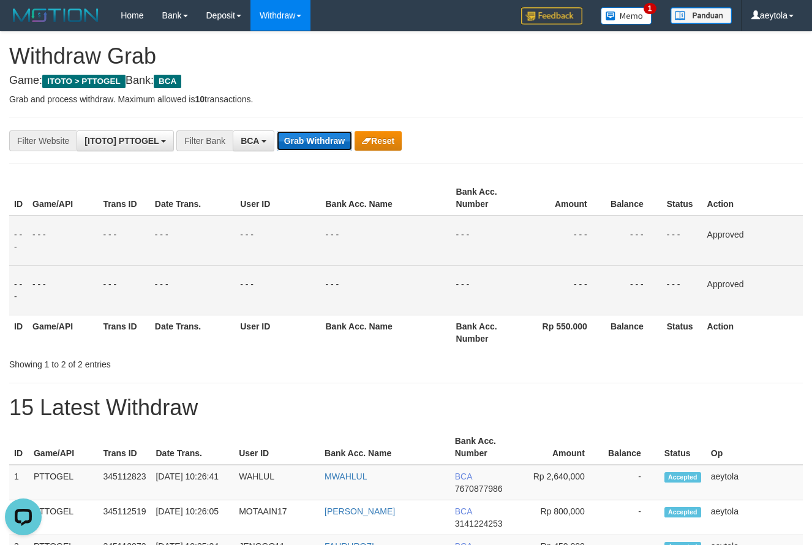
click at [331, 143] on button "Grab Withdraw" at bounding box center [314, 141] width 75 height 20
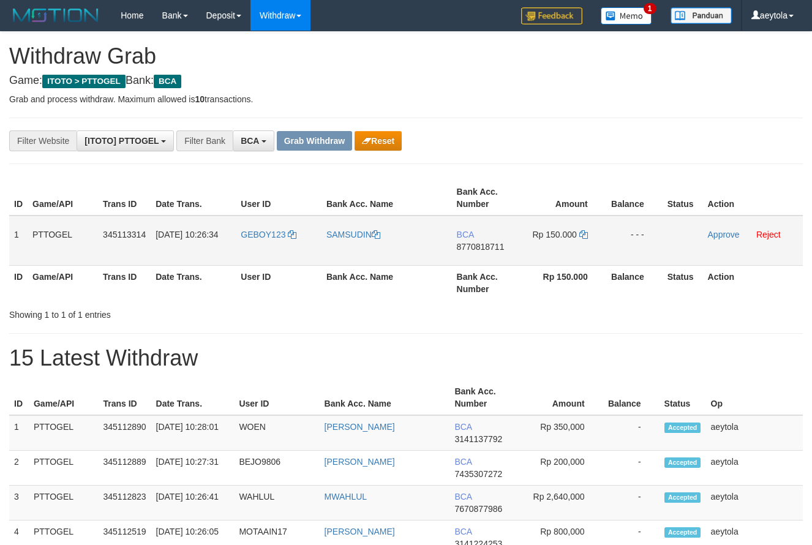
scroll to position [23, 0]
drag, startPoint x: 255, startPoint y: 253, endPoint x: 588, endPoint y: 251, distance: 332.5
click at [588, 251] on tr "1 PTTOGEL 345113314 [DATE] 10:26:34 GEBOY123 [GEOGRAPHIC_DATA] BCA 8770818711 R…" at bounding box center [405, 241] width 793 height 50
drag, startPoint x: 615, startPoint y: 159, endPoint x: 518, endPoint y: 230, distance: 120.5
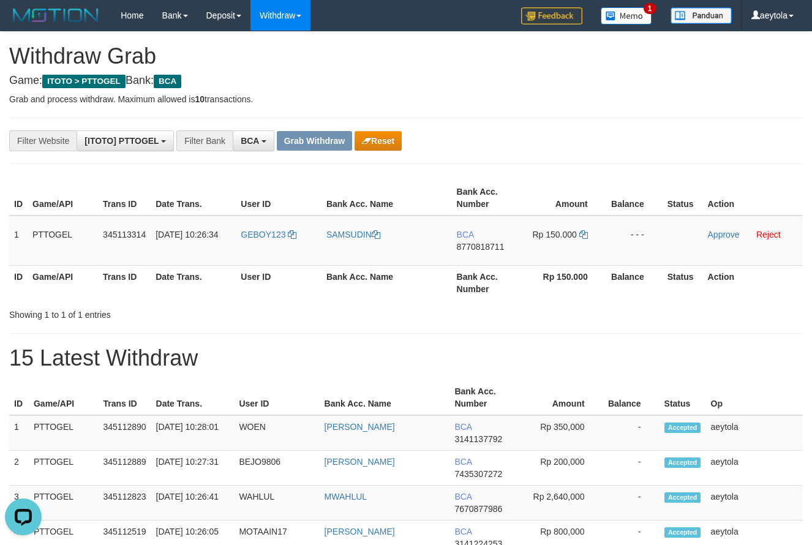
click at [481, 261] on td "BCA 8770818711" at bounding box center [487, 241] width 70 height 50
copy span "8770818711"
click at [481, 261] on td "BCA 8770818711" at bounding box center [487, 241] width 70 height 50
click at [587, 238] on icon at bounding box center [583, 234] width 9 height 9
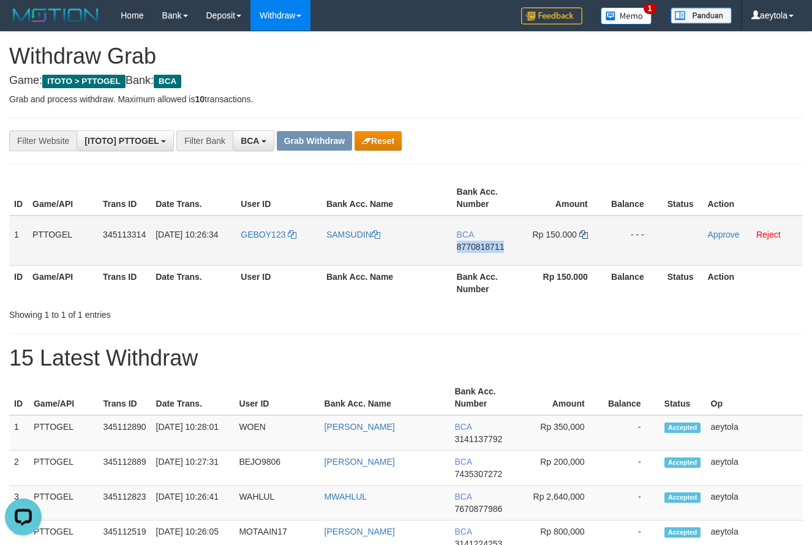
copy span "8770818711"
click at [587, 236] on icon at bounding box center [583, 234] width 9 height 9
click at [719, 235] on link "Approve" at bounding box center [724, 235] width 32 height 10
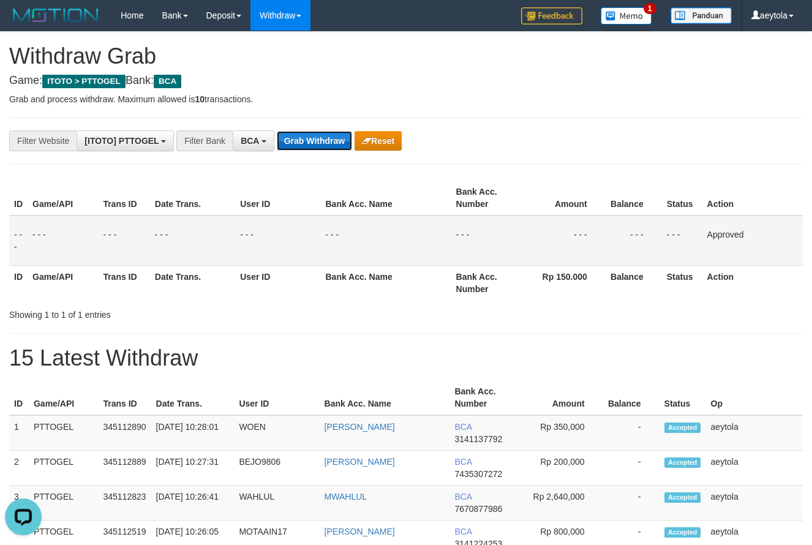
click at [321, 147] on button "Grab Withdraw" at bounding box center [314, 141] width 75 height 20
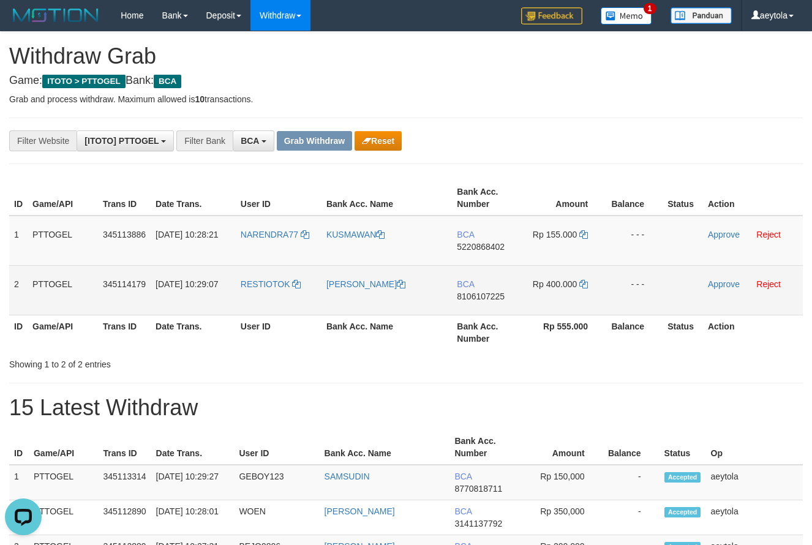
drag, startPoint x: 264, startPoint y: 246, endPoint x: 574, endPoint y: 282, distance: 311.9
click at [574, 282] on tbody "1 PTTOGEL 345113886 01/10/2025 10:28:21 NARENDRA77 KUSMAWAN BCA 5220868402 Rp 1…" at bounding box center [405, 266] width 793 height 100
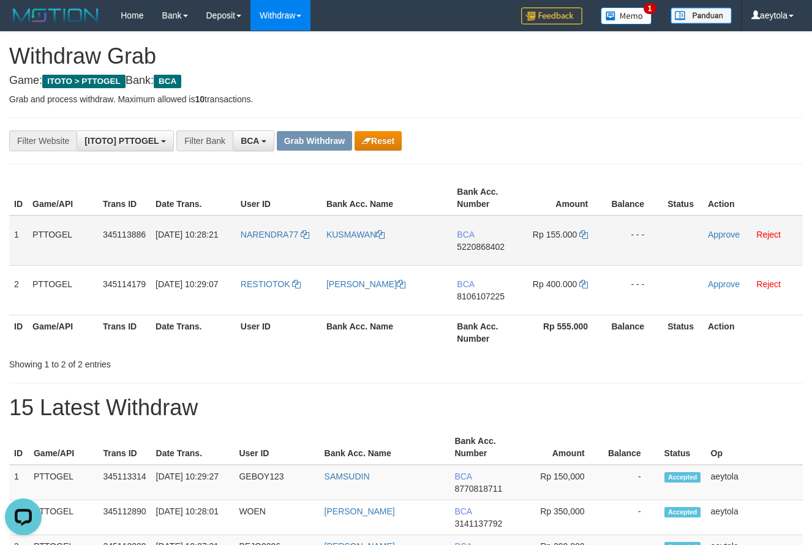
click at [482, 257] on td "BCA 5220868402" at bounding box center [487, 241] width 70 height 50
copy span "5220868402"
click at [483, 257] on td "BCA 5220868402" at bounding box center [487, 241] width 70 height 50
click at [484, 256] on td "BCA 5220868402" at bounding box center [487, 241] width 70 height 50
click at [474, 254] on td "BCA 5220868402" at bounding box center [487, 241] width 70 height 50
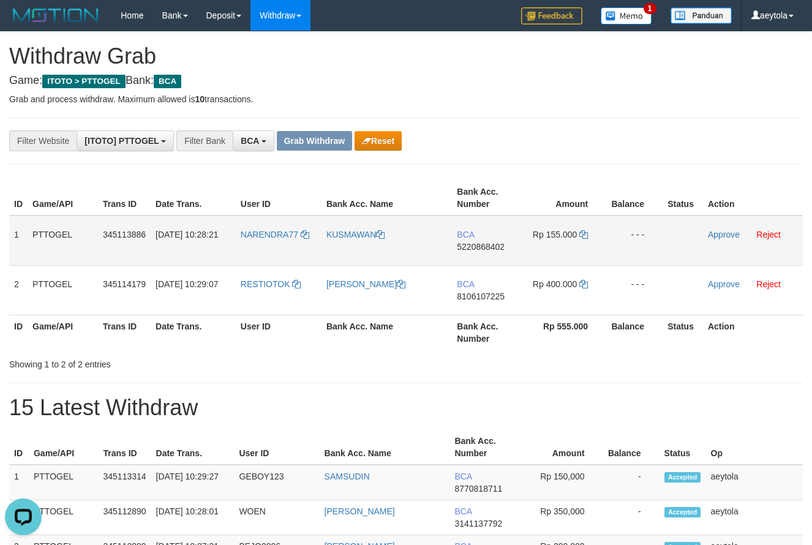
click at [486, 261] on td "BCA 5220868402" at bounding box center [487, 241] width 70 height 50
copy span "5220868402"
click at [585, 235] on icon at bounding box center [583, 234] width 9 height 9
copy span "5220868402"
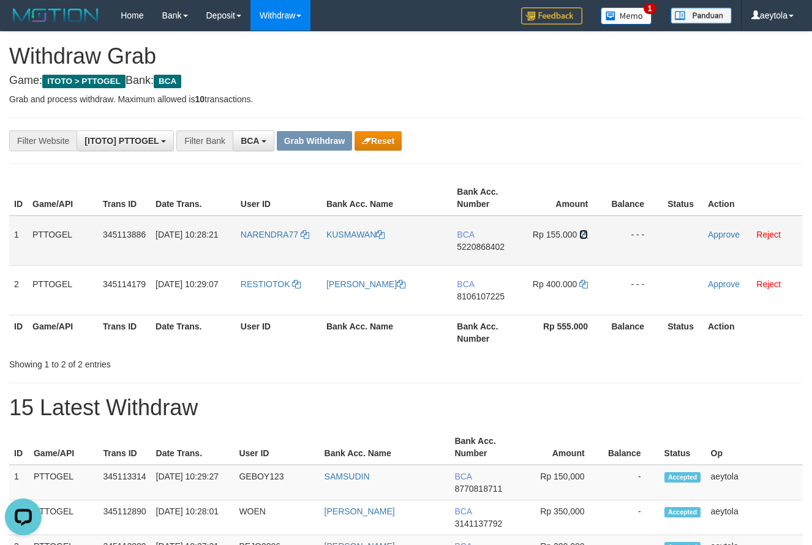
drag, startPoint x: 585, startPoint y: 235, endPoint x: 39, endPoint y: 250, distance: 546.3
click at [582, 235] on icon at bounding box center [583, 234] width 9 height 9
click at [729, 236] on link "Approve" at bounding box center [724, 235] width 32 height 10
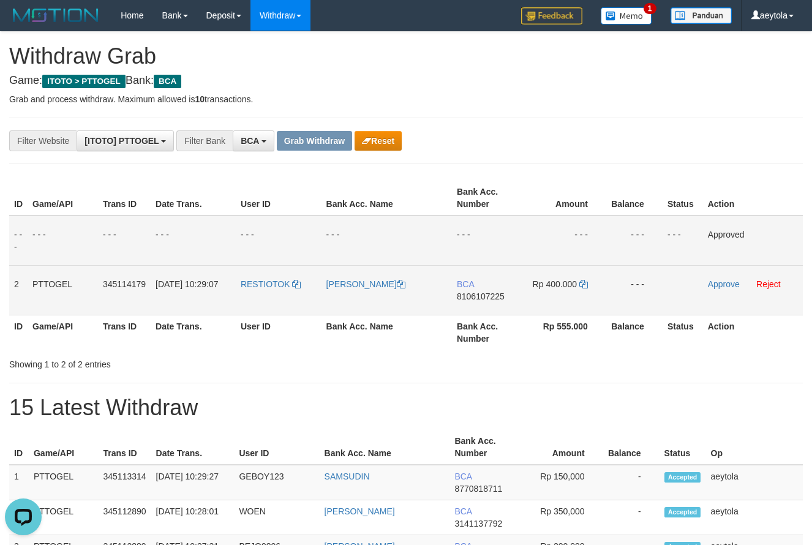
click at [470, 307] on td "BCA 8106107225" at bounding box center [487, 290] width 70 height 50
copy span "8106107225"
click at [473, 306] on td "BCA 8106107225" at bounding box center [487, 290] width 70 height 50
copy span "8106107225"
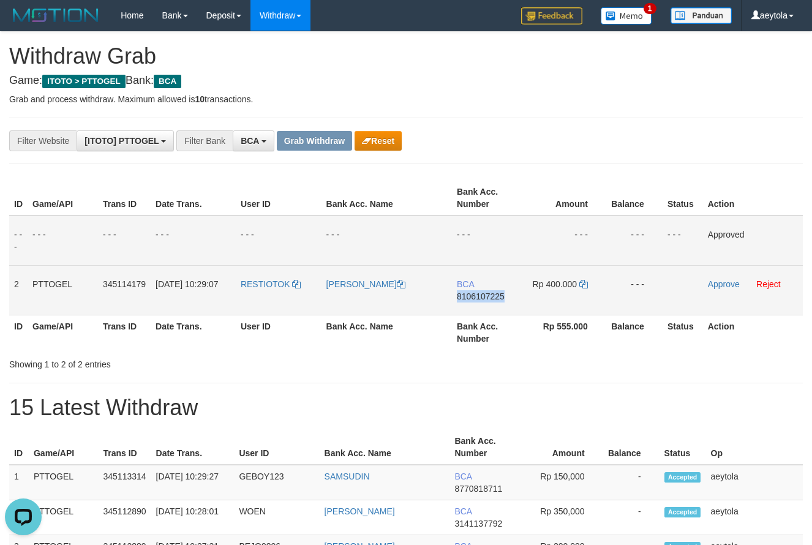
click at [473, 306] on td "BCA 8106107225" at bounding box center [487, 290] width 70 height 50
click at [468, 310] on td "BCA 8106107225" at bounding box center [487, 290] width 70 height 50
copy span "8106107225"
click at [582, 285] on icon at bounding box center [583, 284] width 9 height 9
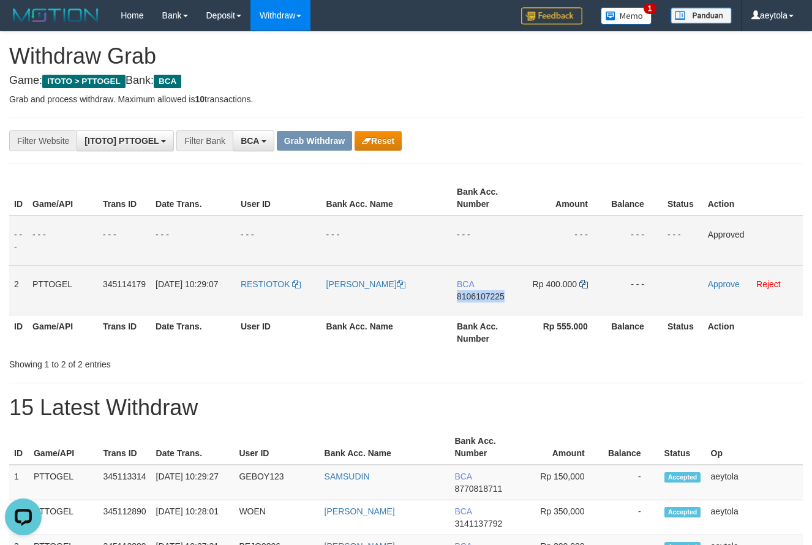
copy span "8106107225"
click at [582, 285] on icon at bounding box center [583, 284] width 9 height 9
click at [719, 279] on td "Approve Reject" at bounding box center [753, 290] width 100 height 50
click at [722, 283] on link "Approve" at bounding box center [724, 284] width 32 height 10
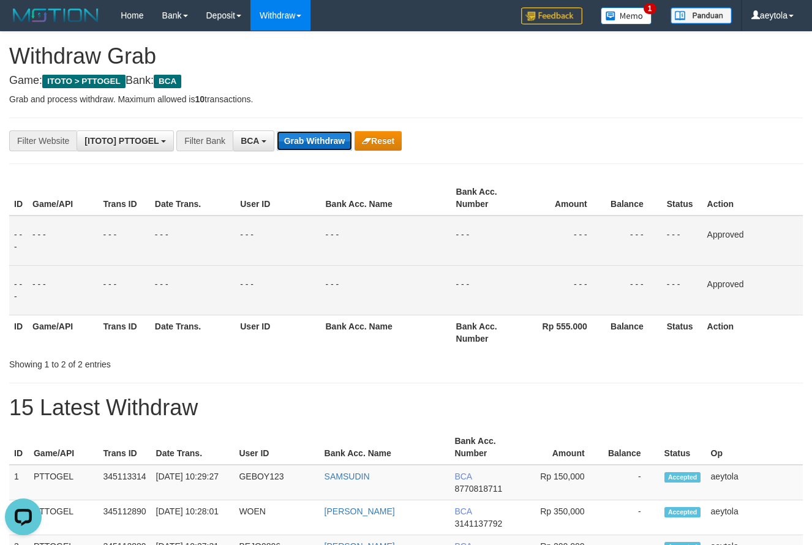
click at [314, 139] on button "Grab Withdraw" at bounding box center [314, 141] width 75 height 20
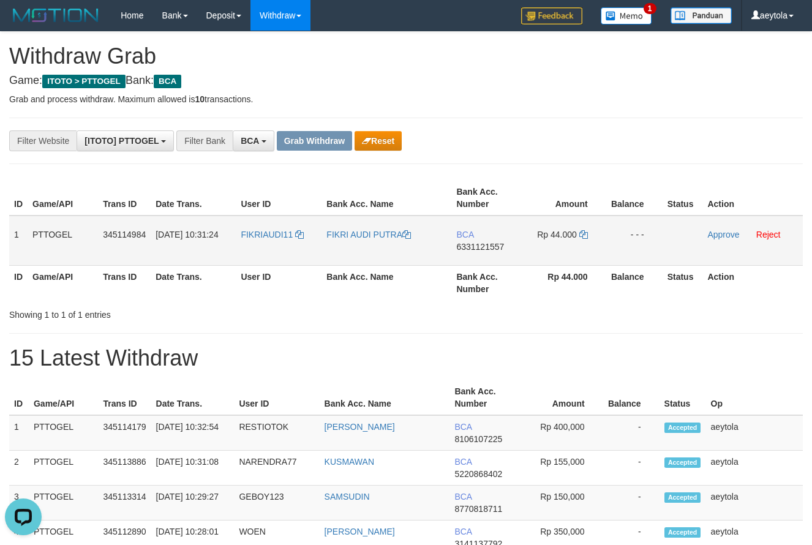
drag, startPoint x: 259, startPoint y: 251, endPoint x: 571, endPoint y: 242, distance: 312.4
click at [571, 242] on tr "1 PTTOGEL 345114984 [DATE] 10:31:24 FIKRIAUDI11 [PERSON_NAME] BCA 6331121557 Rp…" at bounding box center [405, 241] width 793 height 50
click at [473, 260] on td "BCA 6331121557" at bounding box center [486, 241] width 70 height 50
copy span "6331121557"
click at [473, 260] on td "BCA 6331121557" at bounding box center [486, 241] width 70 height 50
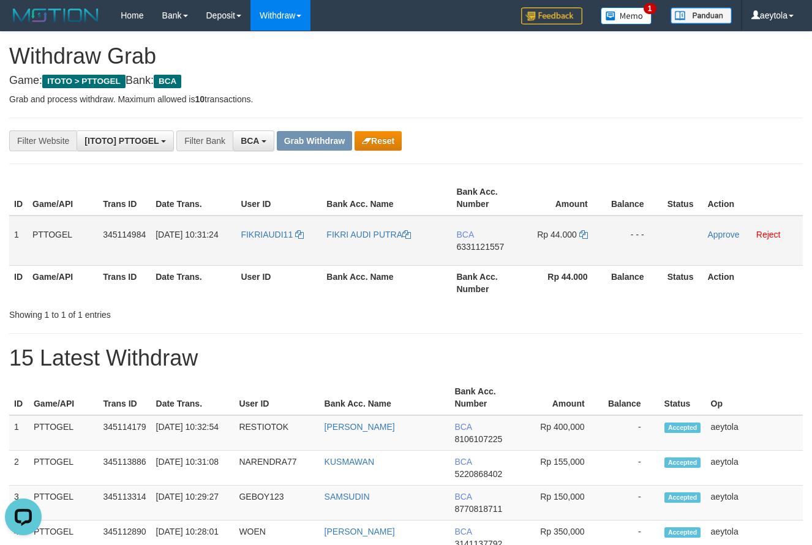
click at [474, 259] on td "BCA 6331121557" at bounding box center [486, 241] width 70 height 50
copy span "6331121557"
click at [585, 234] on icon at bounding box center [583, 234] width 9 height 9
copy span "6331121557"
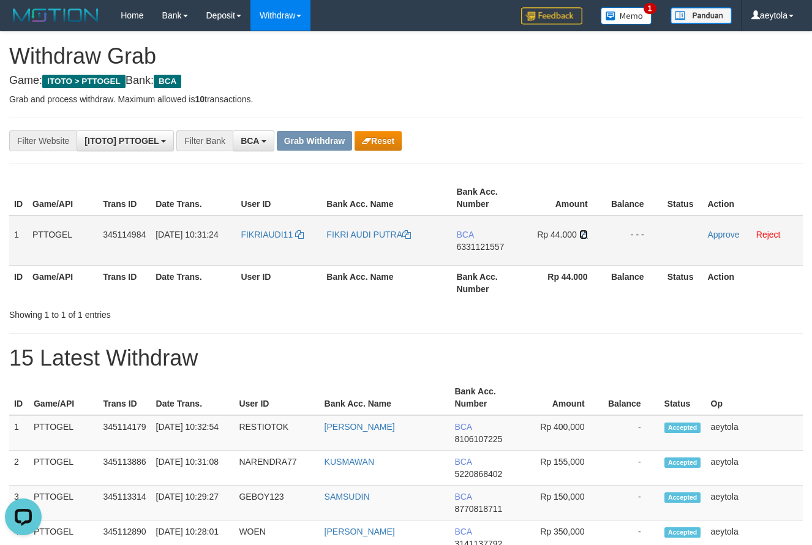
drag, startPoint x: 585, startPoint y: 234, endPoint x: 41, endPoint y: 215, distance: 544.0
click at [585, 235] on icon at bounding box center [583, 234] width 9 height 9
click at [727, 236] on link "Approve" at bounding box center [723, 235] width 32 height 10
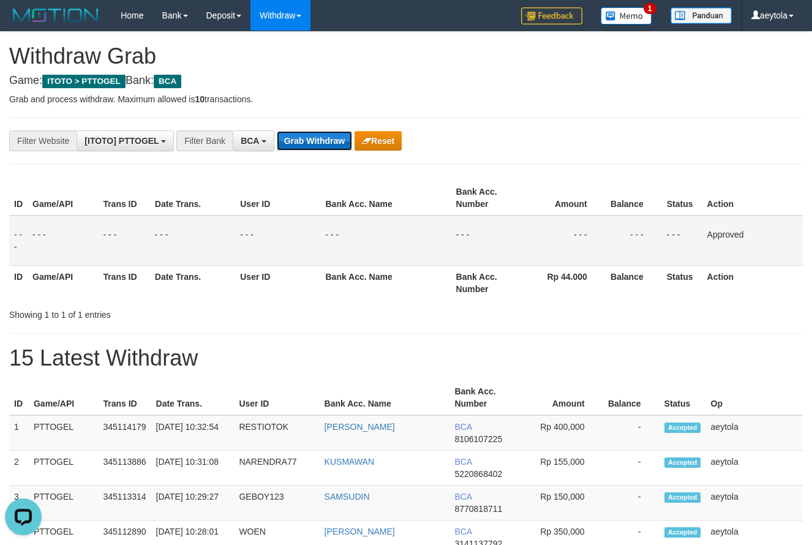
click at [296, 138] on button "Grab Withdraw" at bounding box center [314, 141] width 75 height 20
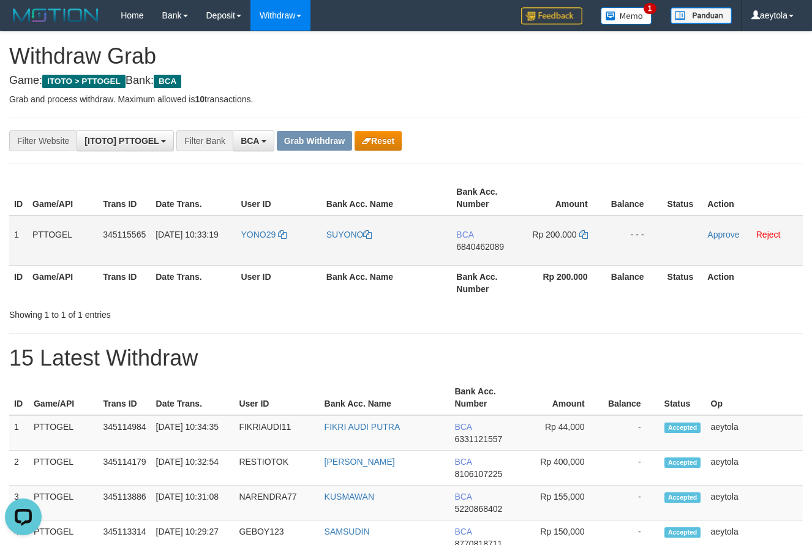
drag, startPoint x: 263, startPoint y: 248, endPoint x: 530, endPoint y: 250, distance: 267.0
click at [530, 250] on tr "1 PTTOGEL 345115565 [DATE] 10:33:19 YONO29 [GEOGRAPHIC_DATA] BCA 6840462089 Rp …" at bounding box center [405, 241] width 793 height 50
click at [480, 255] on td "BCA 6840462089" at bounding box center [486, 241] width 70 height 50
copy span "6840462089"
click at [480, 255] on td "BCA 6840462089" at bounding box center [486, 241] width 70 height 50
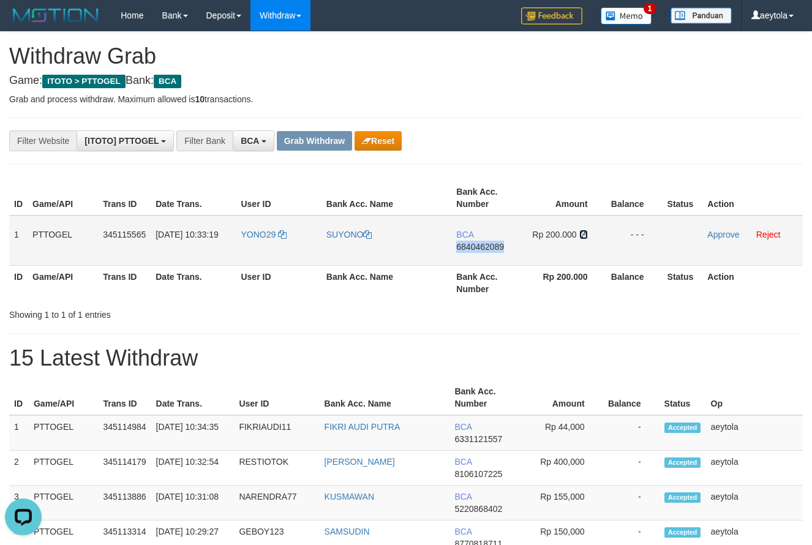
click at [585, 236] on icon at bounding box center [583, 234] width 9 height 9
copy span "6840462089"
drag, startPoint x: 585, startPoint y: 236, endPoint x: 426, endPoint y: 253, distance: 160.1
click at [584, 236] on icon at bounding box center [583, 234] width 9 height 9
click at [722, 235] on link "Approve" at bounding box center [723, 235] width 32 height 10
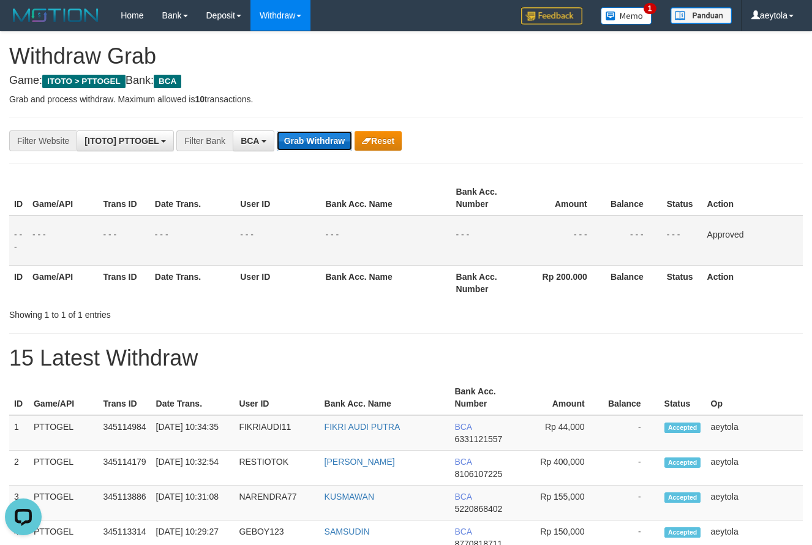
click at [313, 133] on button "Grab Withdraw" at bounding box center [314, 141] width 75 height 20
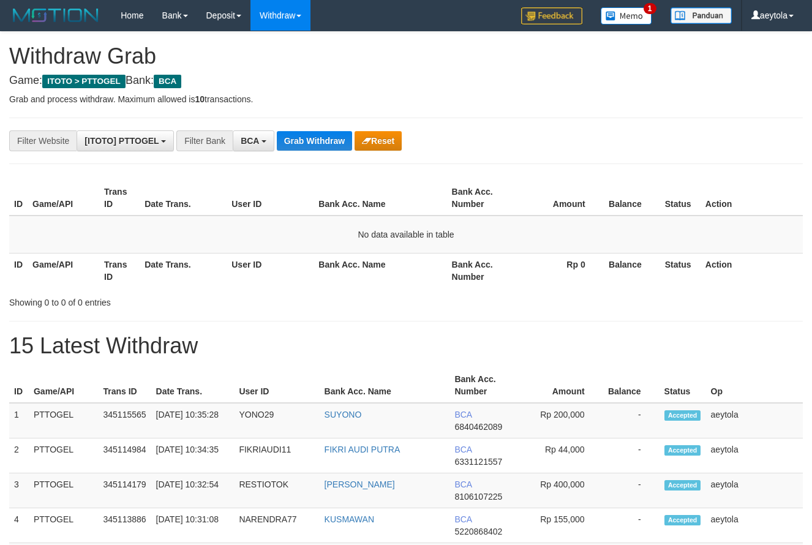
scroll to position [23, 0]
click at [306, 138] on button "Grab Withdraw" at bounding box center [314, 141] width 75 height 20
click at [307, 138] on button "Grab Withdraw" at bounding box center [314, 141] width 75 height 20
drag, startPoint x: 637, startPoint y: 162, endPoint x: 361, endPoint y: 157, distance: 275.6
click at [610, 163] on hr at bounding box center [405, 163] width 793 height 1
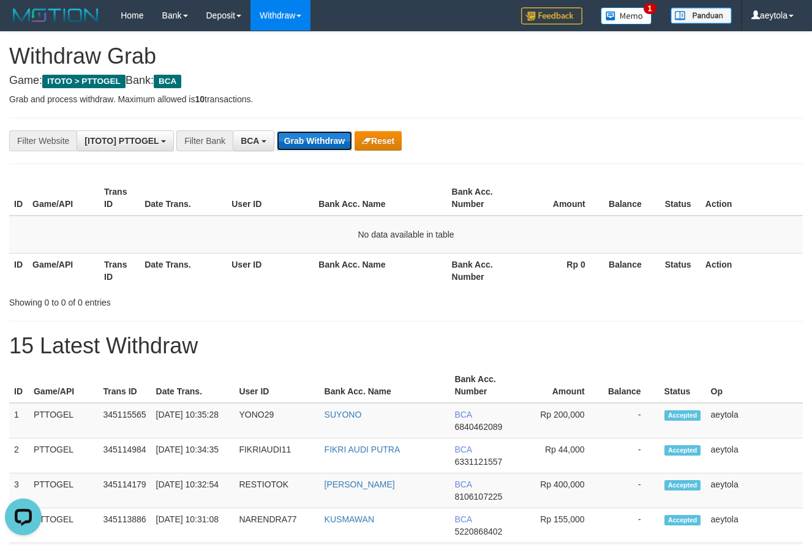
click at [325, 142] on button "Grab Withdraw" at bounding box center [314, 141] width 75 height 20
click at [520, 147] on div "**********" at bounding box center [338, 140] width 677 height 21
click at [295, 137] on button "Grab Withdraw" at bounding box center [314, 141] width 75 height 20
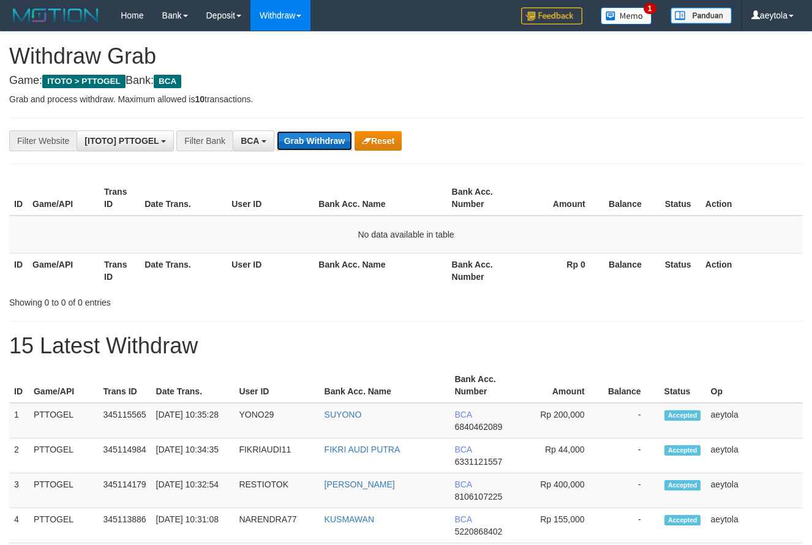
click at [295, 137] on button "Grab Withdraw" at bounding box center [314, 141] width 75 height 20
click at [312, 137] on button "Grab Withdraw" at bounding box center [314, 141] width 75 height 20
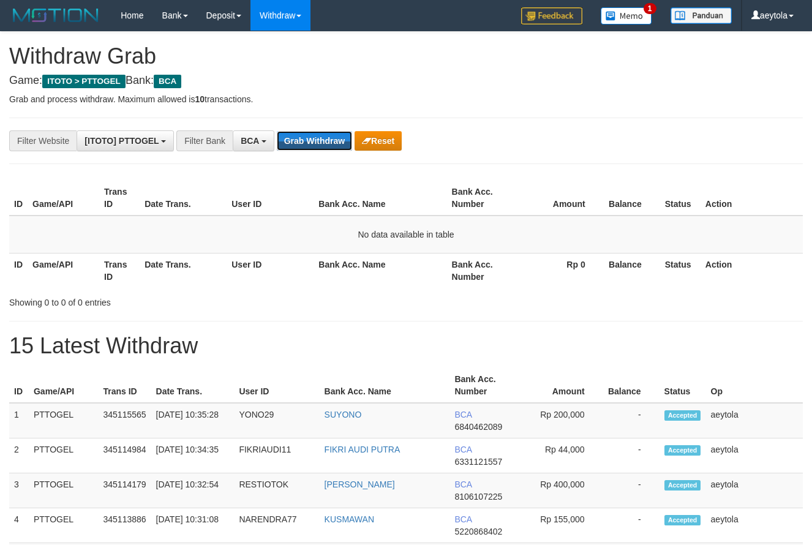
click at [312, 137] on button "Grab Withdraw" at bounding box center [314, 141] width 75 height 20
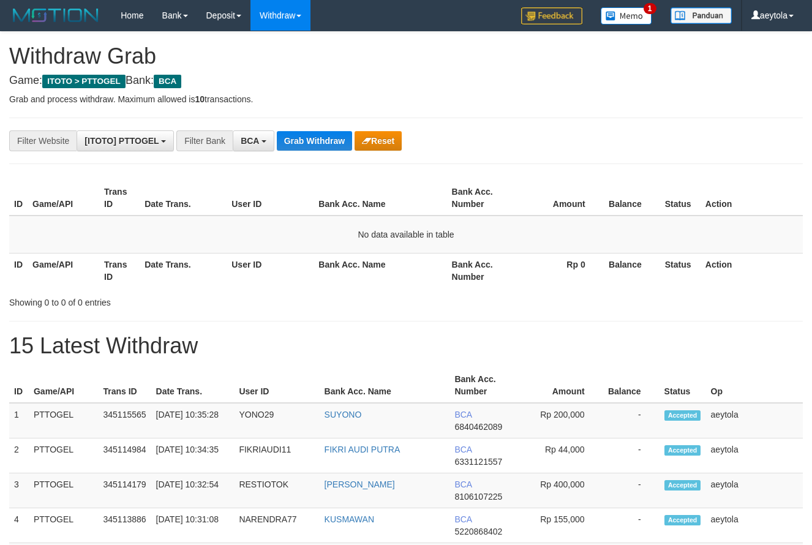
click at [312, 137] on button "Grab Withdraw" at bounding box center [314, 141] width 75 height 20
click at [299, 140] on button "Grab Withdraw" at bounding box center [314, 141] width 75 height 20
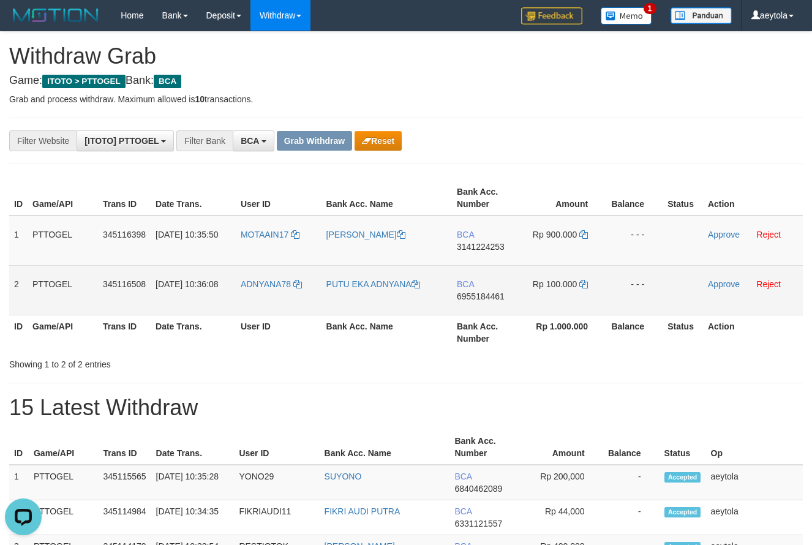
drag, startPoint x: 276, startPoint y: 254, endPoint x: 594, endPoint y: 287, distance: 320.1
click at [594, 287] on tbody "1 PTTOGEL 345116398 01/10/2025 10:35:50 MOTAAIN17 RIZALDY MEIDACSON BCA 3141224…" at bounding box center [405, 266] width 793 height 100
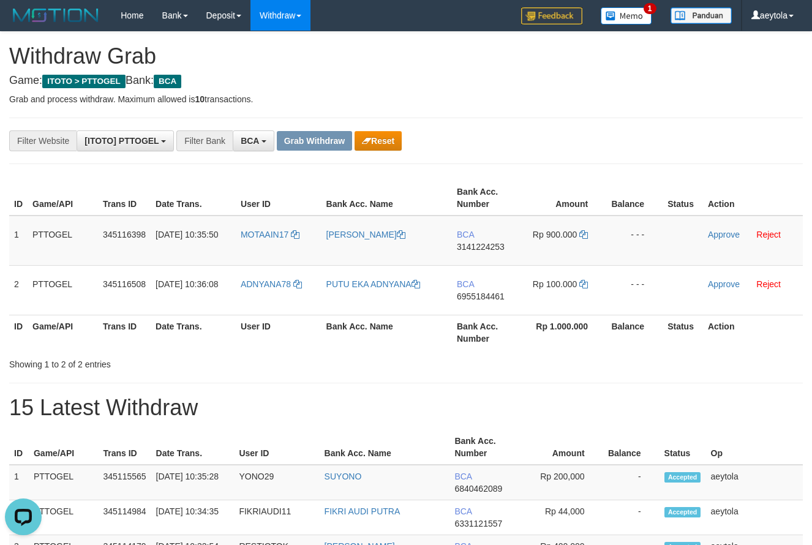
click at [591, 190] on th "Amount" at bounding box center [564, 198] width 84 height 35
click at [482, 259] on td "BCA 3141224253" at bounding box center [487, 241] width 70 height 50
copy span "3141224253"
click at [583, 234] on icon at bounding box center [583, 234] width 9 height 9
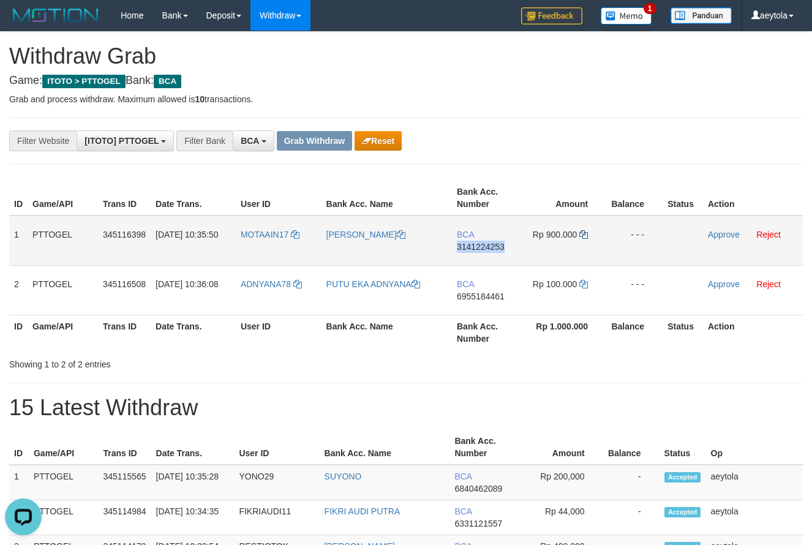
copy span "3141224253"
click at [585, 234] on icon at bounding box center [583, 234] width 9 height 9
click at [724, 231] on link "Approve" at bounding box center [724, 235] width 32 height 10
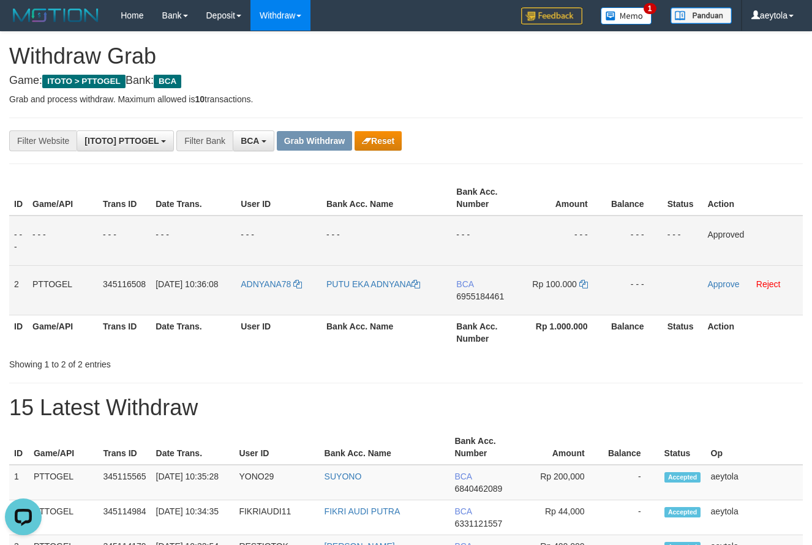
click at [484, 306] on td "BCA 6955184461" at bounding box center [486, 290] width 70 height 50
copy span "6955184461"
click at [484, 306] on td "BCA 6955184461" at bounding box center [486, 290] width 70 height 50
click at [479, 308] on td "BCA 6955184461" at bounding box center [486, 290] width 70 height 50
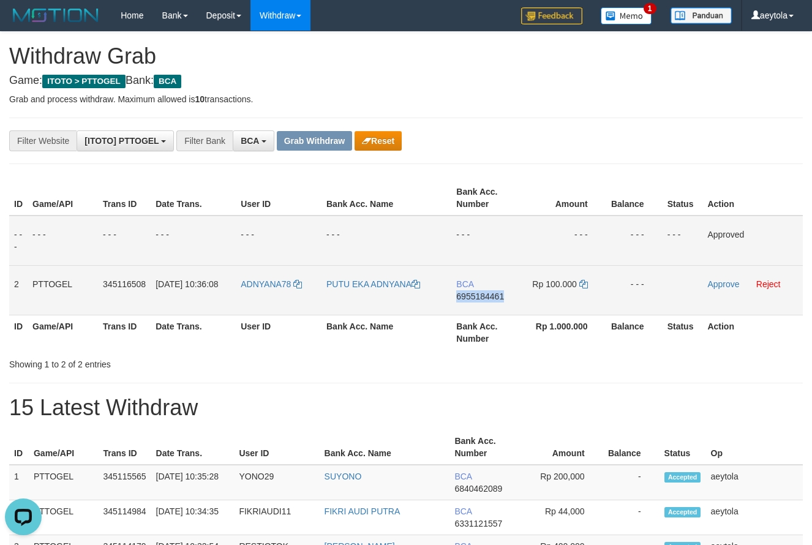
copy span "6955184461"
click at [584, 285] on icon at bounding box center [583, 284] width 9 height 9
copy span "6955184461"
click at [584, 285] on icon at bounding box center [583, 284] width 9 height 9
click at [713, 286] on link "Approve" at bounding box center [723, 284] width 32 height 10
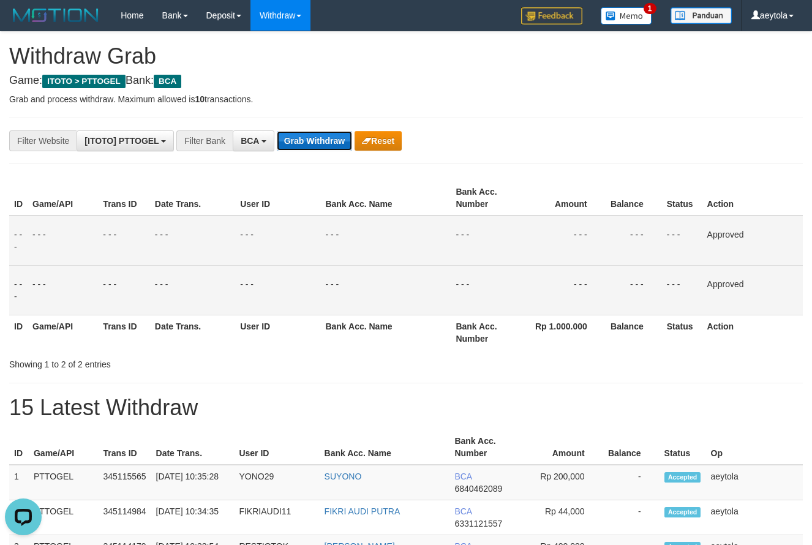
click at [299, 144] on button "Grab Withdraw" at bounding box center [314, 141] width 75 height 20
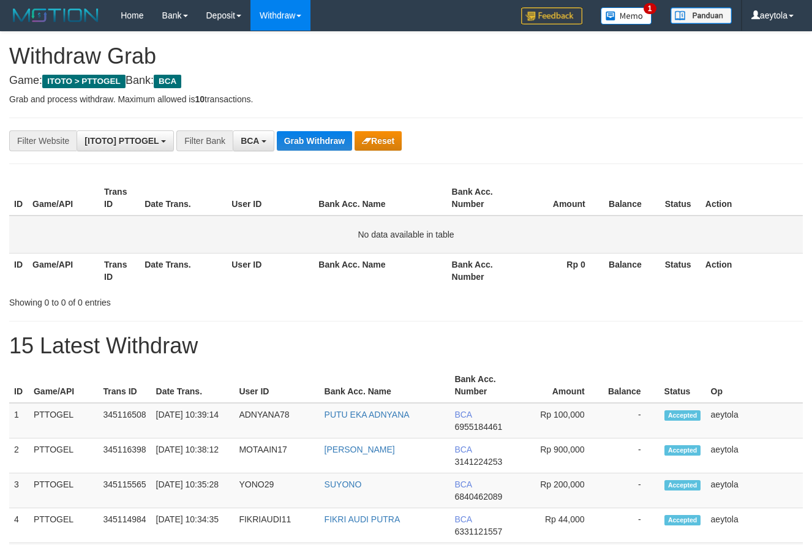
scroll to position [23, 0]
click at [316, 141] on button "Grab Withdraw" at bounding box center [314, 141] width 75 height 20
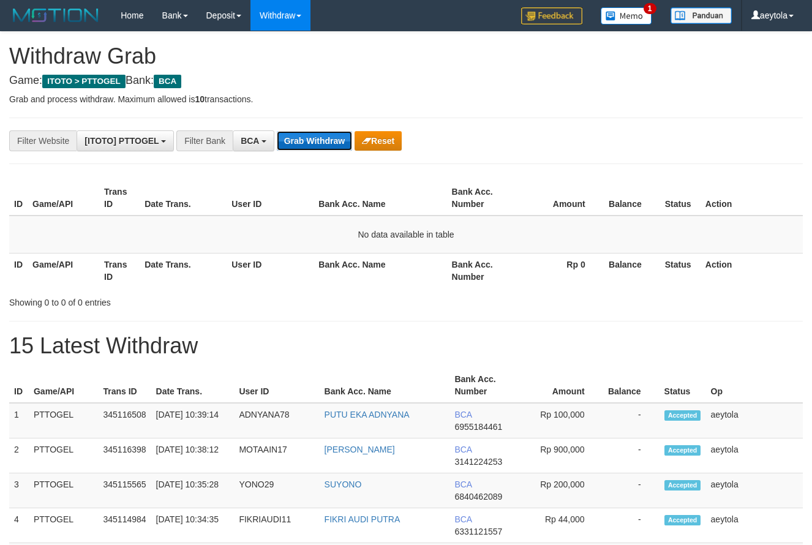
click at [301, 138] on button "Grab Withdraw" at bounding box center [314, 141] width 75 height 20
click at [331, 143] on button "Grab Withdraw" at bounding box center [314, 141] width 75 height 20
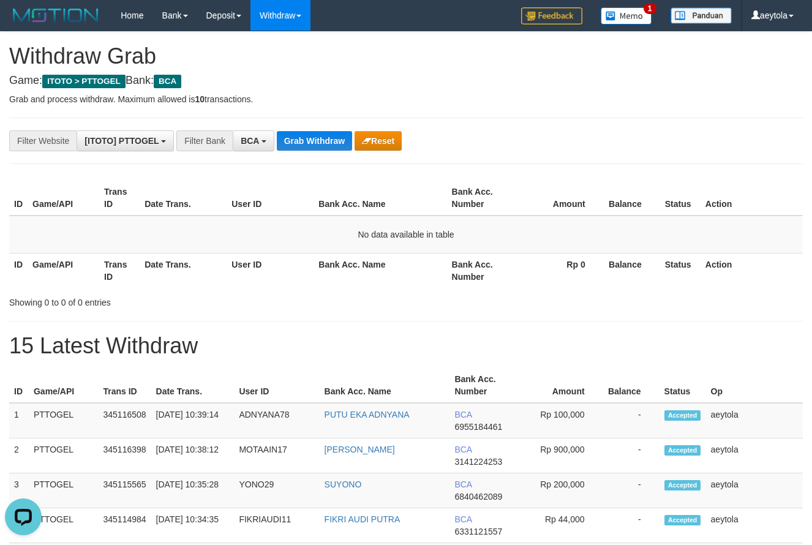
drag, startPoint x: 575, startPoint y: 135, endPoint x: 552, endPoint y: 144, distance: 24.4
click at [574, 136] on div "**********" at bounding box center [338, 140] width 677 height 21
click at [333, 148] on button "Grab Withdraw" at bounding box center [314, 141] width 75 height 20
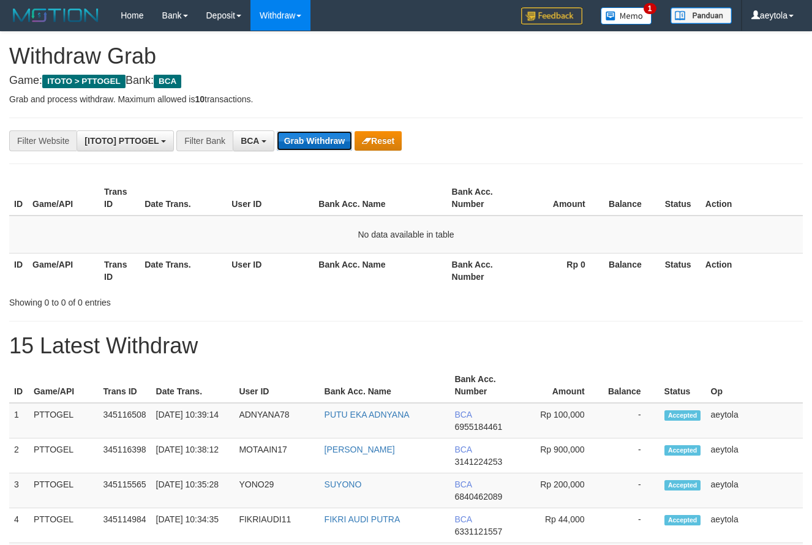
click at [327, 140] on button "Grab Withdraw" at bounding box center [314, 141] width 75 height 20
click at [321, 141] on button "Grab Withdraw" at bounding box center [314, 141] width 75 height 20
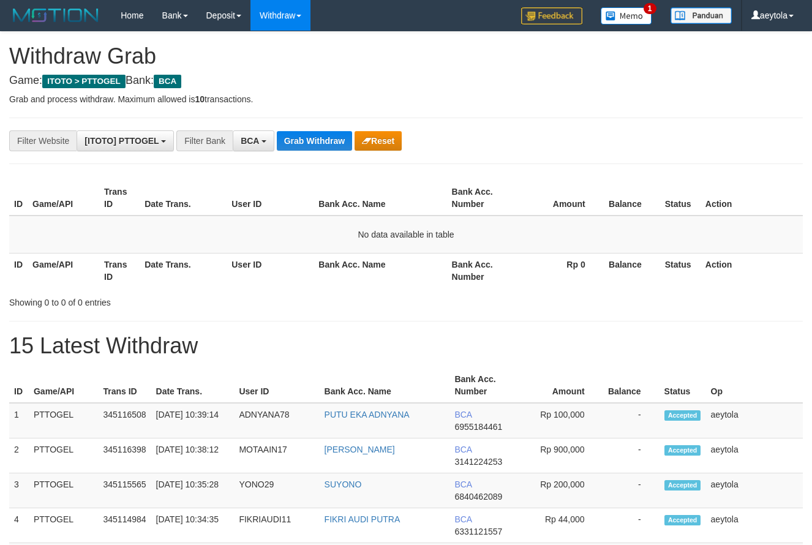
scroll to position [23, 0]
click at [306, 142] on button "Grab Withdraw" at bounding box center [314, 141] width 75 height 20
click at [306, 140] on button "Grab Withdraw" at bounding box center [314, 141] width 75 height 20
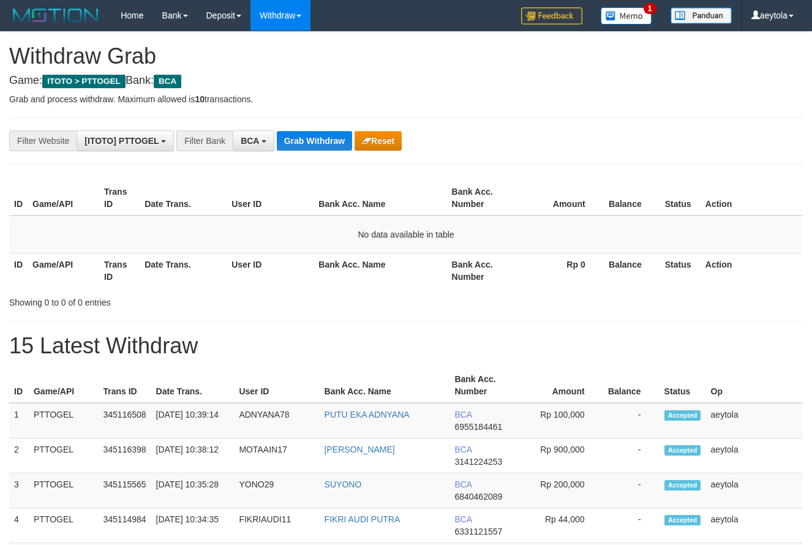
scroll to position [23, 0]
click at [306, 140] on button "Grab Withdraw" at bounding box center [314, 141] width 75 height 20
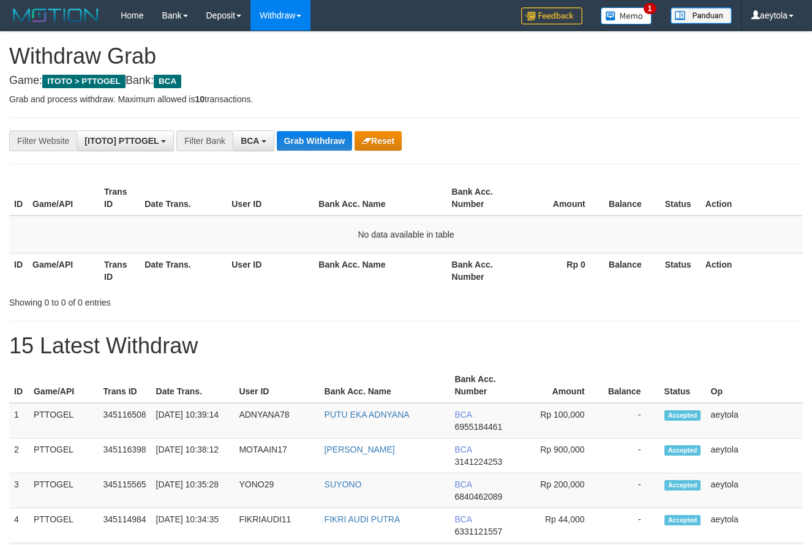
scroll to position [23, 0]
click at [306, 138] on button "Grab Withdraw" at bounding box center [314, 141] width 75 height 20
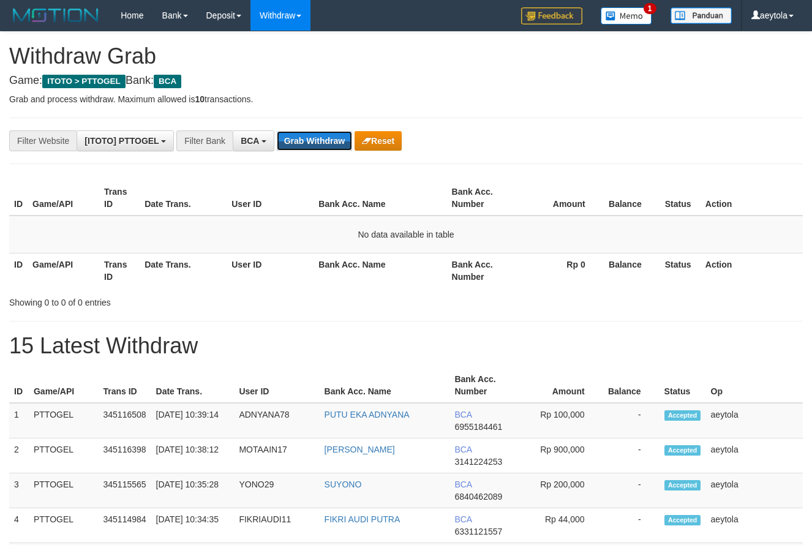
click at [306, 138] on button "Grab Withdraw" at bounding box center [314, 141] width 75 height 20
click at [307, 136] on button "Grab Withdraw" at bounding box center [314, 141] width 75 height 20
click at [333, 135] on button "Grab Withdraw" at bounding box center [314, 141] width 75 height 20
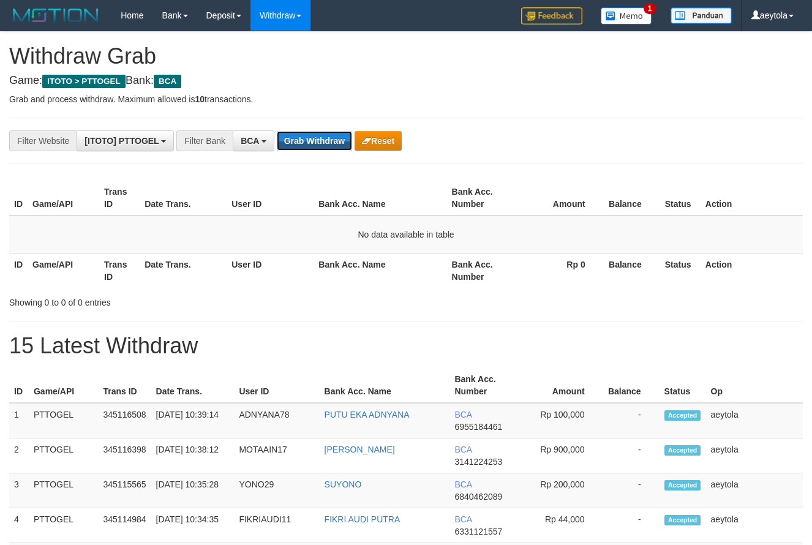
scroll to position [23, 0]
click at [310, 137] on button "Grab Withdraw" at bounding box center [314, 141] width 75 height 20
click at [310, 139] on button "Grab Withdraw" at bounding box center [314, 141] width 75 height 20
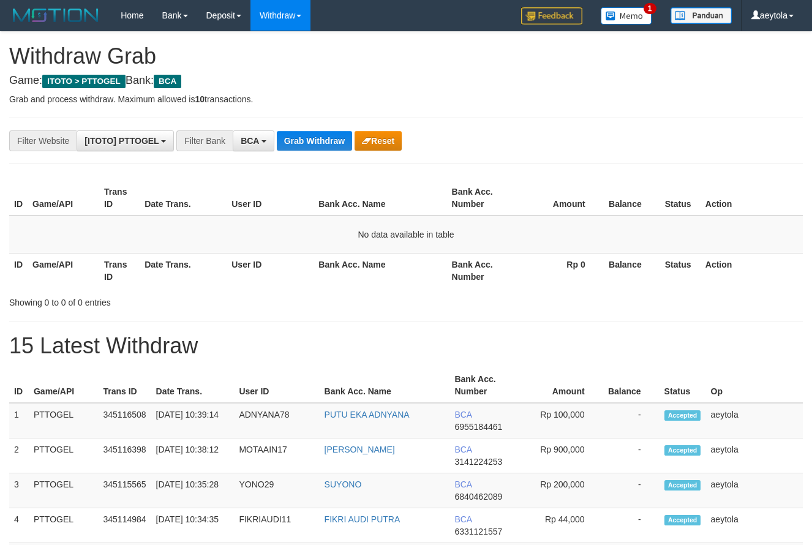
click at [310, 139] on button "Grab Withdraw" at bounding box center [314, 141] width 75 height 20
click at [544, 182] on th "Amount" at bounding box center [561, 198] width 85 height 35
click at [328, 144] on button "Grab Withdraw" at bounding box center [314, 141] width 75 height 20
click at [321, 140] on button "Grab Withdraw" at bounding box center [314, 141] width 75 height 20
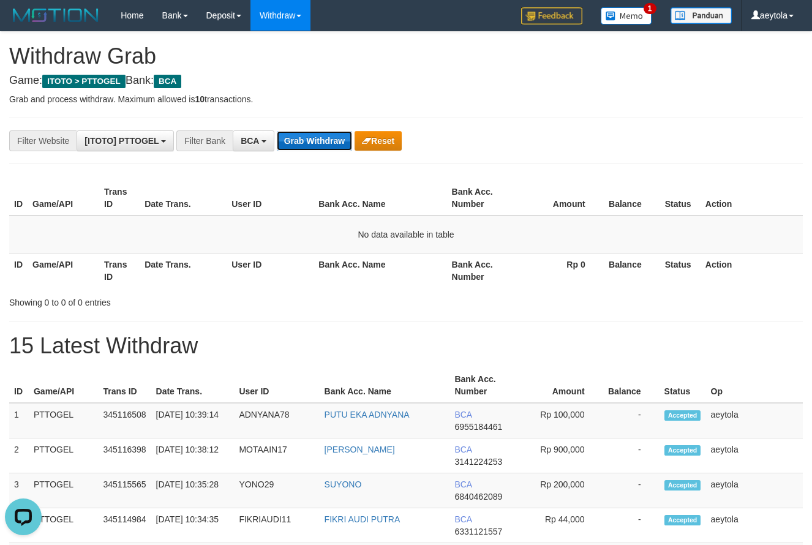
click at [321, 140] on button "Grab Withdraw" at bounding box center [314, 141] width 75 height 20
click at [323, 140] on button "Grab Withdraw" at bounding box center [314, 141] width 75 height 20
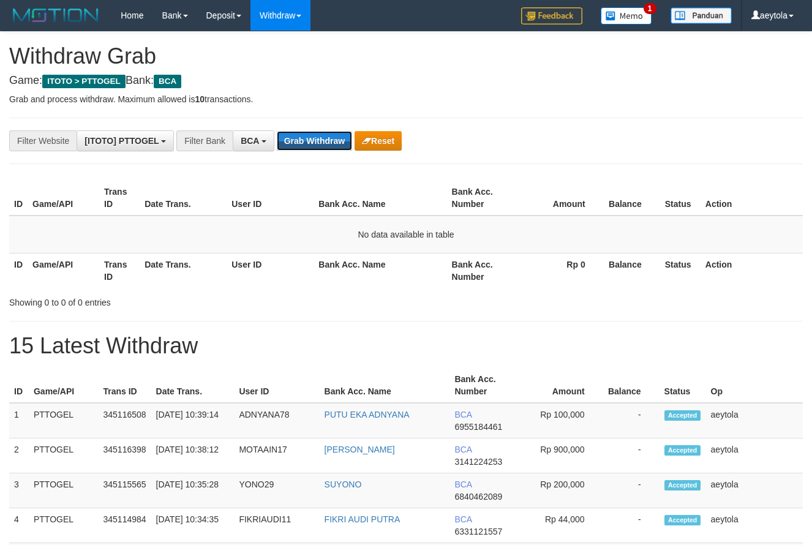
scroll to position [23, 0]
click at [323, 140] on button "Grab Withdraw" at bounding box center [314, 141] width 75 height 20
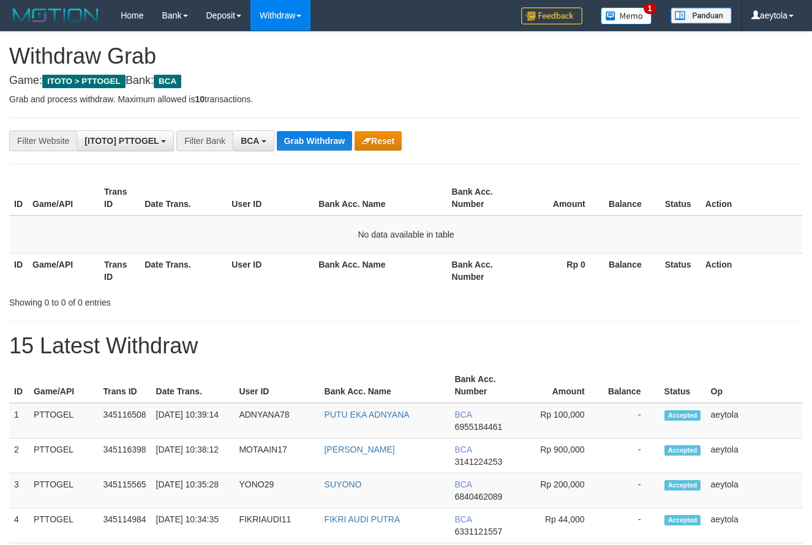
click at [323, 140] on button "Grab Withdraw" at bounding box center [314, 141] width 75 height 20
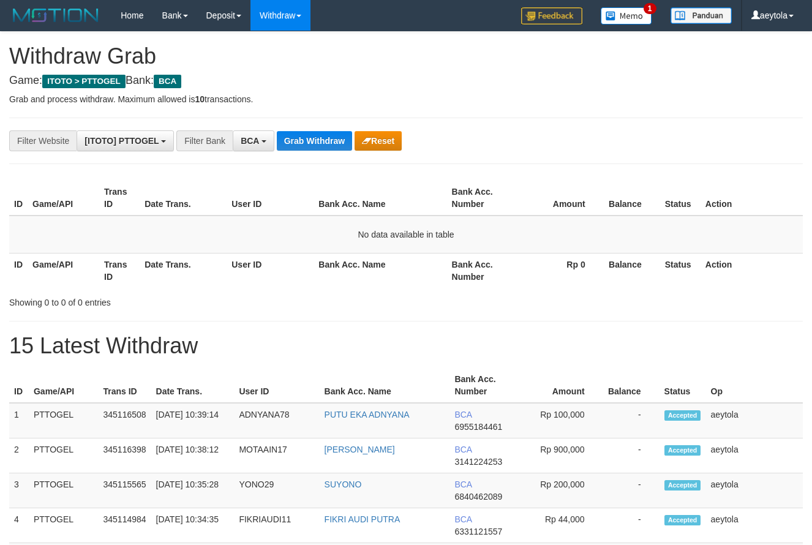
click at [323, 140] on button "Grab Withdraw" at bounding box center [314, 141] width 75 height 20
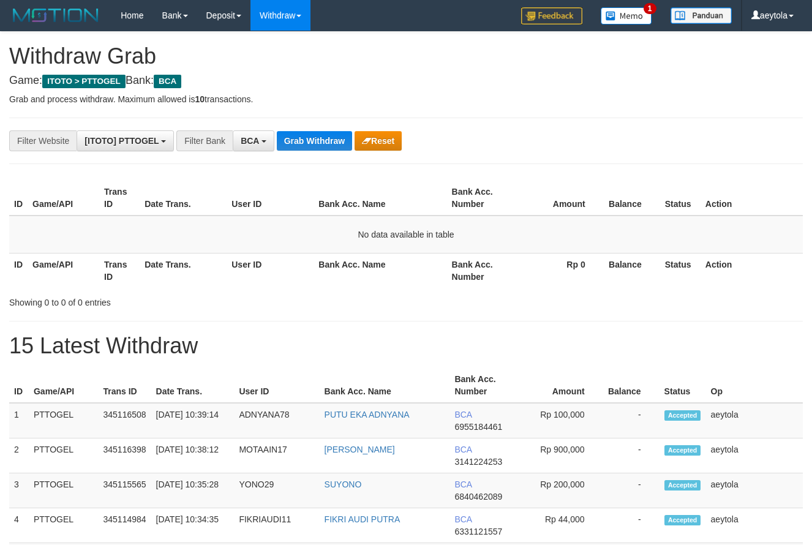
click at [323, 140] on button "Grab Withdraw" at bounding box center [314, 141] width 75 height 20
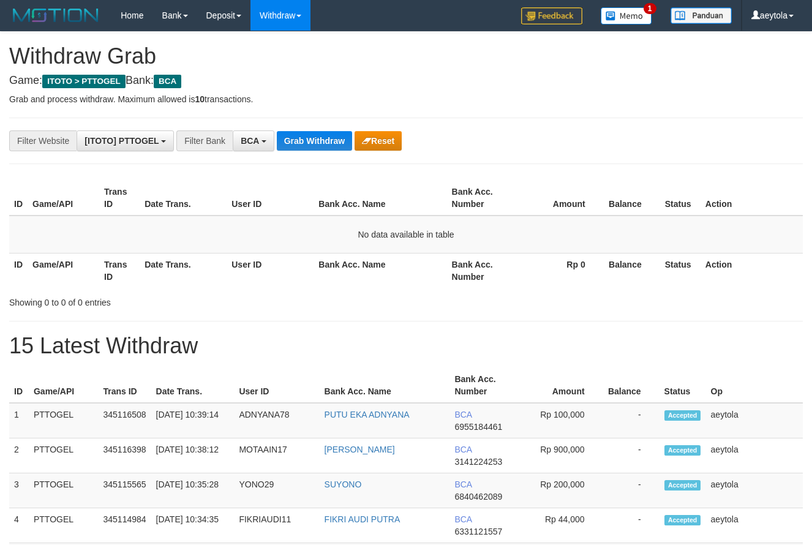
click at [323, 140] on button "Grab Withdraw" at bounding box center [314, 141] width 75 height 20
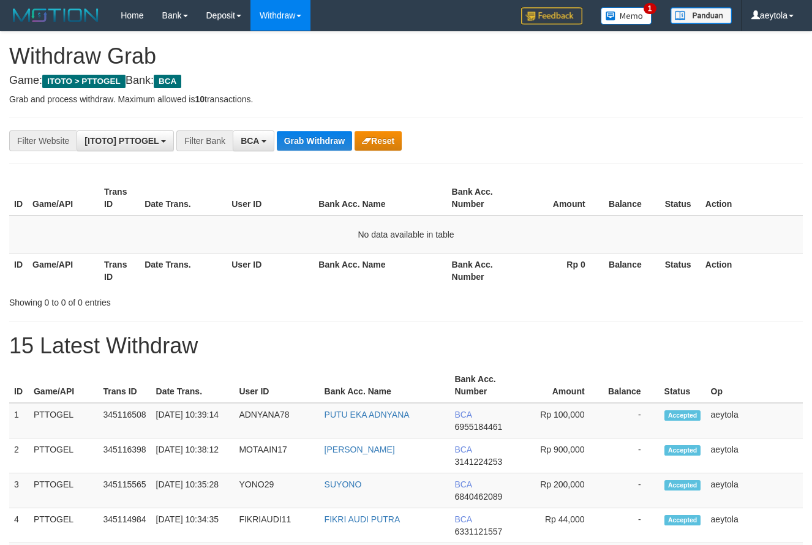
scroll to position [23, 0]
click at [323, 140] on button "Grab Withdraw" at bounding box center [314, 141] width 75 height 20
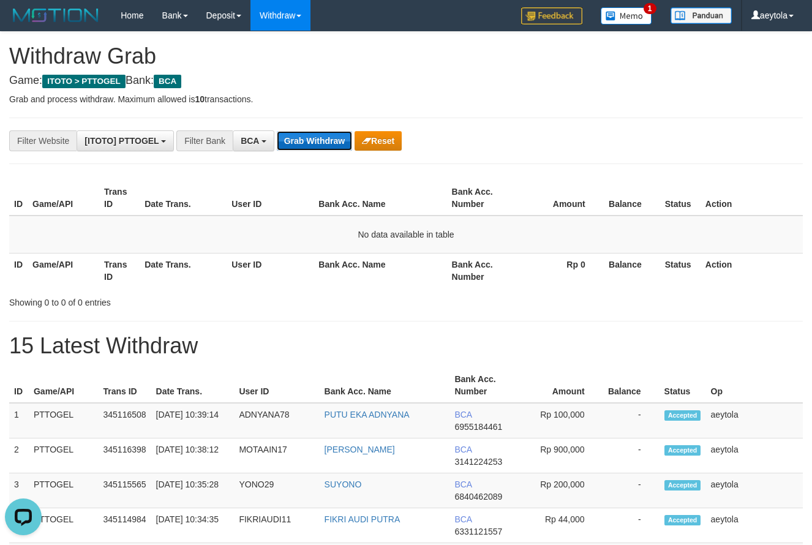
click at [306, 140] on button "Grab Withdraw" at bounding box center [314, 141] width 75 height 20
click at [310, 137] on button "Grab Withdraw" at bounding box center [314, 141] width 75 height 20
click at [310, 138] on button "Grab Withdraw" at bounding box center [314, 141] width 75 height 20
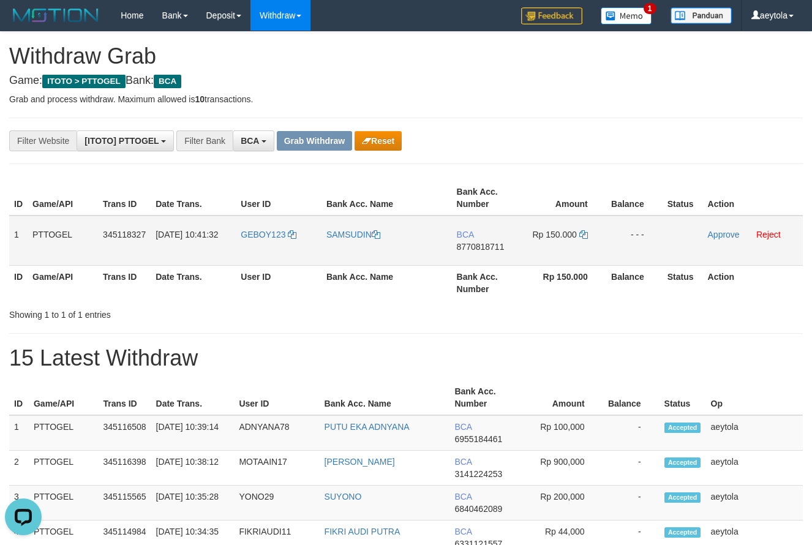
drag, startPoint x: 350, startPoint y: 250, endPoint x: 541, endPoint y: 239, distance: 192.0
click at [541, 239] on tr "1 PTTOGEL 345118327 01/10/2025 10:41:32 GEBOY123 SAMSUDIN BCA 8770818711 Rp 150…" at bounding box center [405, 241] width 793 height 50
drag, startPoint x: 658, startPoint y: 140, endPoint x: 583, endPoint y: 170, distance: 80.5
click at [637, 151] on div "**********" at bounding box center [338, 140] width 677 height 21
click at [479, 261] on td "BCA 8770818711" at bounding box center [487, 241] width 70 height 50
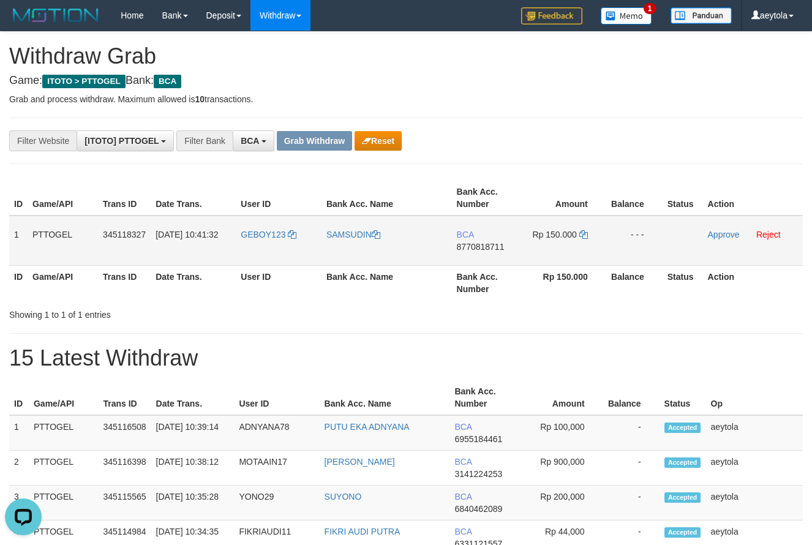
click at [479, 261] on td "BCA 8770818711" at bounding box center [487, 241] width 70 height 50
copy tr
click at [481, 261] on td "BCA 8770818711" at bounding box center [487, 241] width 70 height 50
copy span "8770818711"
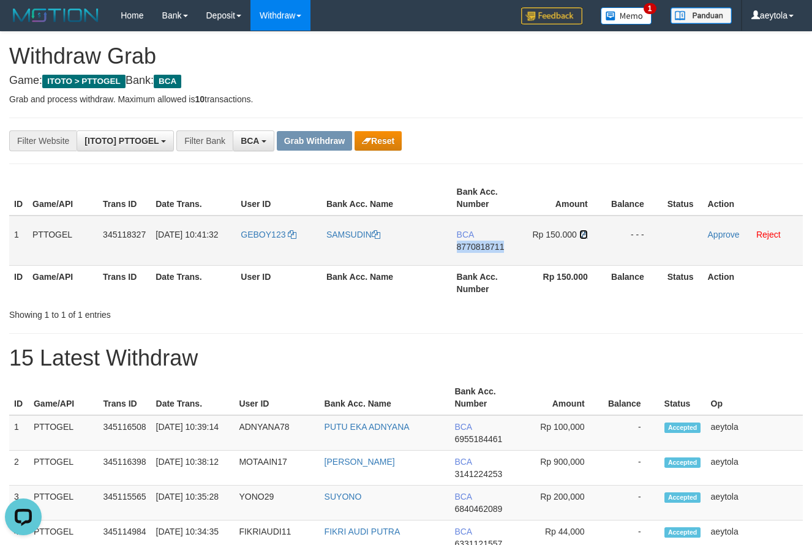
click at [583, 234] on icon at bounding box center [583, 234] width 9 height 9
copy span "8770818711"
click at [583, 234] on icon at bounding box center [583, 234] width 9 height 9
click at [727, 239] on td "Approve Reject" at bounding box center [753, 241] width 100 height 50
click at [724, 235] on link "Approve" at bounding box center [724, 235] width 32 height 10
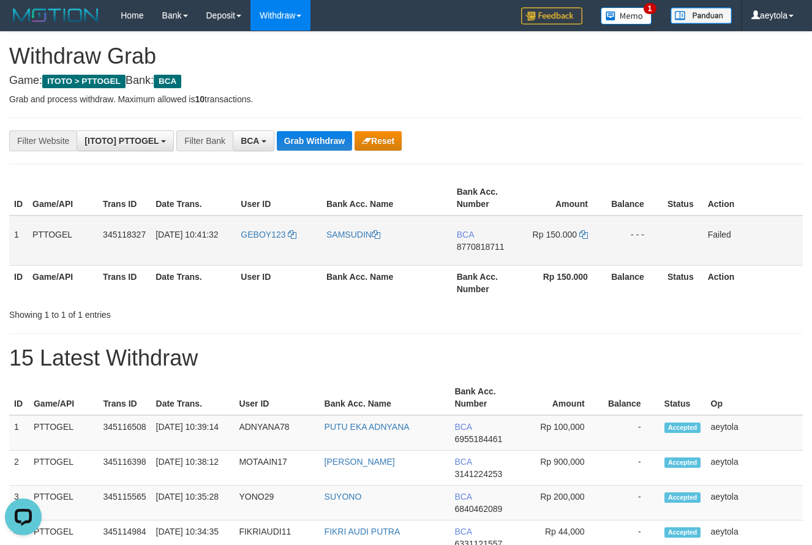
click at [261, 244] on td "GEBOY123" at bounding box center [279, 241] width 86 height 50
copy link "GEBOY123"
click at [261, 244] on td "GEBOY123" at bounding box center [279, 241] width 86 height 50
click at [73, 298] on th "Game/API" at bounding box center [63, 282] width 70 height 35
click at [326, 146] on button "Grab Withdraw" at bounding box center [314, 141] width 75 height 20
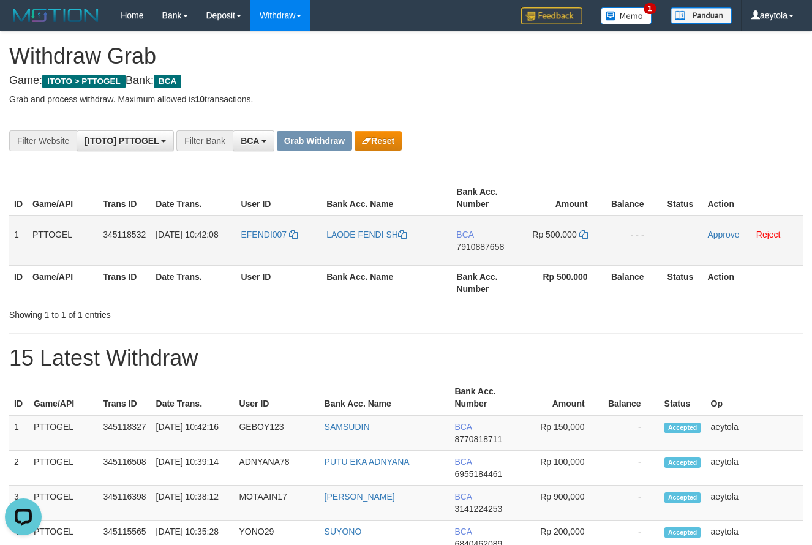
drag, startPoint x: 257, startPoint y: 260, endPoint x: 577, endPoint y: 243, distance: 320.1
click at [577, 243] on tr "1 PTTOGEL 345118532 01/10/2025 10:42:08 EFENDI007 LAODE FENDI SH BCA 7910887658…" at bounding box center [405, 241] width 793 height 50
drag, startPoint x: 586, startPoint y: 139, endPoint x: 530, endPoint y: 267, distance: 139.8
click at [487, 250] on span "7910887658" at bounding box center [480, 247] width 48 height 10
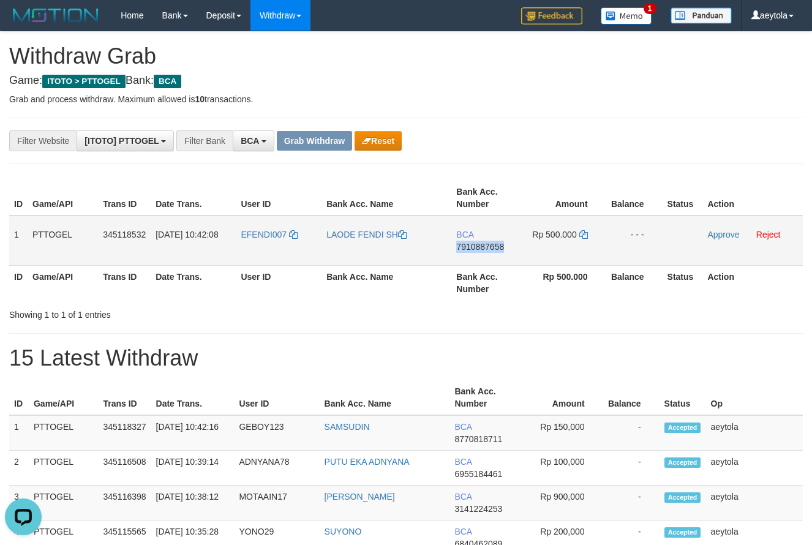
copy span "7910887658"
click at [487, 250] on span "7910887658" at bounding box center [480, 247] width 48 height 10
click at [491, 257] on td "BCA 7910887658" at bounding box center [486, 241] width 70 height 50
copy span "7910887658"
click at [491, 257] on td "BCA 7910887658" at bounding box center [486, 241] width 70 height 50
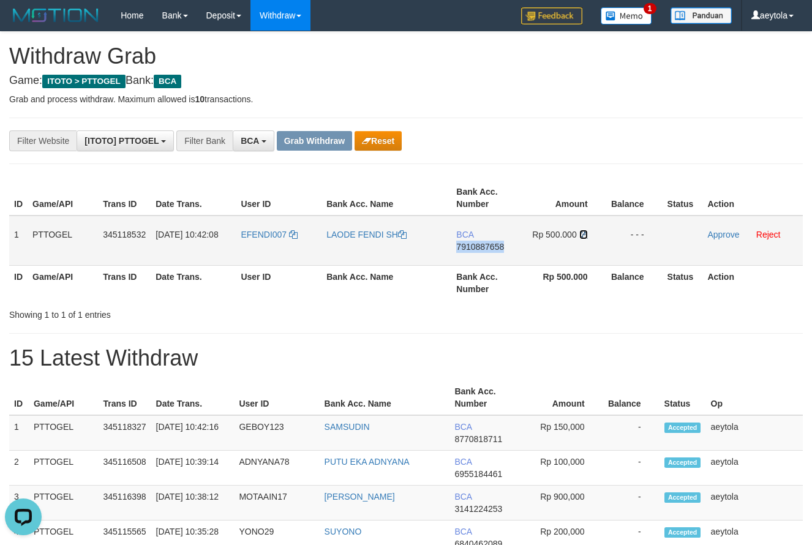
click at [583, 233] on icon at bounding box center [583, 234] width 9 height 9
copy span "7910887658"
click at [583, 233] on icon at bounding box center [583, 234] width 9 height 9
click at [721, 237] on link "Approve" at bounding box center [723, 235] width 32 height 10
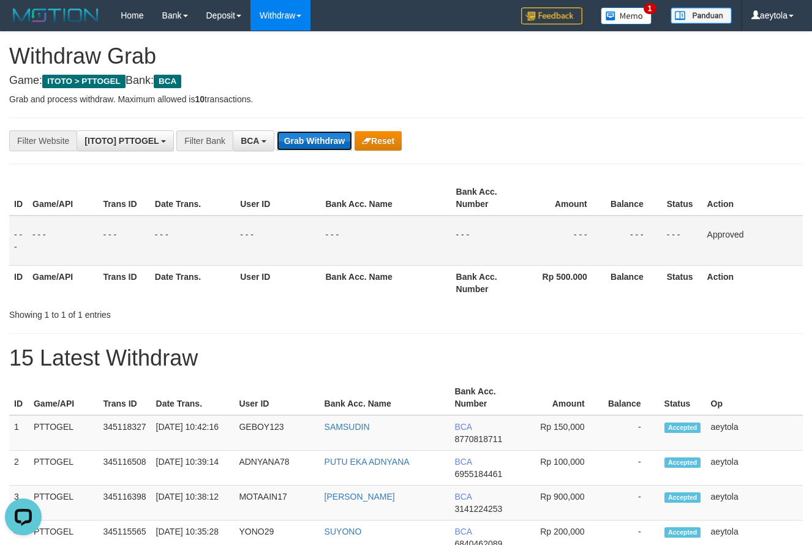
click at [303, 142] on button "Grab Withdraw" at bounding box center [314, 141] width 75 height 20
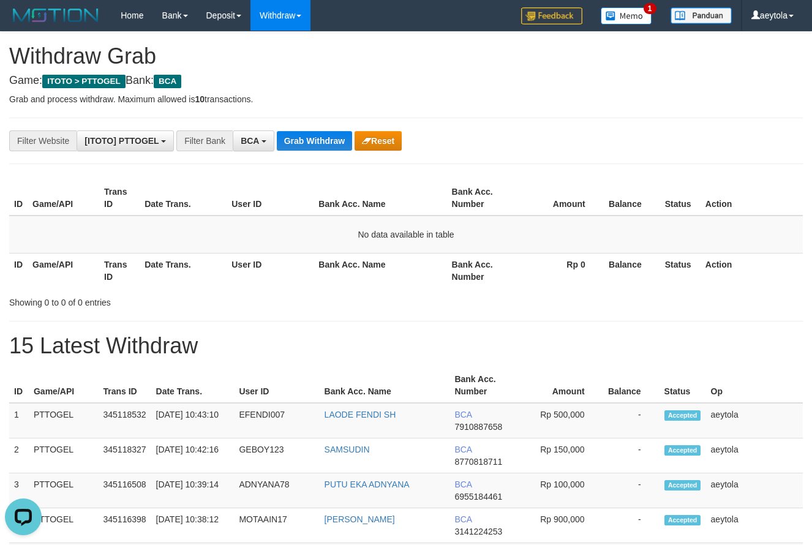
click at [293, 143] on button "Grab Withdraw" at bounding box center [314, 141] width 75 height 20
click at [320, 143] on button "Grab Withdraw" at bounding box center [314, 141] width 75 height 20
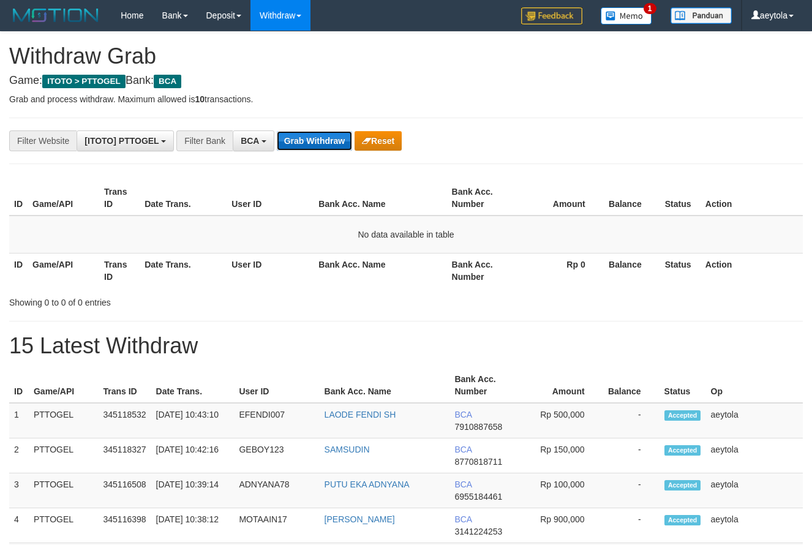
click at [320, 143] on button "Grab Withdraw" at bounding box center [314, 141] width 75 height 20
click at [320, 137] on button "Grab Withdraw" at bounding box center [314, 141] width 75 height 20
click at [321, 148] on button "Grab Withdraw" at bounding box center [314, 141] width 75 height 20
click at [321, 147] on button "Grab Withdraw" at bounding box center [314, 141] width 75 height 20
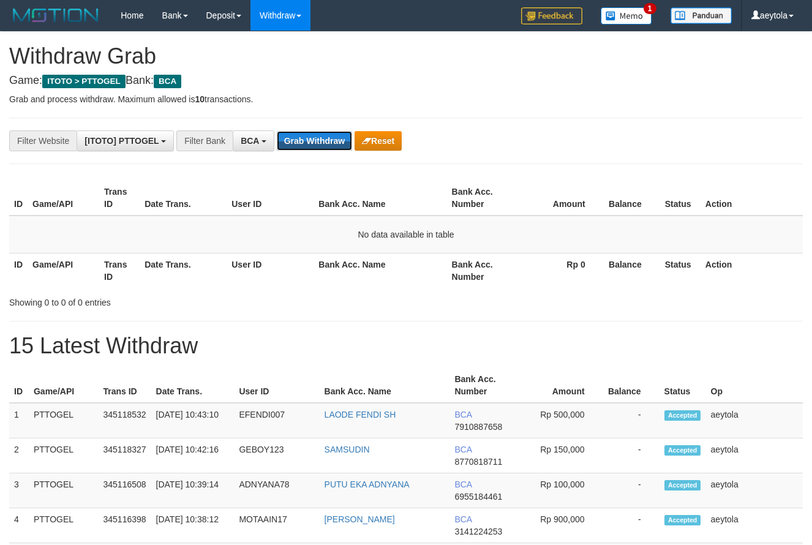
click at [318, 141] on button "Grab Withdraw" at bounding box center [314, 141] width 75 height 20
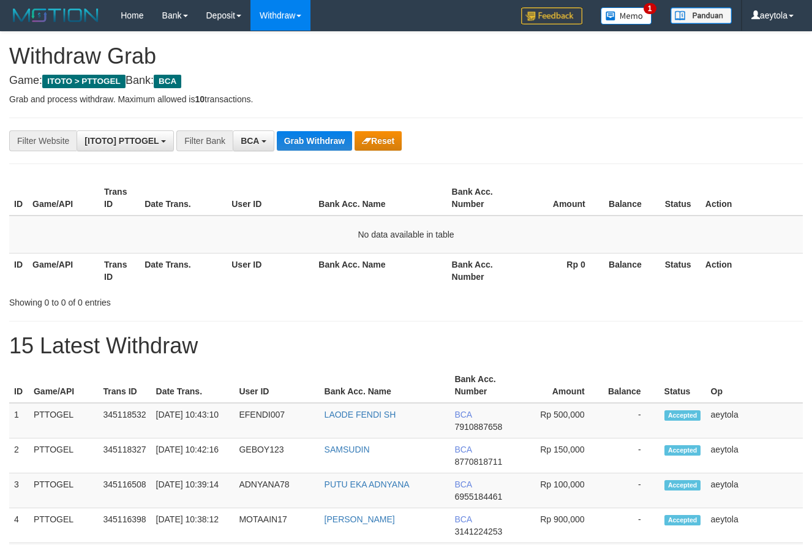
click at [318, 141] on button "Grab Withdraw" at bounding box center [314, 141] width 75 height 20
click at [307, 140] on button "Grab Withdraw" at bounding box center [314, 141] width 75 height 20
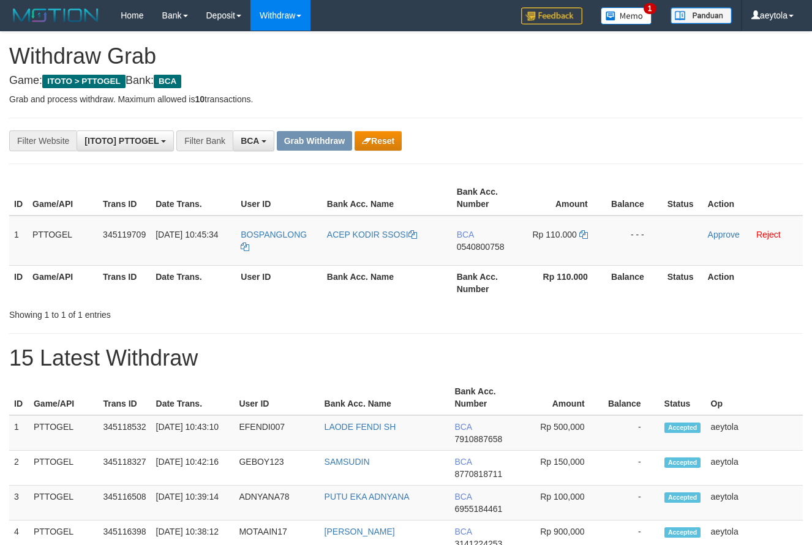
scroll to position [23, 0]
drag, startPoint x: 281, startPoint y: 252, endPoint x: 546, endPoint y: 246, distance: 264.6
click at [546, 246] on tr "1 PTTOGEL 345119709 01/10/2025 10:45:34 BOSPANGLONG ACEP KODIR SSOSI BCA 054080…" at bounding box center [405, 241] width 793 height 50
click at [472, 256] on td "BCA 0540800758" at bounding box center [487, 241] width 70 height 50
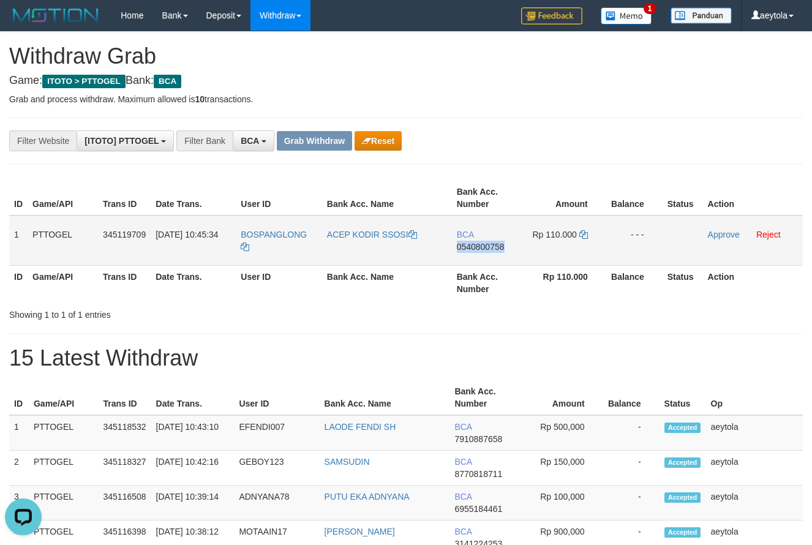
click at [472, 256] on td "BCA 0540800758" at bounding box center [487, 241] width 70 height 50
copy span "0540800758"
click at [584, 234] on icon at bounding box center [583, 234] width 9 height 9
copy span "0540800758"
click at [583, 236] on icon at bounding box center [583, 234] width 9 height 9
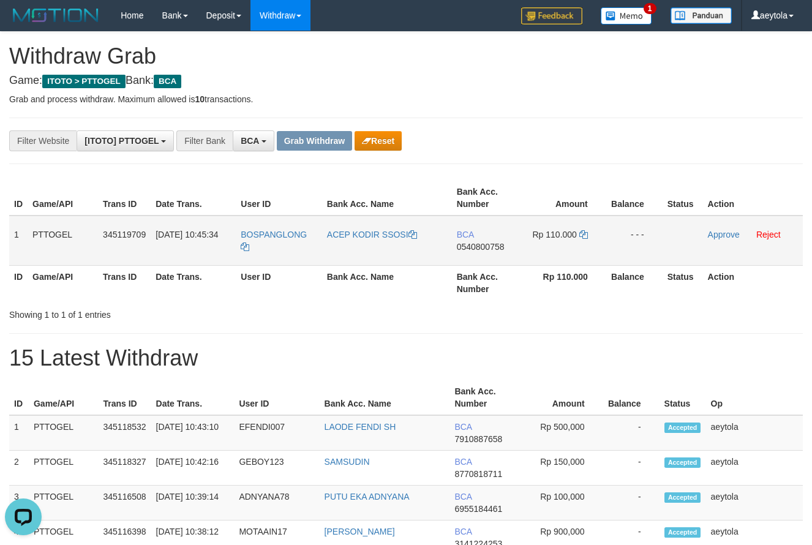
click at [719, 239] on td "Approve Reject" at bounding box center [753, 241] width 100 height 50
click at [719, 235] on link "Approve" at bounding box center [724, 235] width 32 height 10
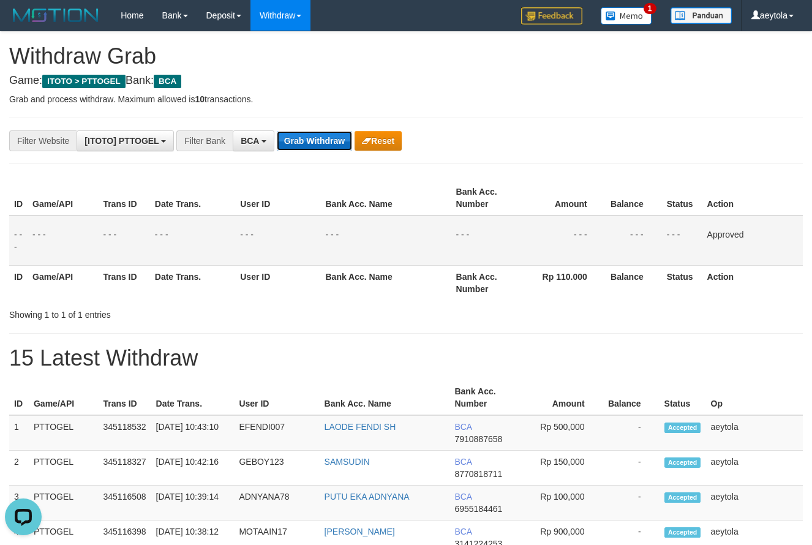
click at [319, 144] on button "Grab Withdraw" at bounding box center [314, 141] width 75 height 20
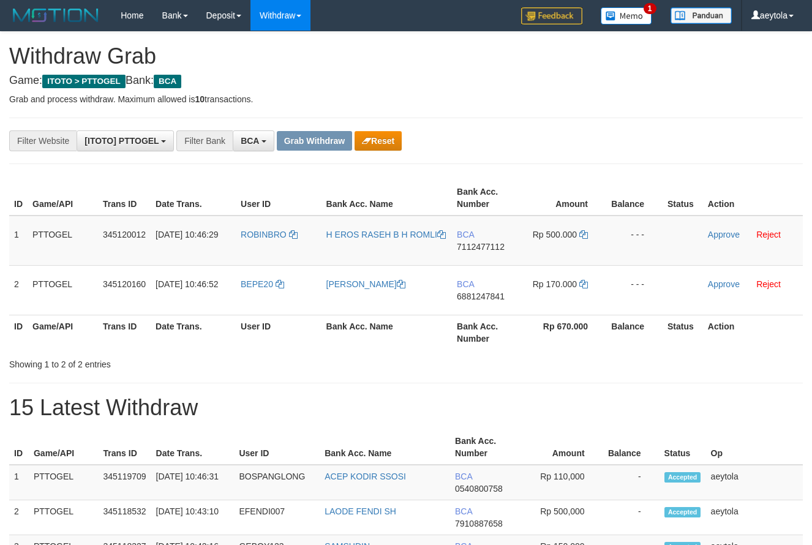
scroll to position [23, 0]
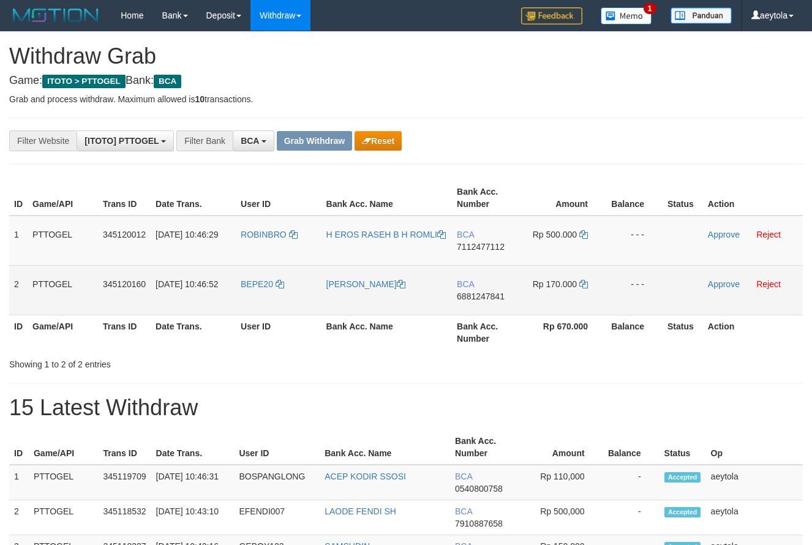
drag, startPoint x: 268, startPoint y: 250, endPoint x: 563, endPoint y: 274, distance: 296.1
click at [563, 274] on tbody "1 PTTOGEL 345120012 [DATE] 10:46:29 ROBINBRO H EROS RASEH [PERSON_NAME] BCA 711…" at bounding box center [405, 266] width 793 height 100
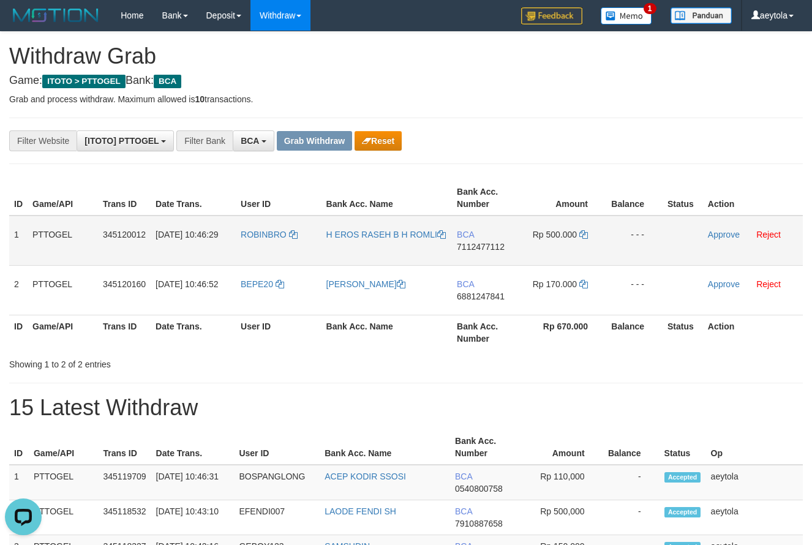
drag, startPoint x: 569, startPoint y: 173, endPoint x: 517, endPoint y: 234, distance: 80.8
click at [466, 257] on td "BCA 7112477112" at bounding box center [487, 241] width 70 height 50
copy span "7112477112"
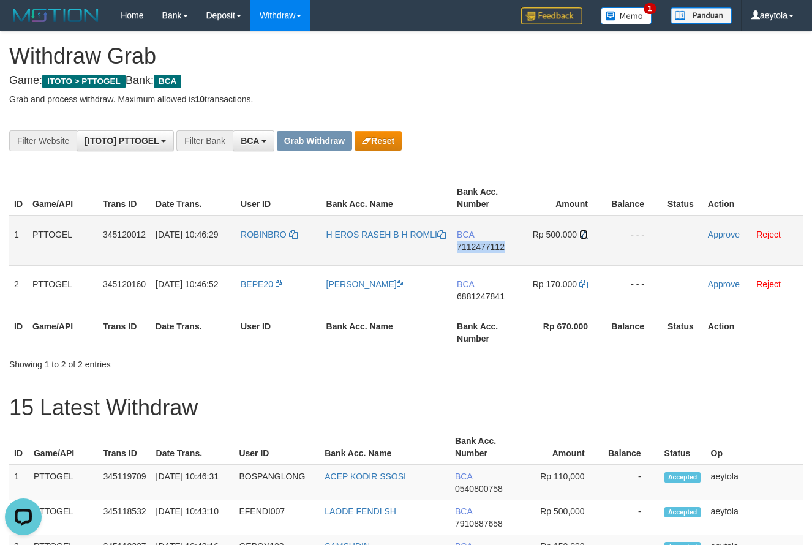
click at [584, 234] on icon at bounding box center [583, 234] width 9 height 9
copy span "7112477112"
click at [584, 234] on icon at bounding box center [583, 234] width 9 height 9
click at [717, 232] on link "Approve" at bounding box center [724, 235] width 32 height 10
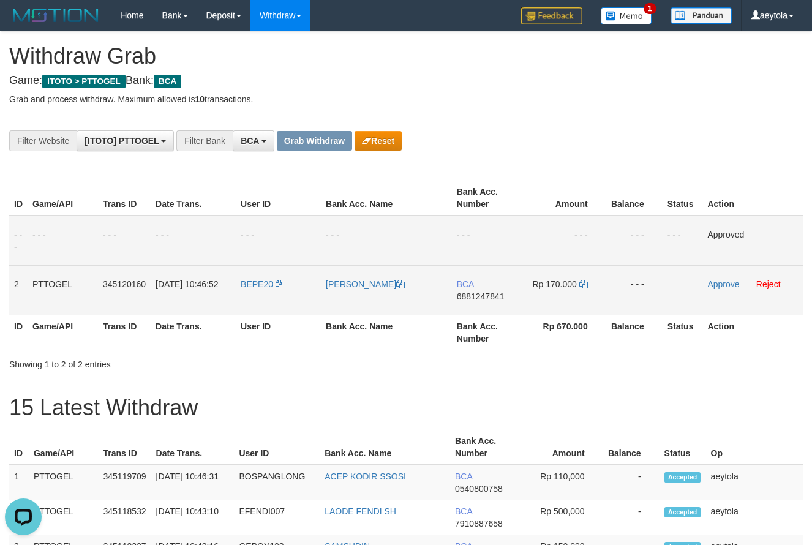
click at [473, 309] on td "BCA 6881247841" at bounding box center [487, 290] width 70 height 50
copy span "6881247841"
click at [583, 282] on icon at bounding box center [583, 284] width 9 height 9
copy span "6881247841"
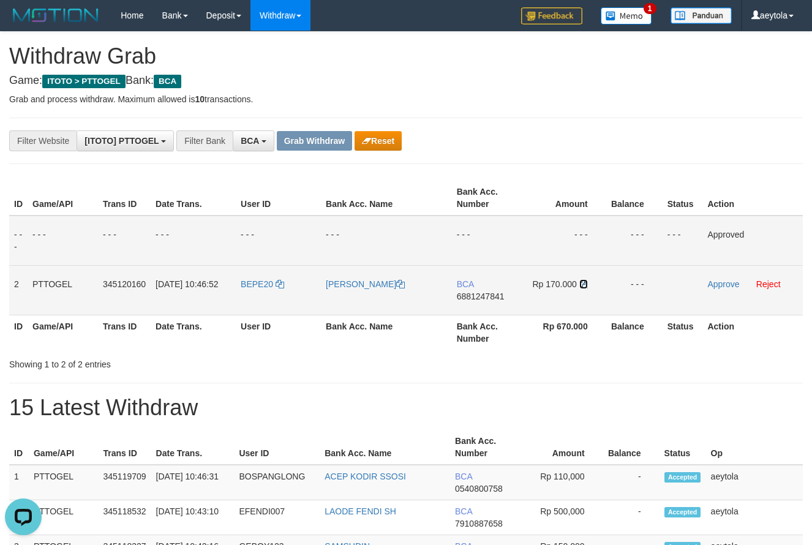
click at [583, 282] on icon at bounding box center [583, 284] width 9 height 9
click at [720, 288] on link "Approve" at bounding box center [723, 284] width 32 height 10
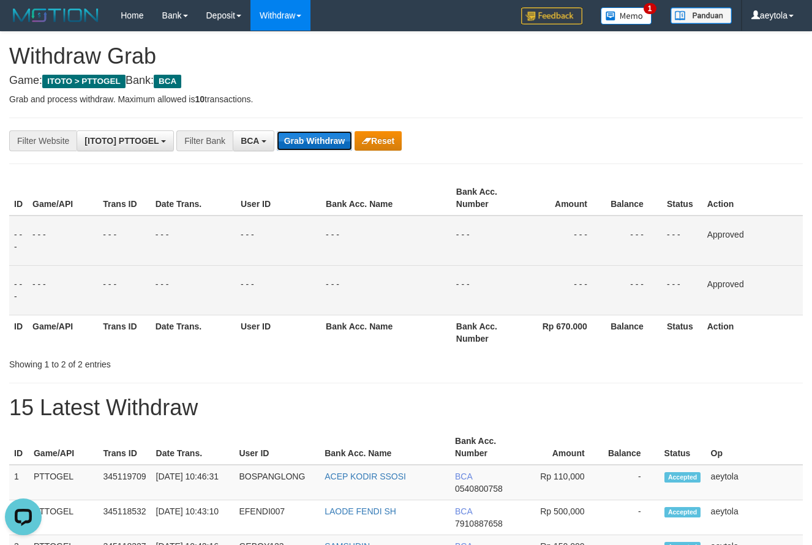
click at [309, 144] on button "Grab Withdraw" at bounding box center [314, 141] width 75 height 20
click at [309, 143] on button "Grab Withdraw" at bounding box center [314, 141] width 75 height 20
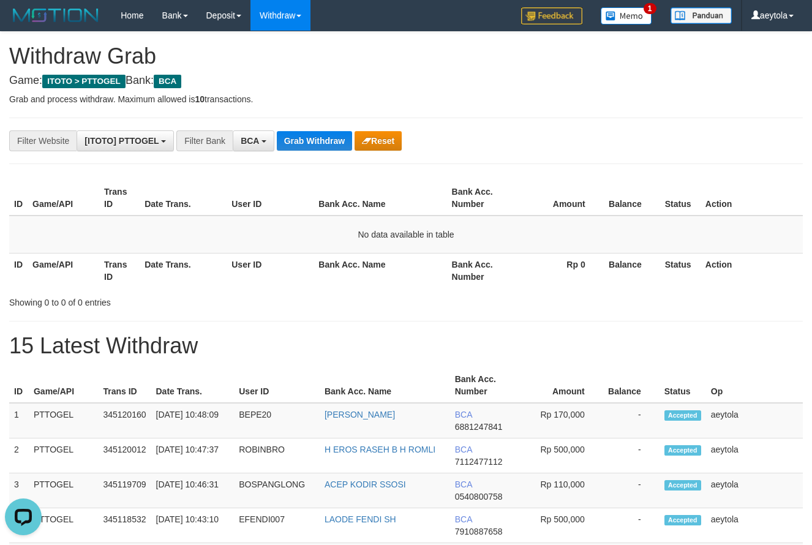
click at [312, 139] on button "Grab Withdraw" at bounding box center [314, 141] width 75 height 20
click at [315, 141] on button "Grab Withdraw" at bounding box center [314, 141] width 75 height 20
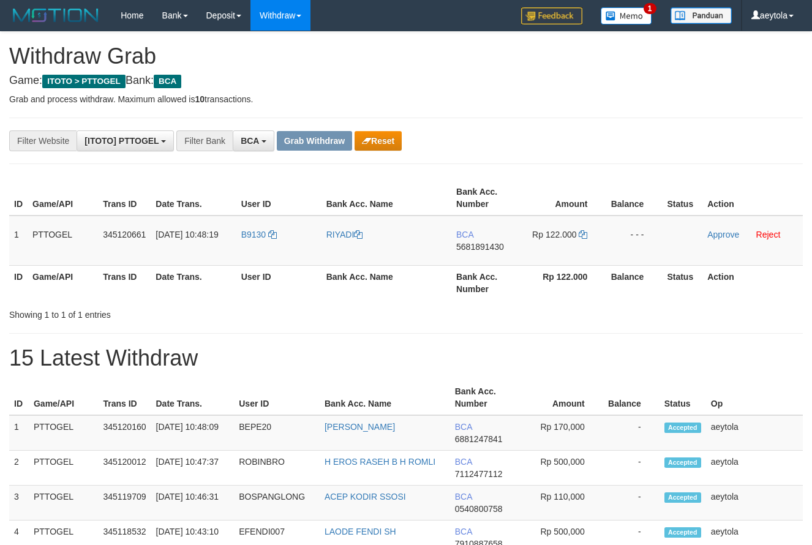
scroll to position [23, 0]
drag, startPoint x: 249, startPoint y: 250, endPoint x: 552, endPoint y: 242, distance: 302.6
click at [552, 242] on tr "1 PTTOGEL 345120661 01/10/2025 10:48:19 B9130 RIYADI BCA 5681891430 Rp 122.000 …" at bounding box center [405, 241] width 793 height 50
copy tr
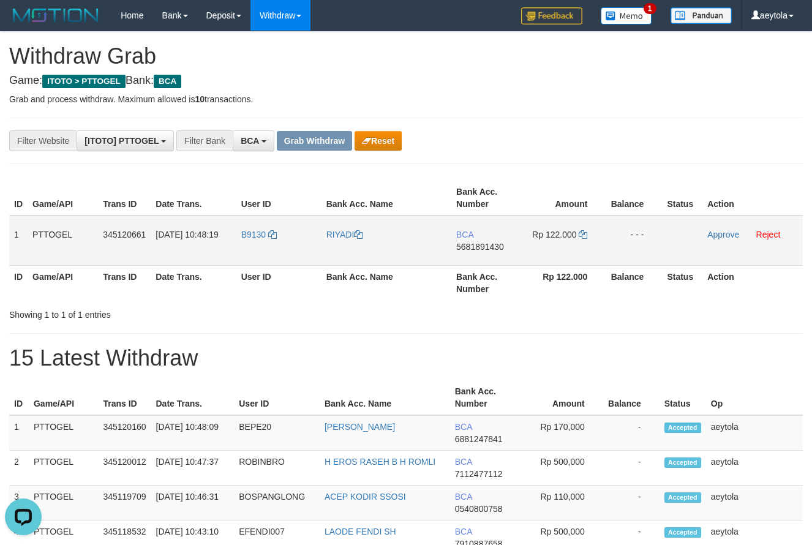
drag, startPoint x: 539, startPoint y: 171, endPoint x: 507, endPoint y: 253, distance: 87.4
click at [479, 258] on td "BCA 5681891430" at bounding box center [486, 241] width 70 height 50
copy span "5681891430"
click at [479, 258] on td "BCA 5681891430" at bounding box center [486, 241] width 70 height 50
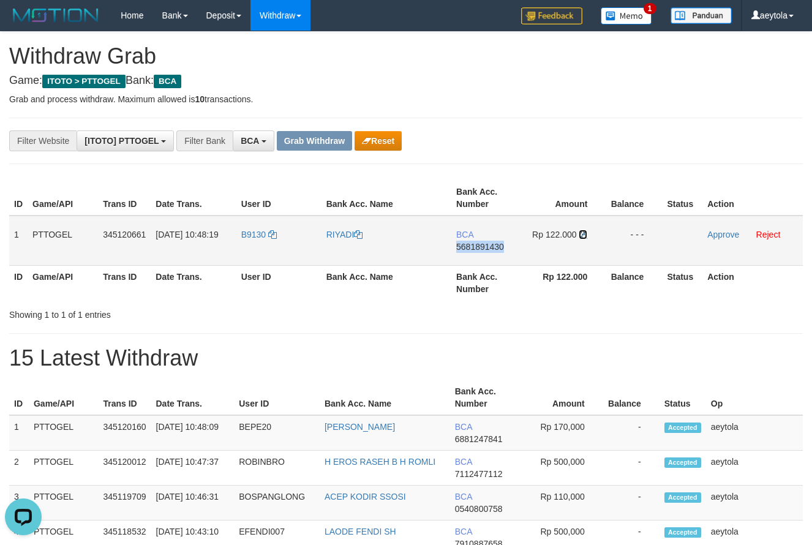
click at [584, 237] on icon at bounding box center [583, 234] width 9 height 9
copy span "5681891430"
drag, startPoint x: 584, startPoint y: 237, endPoint x: 223, endPoint y: 198, distance: 363.3
click at [584, 238] on icon at bounding box center [583, 234] width 9 height 9
click at [716, 232] on link "Approve" at bounding box center [723, 235] width 32 height 10
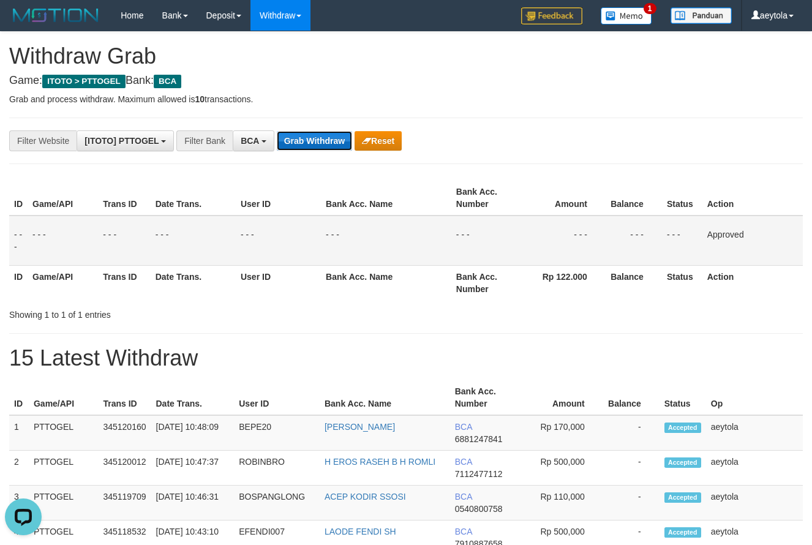
click at [312, 143] on button "Grab Withdraw" at bounding box center [314, 141] width 75 height 20
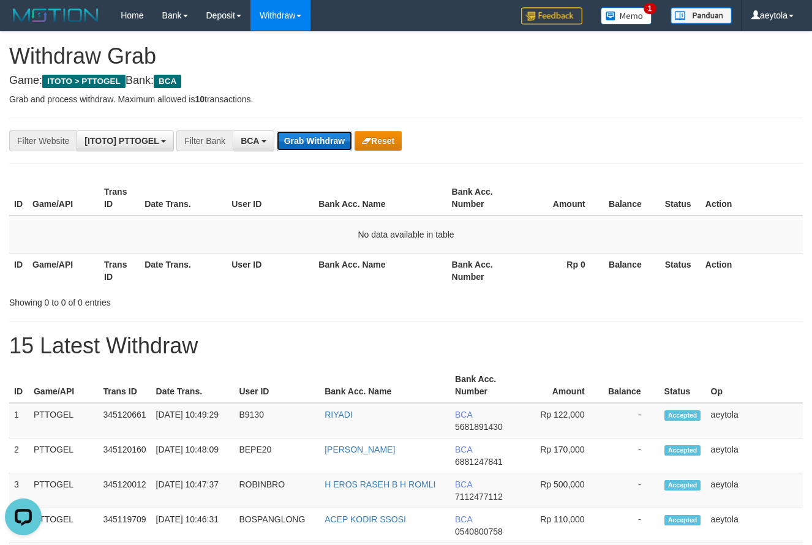
click at [309, 141] on button "Grab Withdraw" at bounding box center [314, 141] width 75 height 20
click at [310, 134] on button "Grab Withdraw" at bounding box center [314, 141] width 75 height 20
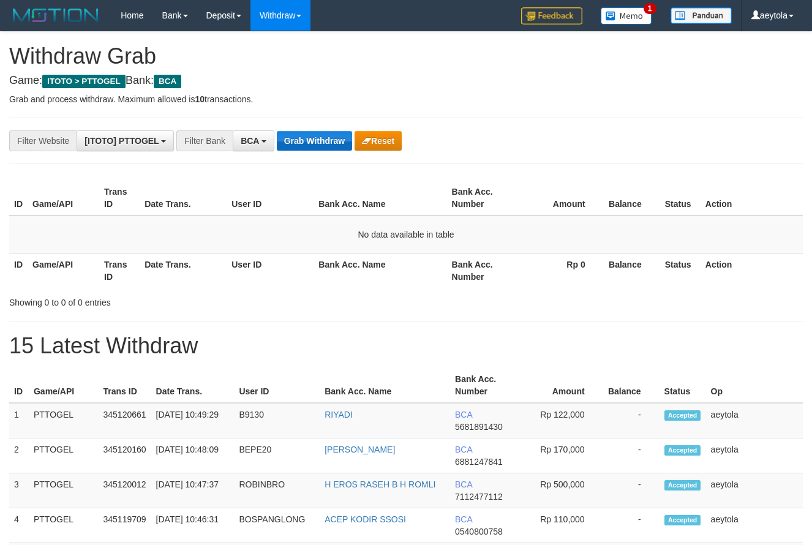
scroll to position [23, 0]
click at [321, 141] on button "Grab Withdraw" at bounding box center [314, 141] width 75 height 20
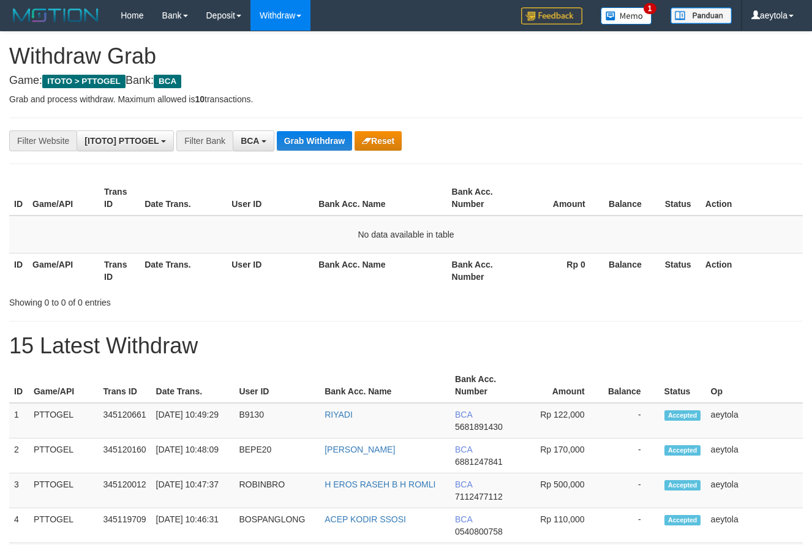
click at [321, 141] on button "Grab Withdraw" at bounding box center [314, 141] width 75 height 20
click at [607, 135] on div "**********" at bounding box center [338, 140] width 677 height 21
click at [324, 137] on button "Grab Withdraw" at bounding box center [314, 141] width 75 height 20
click at [312, 140] on button "Grab Withdraw" at bounding box center [314, 141] width 75 height 20
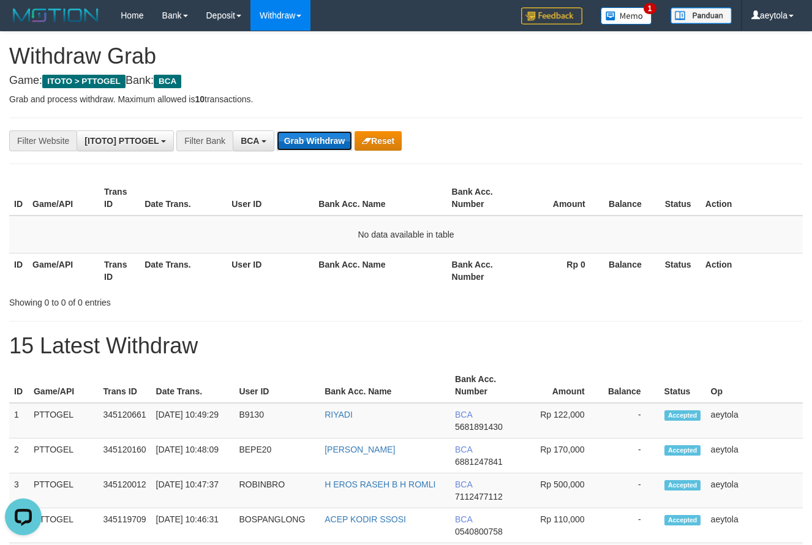
click at [312, 140] on button "Grab Withdraw" at bounding box center [314, 141] width 75 height 20
click at [313, 141] on button "Grab Withdraw" at bounding box center [314, 141] width 75 height 20
click at [323, 140] on button "Grab Withdraw" at bounding box center [314, 141] width 75 height 20
click at [323, 139] on button "Grab Withdraw" at bounding box center [314, 141] width 75 height 20
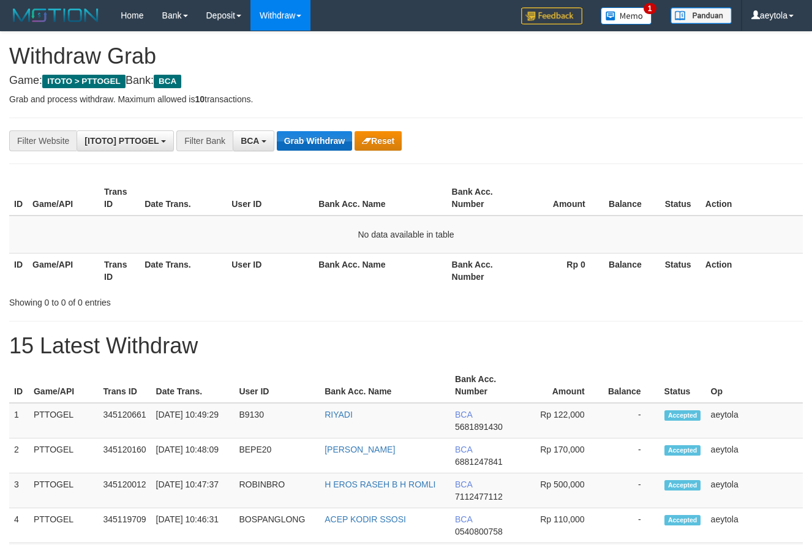
scroll to position [23, 0]
click at [311, 143] on button "Grab Withdraw" at bounding box center [314, 141] width 75 height 20
click at [311, 140] on button "Grab Withdraw" at bounding box center [314, 141] width 75 height 20
click at [301, 141] on button "Grab Withdraw" at bounding box center [314, 141] width 75 height 20
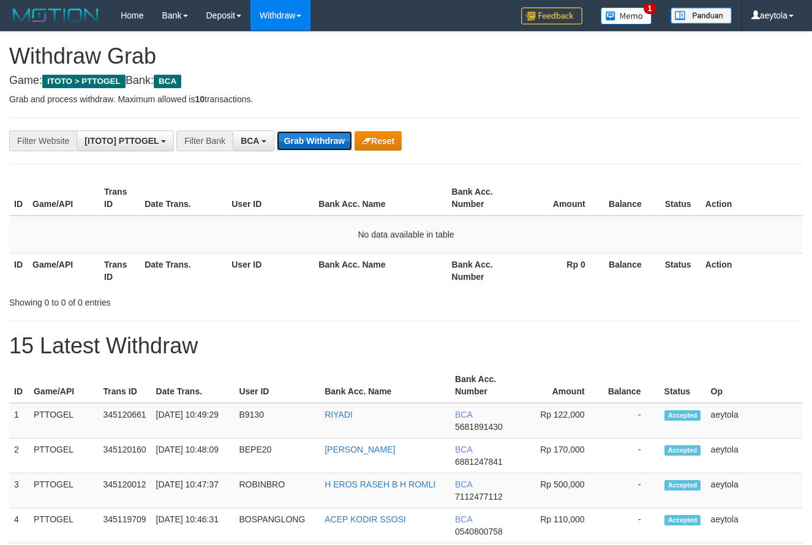
click at [299, 141] on button "Grab Withdraw" at bounding box center [314, 141] width 75 height 20
click at [331, 145] on button "Grab Withdraw" at bounding box center [314, 141] width 75 height 20
click at [331, 144] on button "Grab Withdraw" at bounding box center [314, 141] width 75 height 20
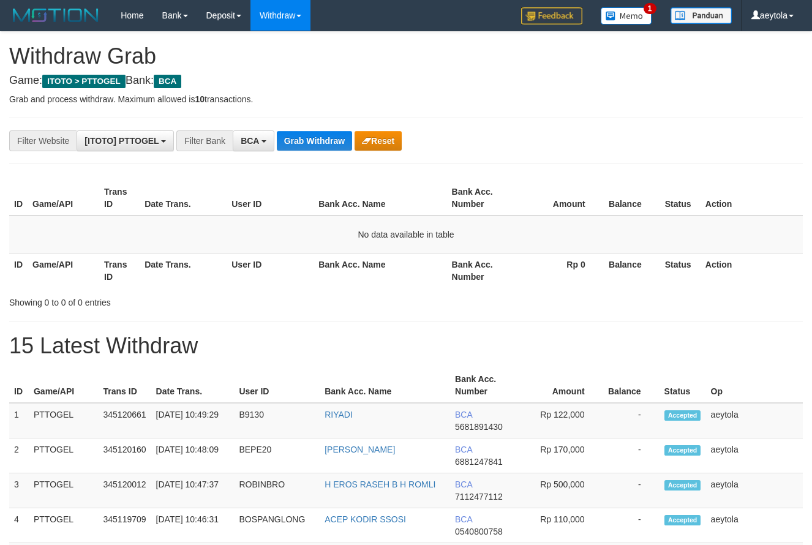
scroll to position [23, 0]
click at [328, 141] on button "Grab Withdraw" at bounding box center [314, 141] width 75 height 20
click at [320, 146] on button "Grab Withdraw" at bounding box center [314, 141] width 75 height 20
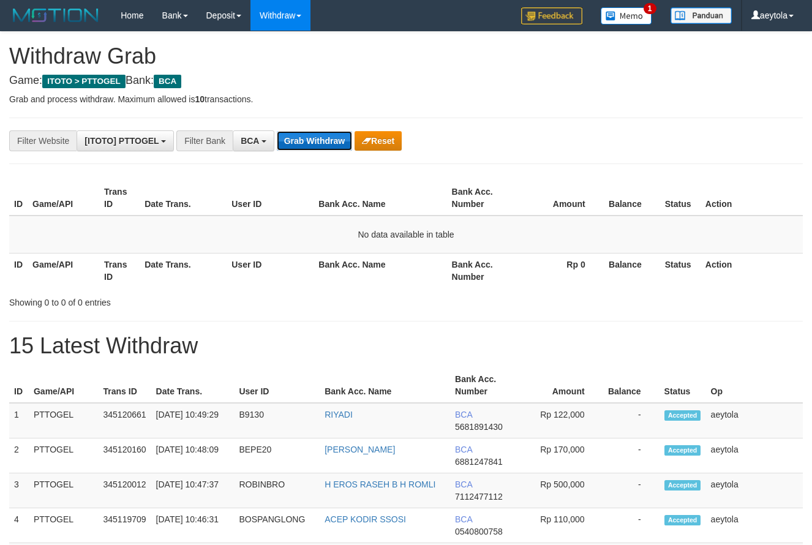
click at [320, 146] on button "Grab Withdraw" at bounding box center [314, 141] width 75 height 20
click at [302, 143] on button "Grab Withdraw" at bounding box center [314, 141] width 75 height 20
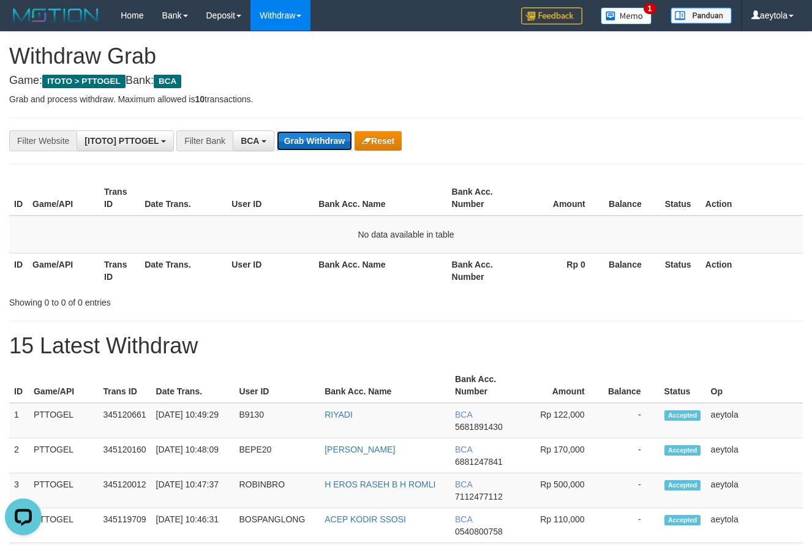
drag, startPoint x: 302, startPoint y: 143, endPoint x: 318, endPoint y: 146, distance: 16.8
click at [304, 143] on button "Grab Withdraw" at bounding box center [314, 141] width 75 height 20
click at [321, 141] on button "Grab Withdraw" at bounding box center [314, 141] width 75 height 20
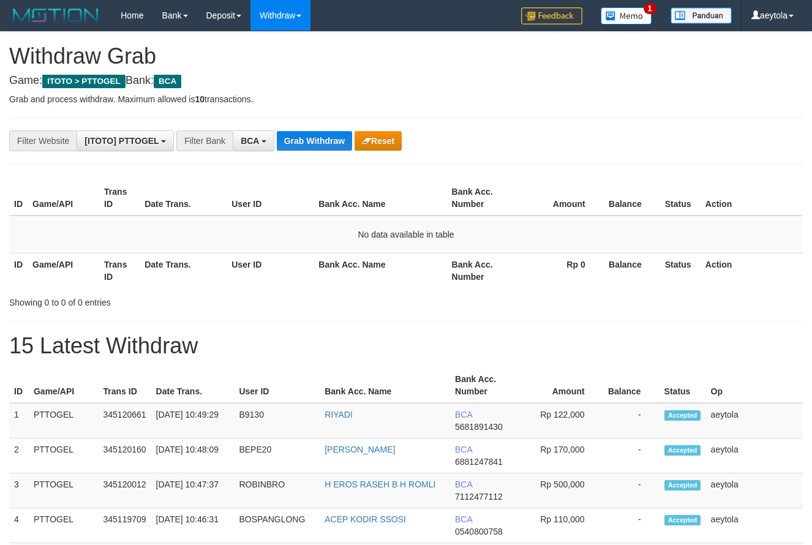
scroll to position [23, 0]
click at [321, 141] on button "Grab Withdraw" at bounding box center [314, 141] width 75 height 20
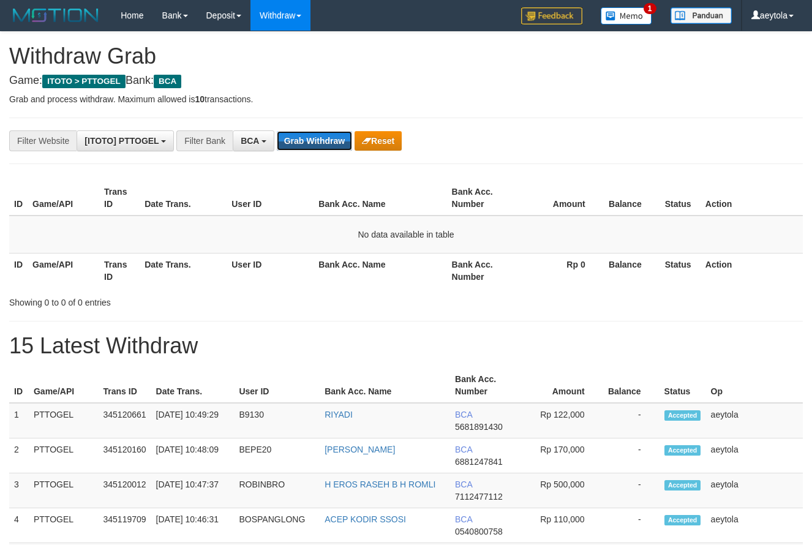
click at [321, 141] on button "Grab Withdraw" at bounding box center [314, 141] width 75 height 20
drag, startPoint x: 0, startPoint y: 0, endPoint x: 323, endPoint y: 162, distance: 360.9
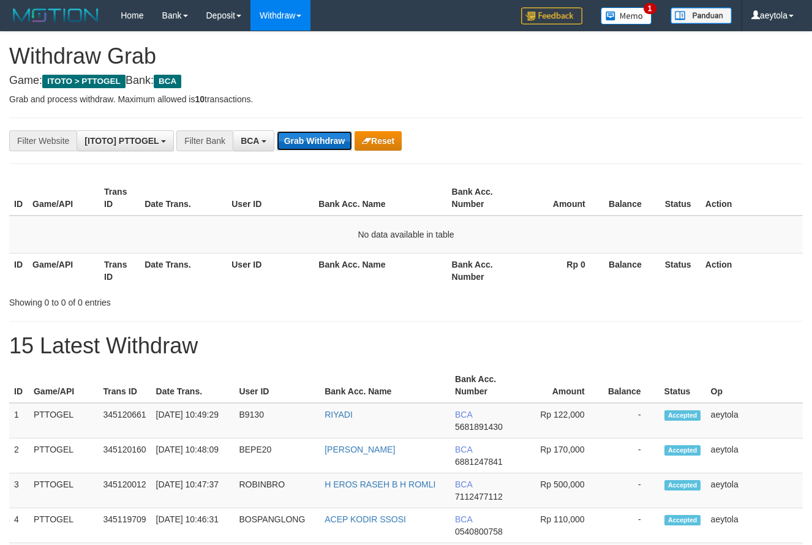
click at [320, 149] on button "Grab Withdraw" at bounding box center [314, 141] width 75 height 20
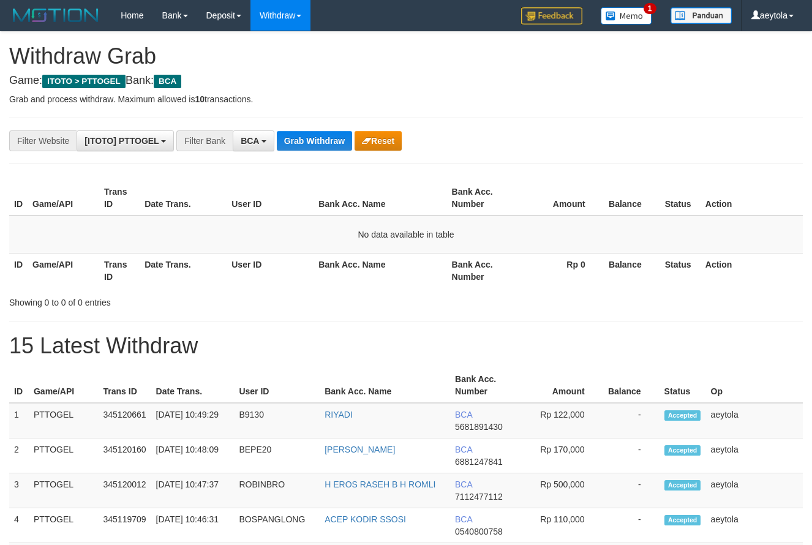
scroll to position [23, 0]
click at [313, 149] on button "Grab Withdraw" at bounding box center [314, 141] width 75 height 20
click at [664, 133] on div "**********" at bounding box center [338, 140] width 677 height 21
click at [310, 140] on button "Grab Withdraw" at bounding box center [314, 141] width 75 height 20
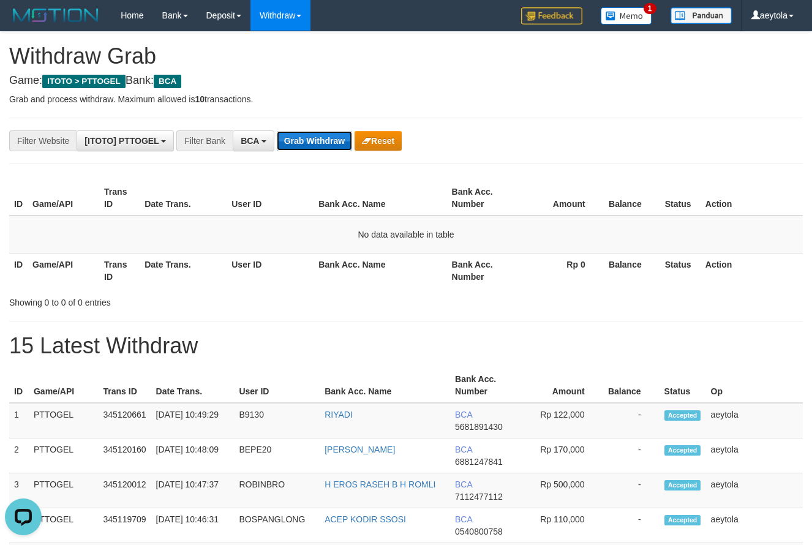
click at [310, 140] on button "Grab Withdraw" at bounding box center [314, 141] width 75 height 20
click at [304, 135] on button "Grab Withdraw" at bounding box center [314, 141] width 75 height 20
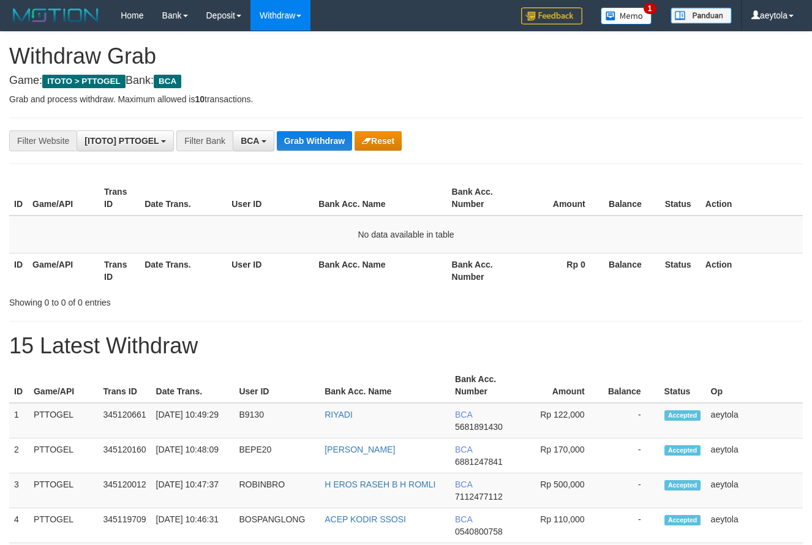
scroll to position [23, 0]
click at [304, 135] on button "Grab Withdraw" at bounding box center [314, 141] width 75 height 20
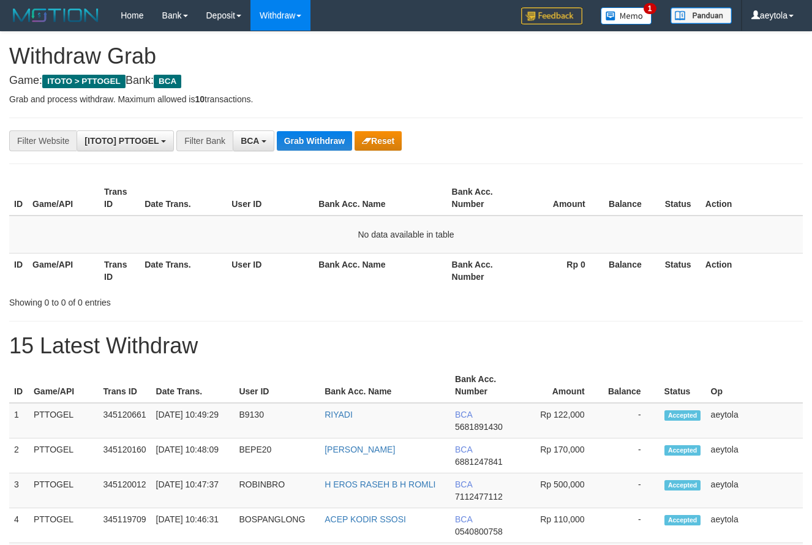
click at [304, 135] on button "Grab Withdraw" at bounding box center [314, 141] width 75 height 20
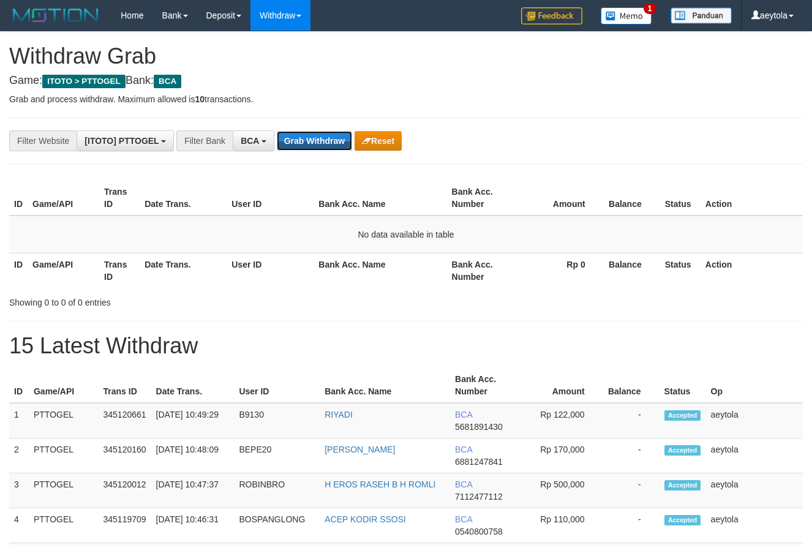
click at [304, 135] on button "Grab Withdraw" at bounding box center [314, 141] width 75 height 20
click at [302, 135] on button "Grab Withdraw" at bounding box center [314, 141] width 75 height 20
click at [311, 130] on div "**********" at bounding box center [338, 140] width 677 height 21
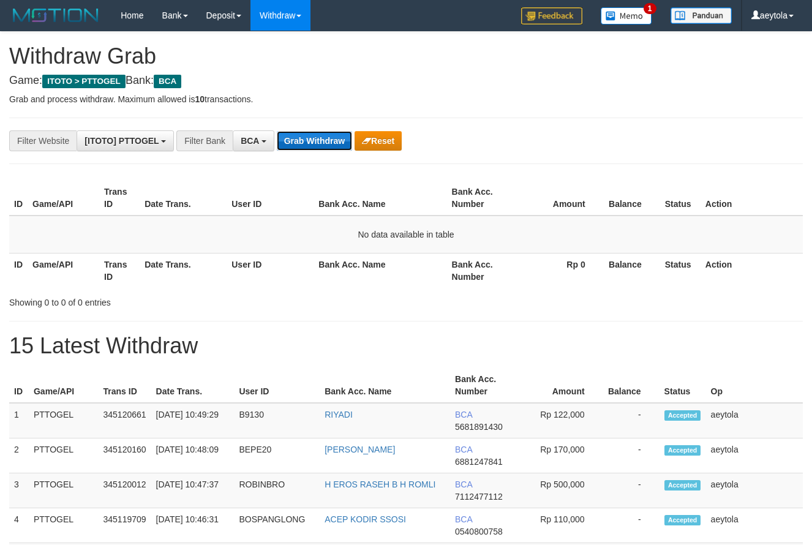
click at [312, 135] on button "Grab Withdraw" at bounding box center [314, 141] width 75 height 20
click at [312, 145] on button "Grab Withdraw" at bounding box center [314, 141] width 75 height 20
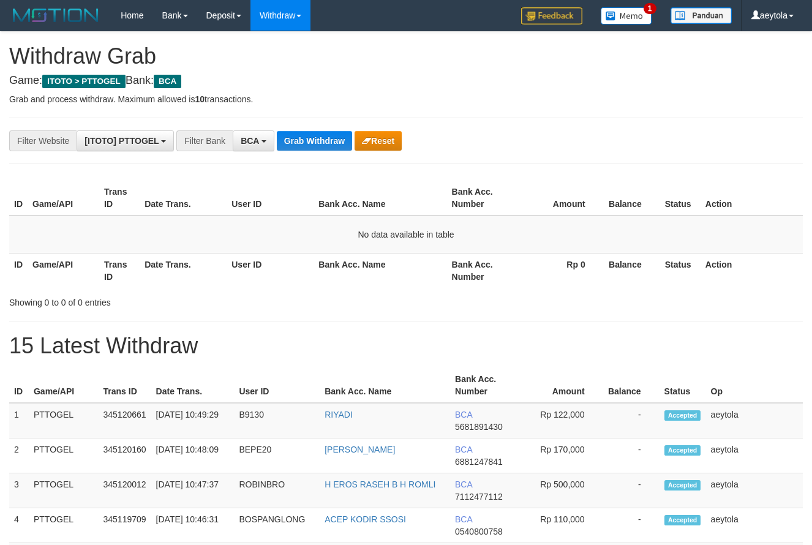
click at [312, 145] on button "Grab Withdraw" at bounding box center [314, 141] width 75 height 20
click at [331, 147] on button "Grab Withdraw" at bounding box center [314, 141] width 75 height 20
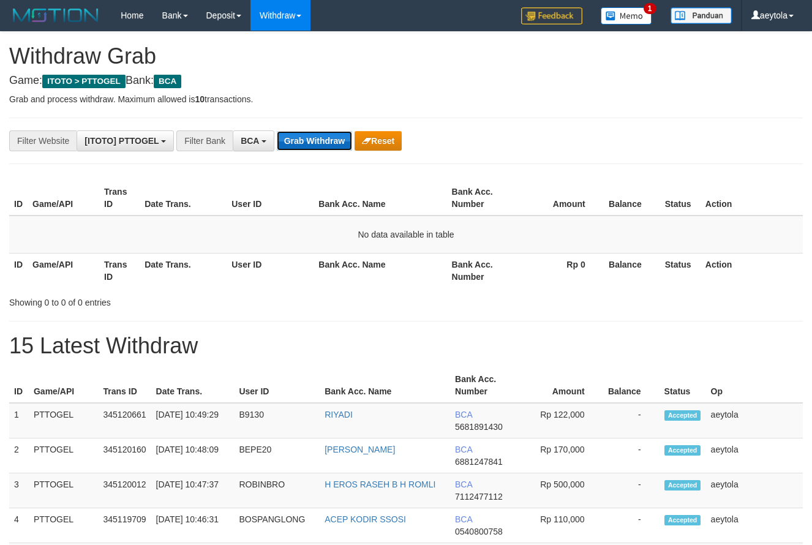
click at [331, 147] on button "Grab Withdraw" at bounding box center [314, 141] width 75 height 20
click at [309, 144] on button "Grab Withdraw" at bounding box center [314, 141] width 75 height 20
click at [315, 146] on button "Grab Withdraw" at bounding box center [314, 141] width 75 height 20
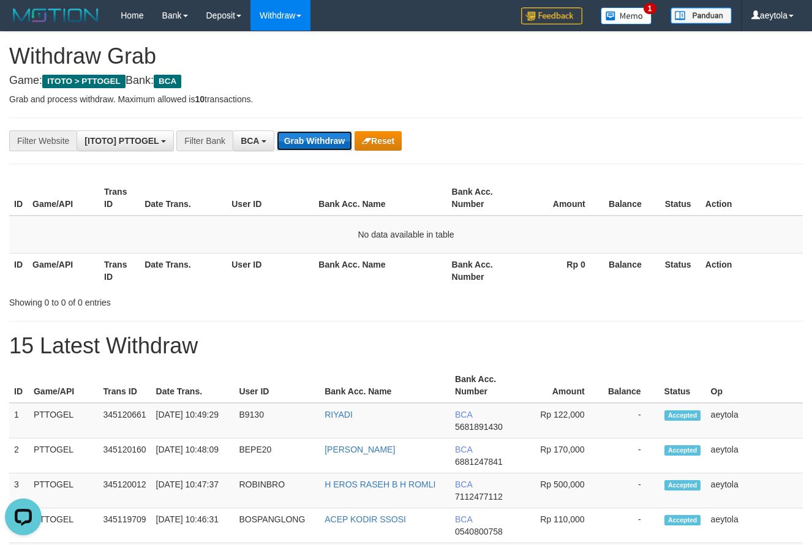
click at [315, 141] on button "Grab Withdraw" at bounding box center [314, 141] width 75 height 20
click at [535, 147] on div "**********" at bounding box center [338, 140] width 677 height 21
click at [323, 137] on button "Grab Withdraw" at bounding box center [314, 141] width 75 height 20
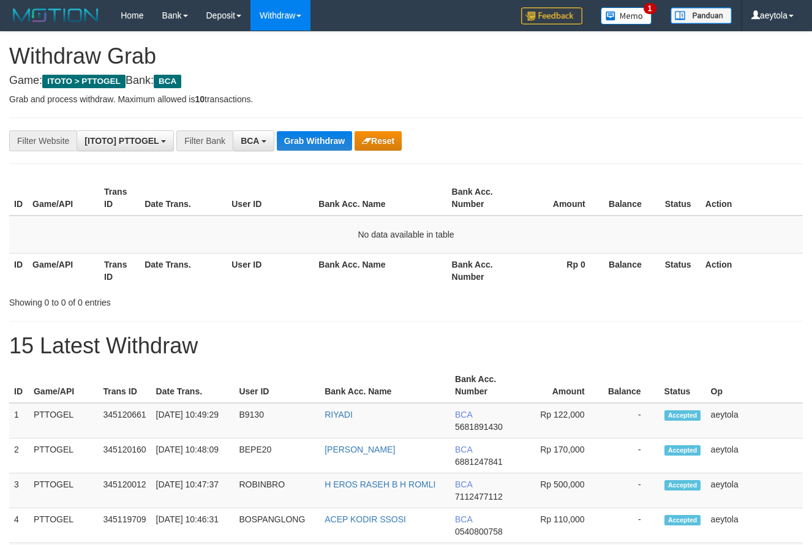
scroll to position [23, 0]
click at [323, 144] on button "Grab Withdraw" at bounding box center [314, 141] width 75 height 20
click at [305, 144] on button "Grab Withdraw" at bounding box center [314, 141] width 75 height 20
click at [306, 143] on button "Grab Withdraw" at bounding box center [314, 141] width 75 height 20
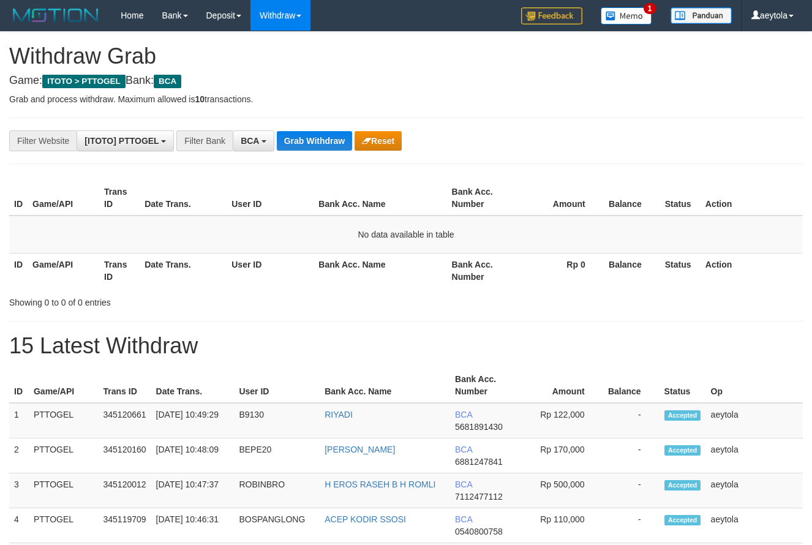
scroll to position [23, 0]
click at [329, 138] on button "Grab Withdraw" at bounding box center [314, 141] width 75 height 20
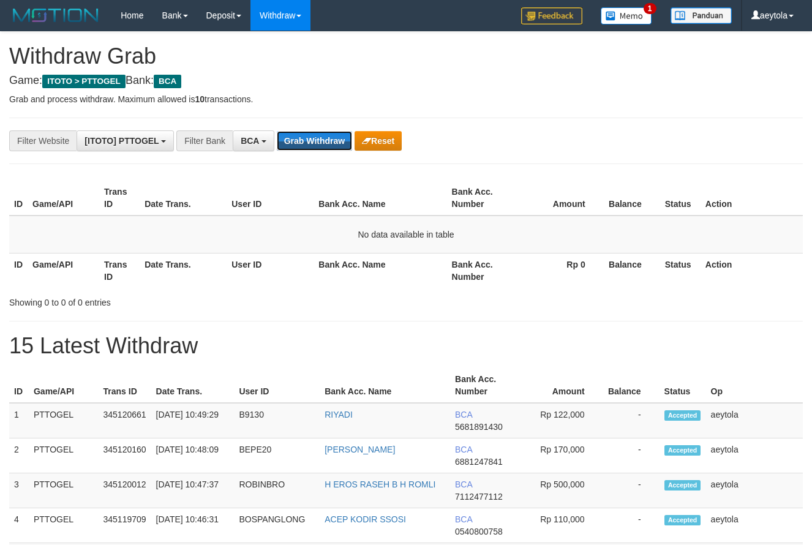
click at [329, 138] on button "Grab Withdraw" at bounding box center [314, 141] width 75 height 20
click at [332, 134] on button "Grab Withdraw" at bounding box center [314, 141] width 75 height 20
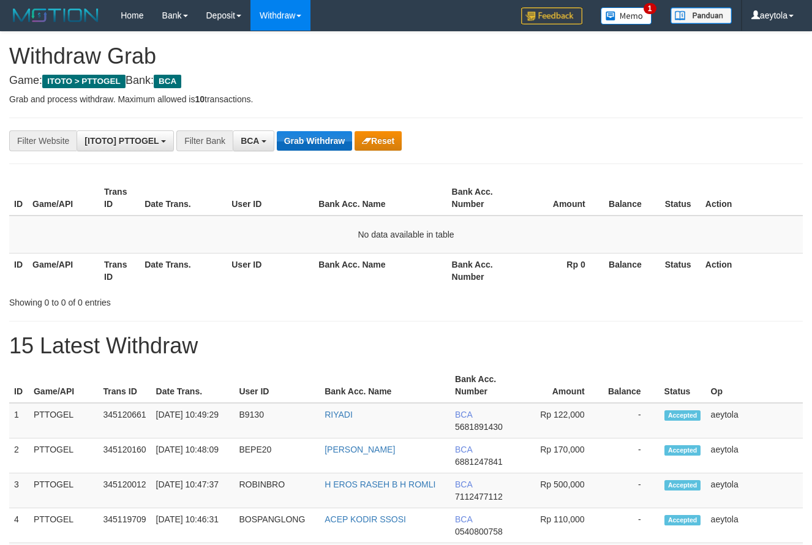
scroll to position [23, 0]
click at [315, 147] on button "Grab Withdraw" at bounding box center [314, 141] width 75 height 20
click at [317, 146] on button "Grab Withdraw" at bounding box center [314, 141] width 75 height 20
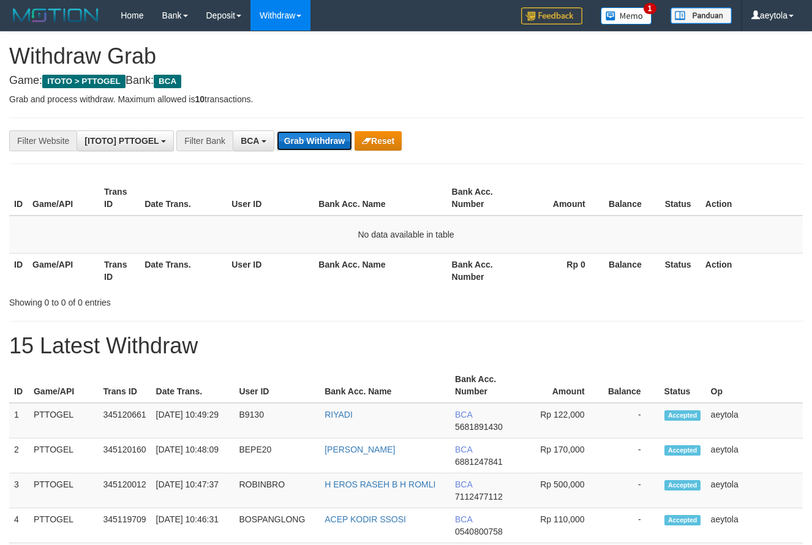
scroll to position [23, 0]
click at [318, 142] on button "Grab Withdraw" at bounding box center [314, 141] width 75 height 20
click at [323, 143] on button "Grab Withdraw" at bounding box center [314, 141] width 75 height 20
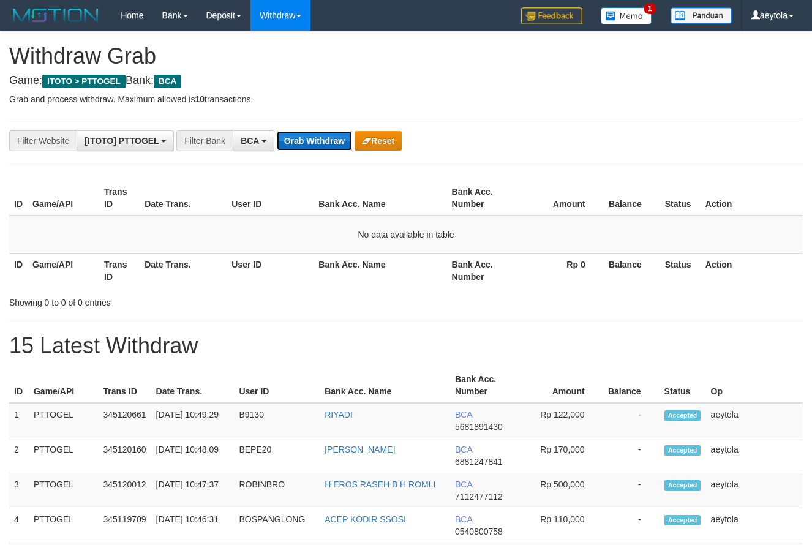
click at [323, 143] on button "Grab Withdraw" at bounding box center [314, 141] width 75 height 20
click at [310, 140] on button "Grab Withdraw" at bounding box center [314, 141] width 75 height 20
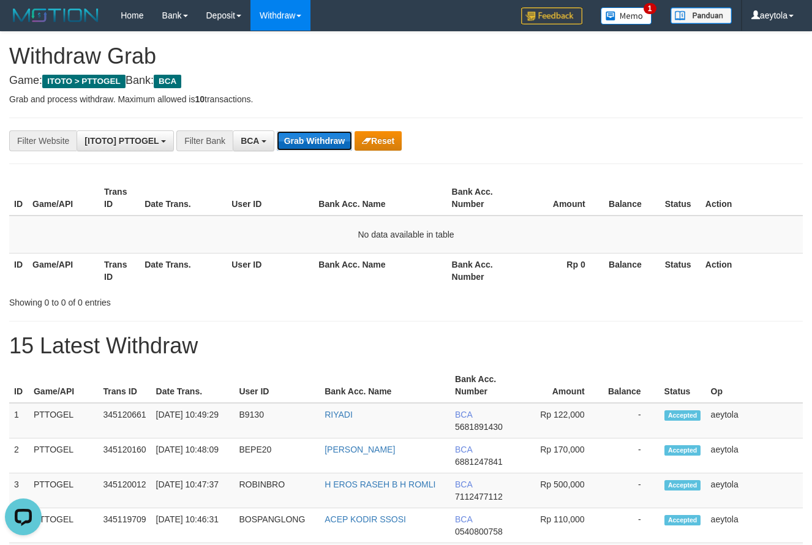
click at [310, 140] on button "Grab Withdraw" at bounding box center [314, 141] width 75 height 20
click at [310, 143] on button "Grab Withdraw" at bounding box center [314, 141] width 75 height 20
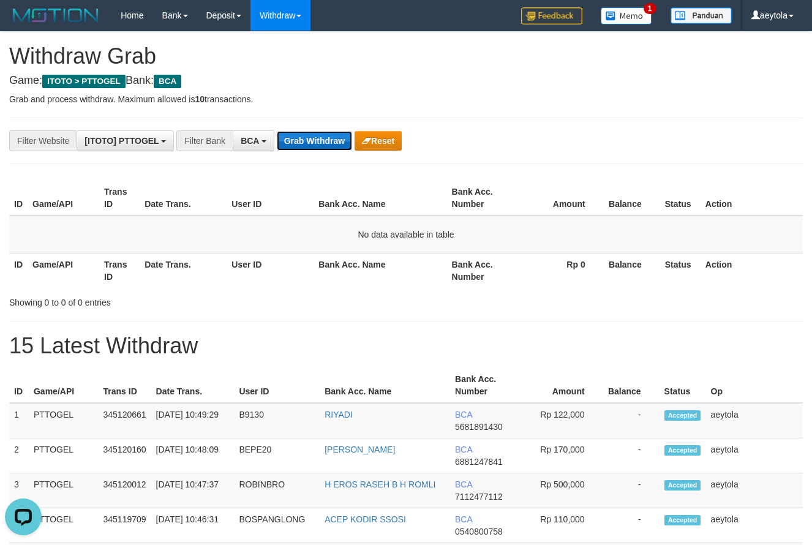
click at [310, 143] on button "Grab Withdraw" at bounding box center [314, 141] width 75 height 20
click at [317, 145] on button "Grab Withdraw" at bounding box center [314, 141] width 75 height 20
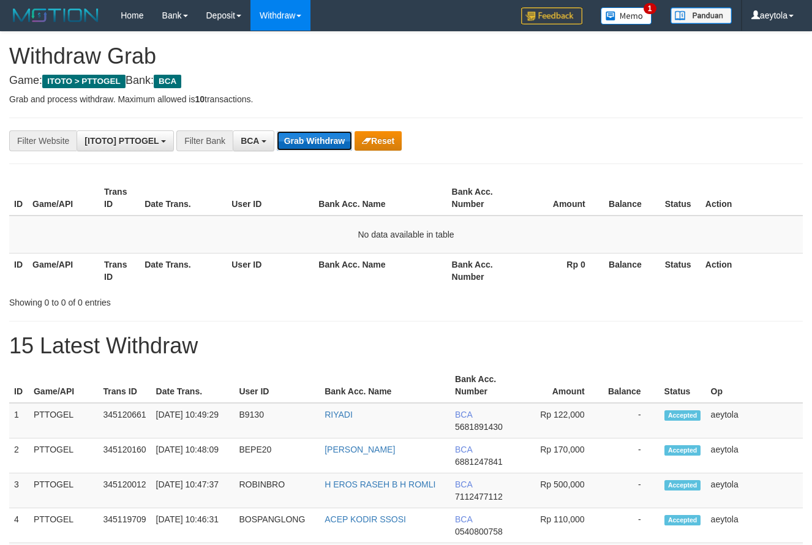
click at [312, 142] on button "Grab Withdraw" at bounding box center [314, 141] width 75 height 20
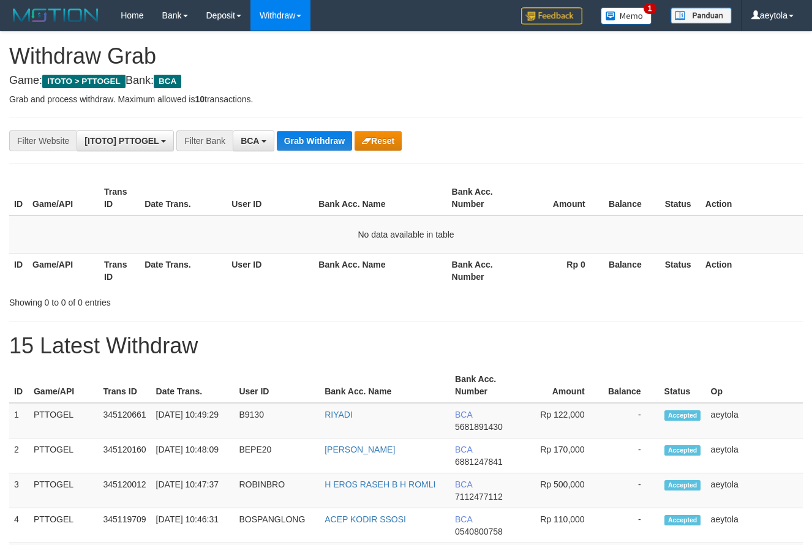
click at [312, 142] on button "Grab Withdraw" at bounding box center [314, 141] width 75 height 20
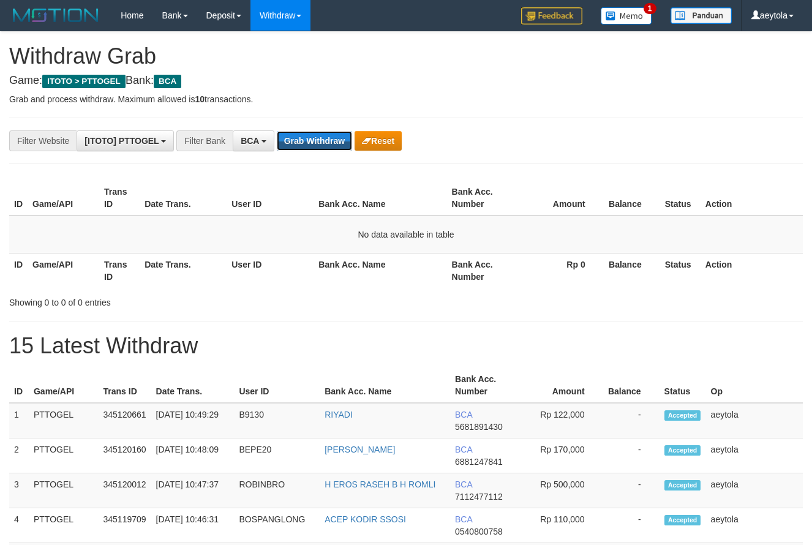
click at [312, 142] on button "Grab Withdraw" at bounding box center [314, 141] width 75 height 20
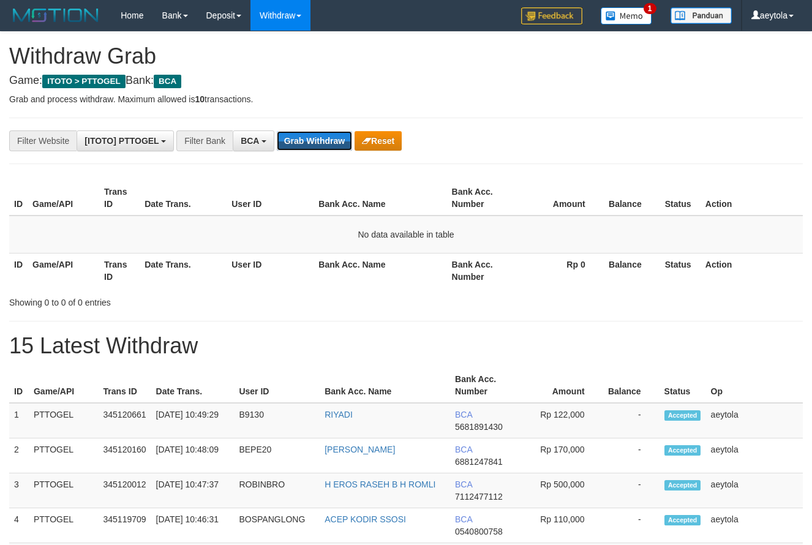
click at [312, 142] on button "Grab Withdraw" at bounding box center [314, 141] width 75 height 20
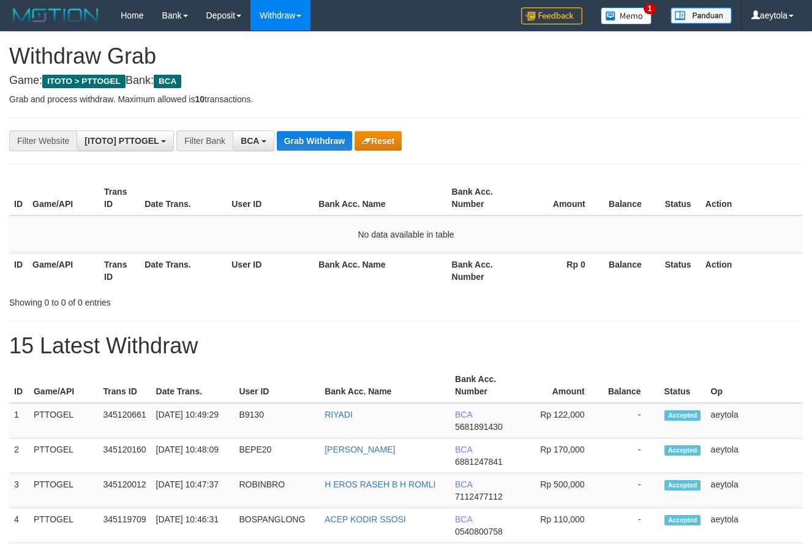
scroll to position [23, 0]
click at [312, 142] on button "Grab Withdraw" at bounding box center [314, 141] width 75 height 20
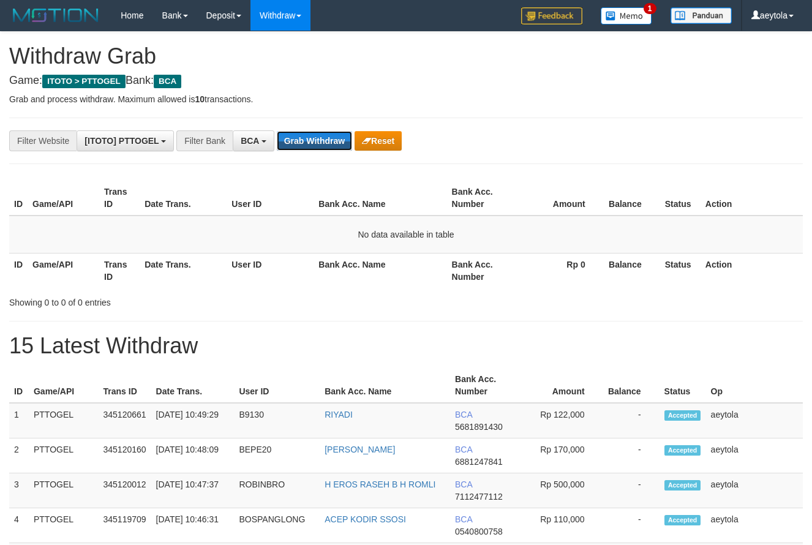
scroll to position [23, 0]
click at [312, 142] on button "Grab Withdraw" at bounding box center [314, 141] width 75 height 20
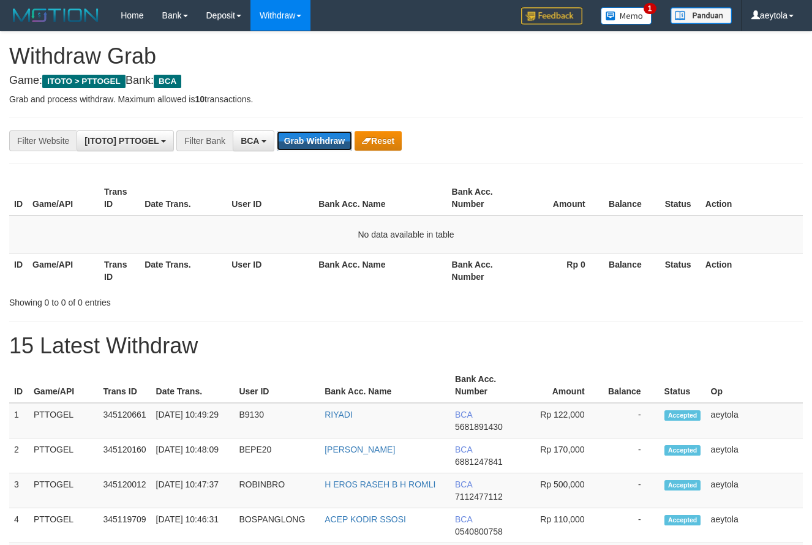
scroll to position [23, 0]
click at [312, 142] on button "Grab Withdraw" at bounding box center [314, 141] width 75 height 20
click at [313, 141] on button "Grab Withdraw" at bounding box center [314, 141] width 75 height 20
click at [315, 140] on button "Grab Withdraw" at bounding box center [314, 141] width 75 height 20
click at [317, 138] on button "Grab Withdraw" at bounding box center [314, 141] width 75 height 20
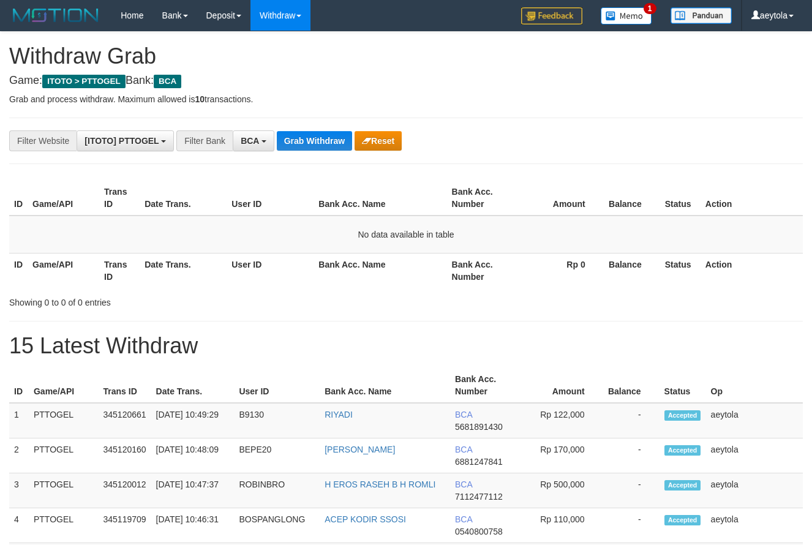
scroll to position [23, 0]
click at [317, 138] on button "Grab Withdraw" at bounding box center [314, 141] width 75 height 20
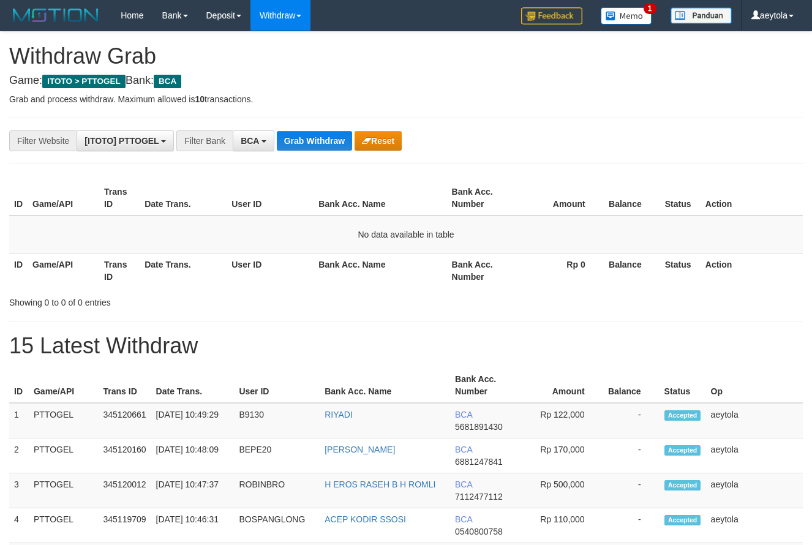
scroll to position [23, 0]
click at [317, 138] on button "Grab Withdraw" at bounding box center [314, 141] width 75 height 20
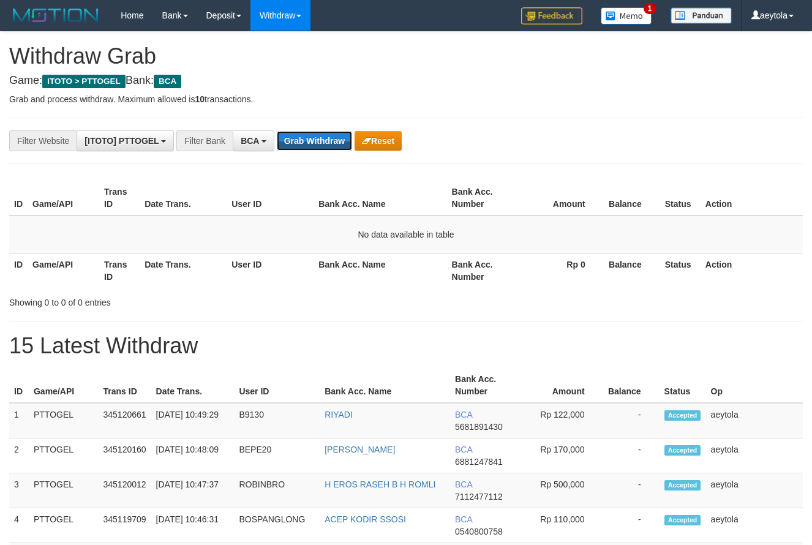
click at [317, 134] on button "Grab Withdraw" at bounding box center [314, 141] width 75 height 20
click at [317, 132] on button "Grab Withdraw" at bounding box center [314, 141] width 75 height 20
